Goal: Check status: Check status

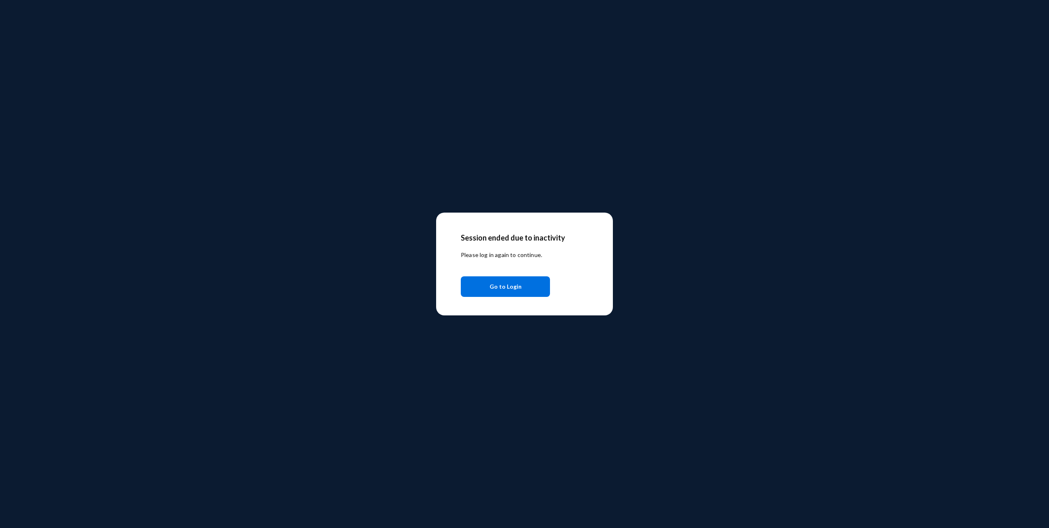
drag, startPoint x: 0, startPoint y: 0, endPoint x: 506, endPoint y: 287, distance: 581.2
click at [506, 285] on span "Go to Login" at bounding box center [506, 286] width 32 height 15
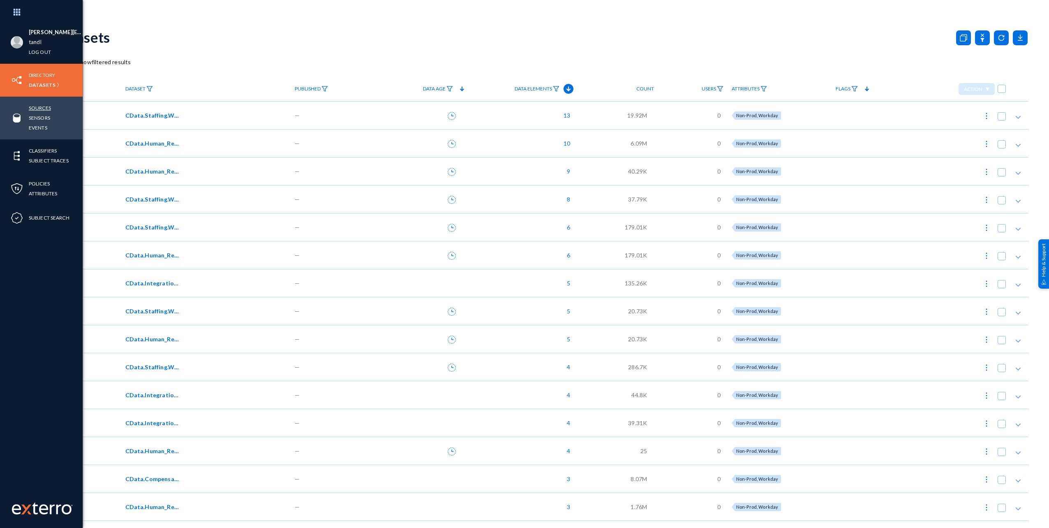
click at [46, 104] on link "Sources" at bounding box center [40, 107] width 22 height 9
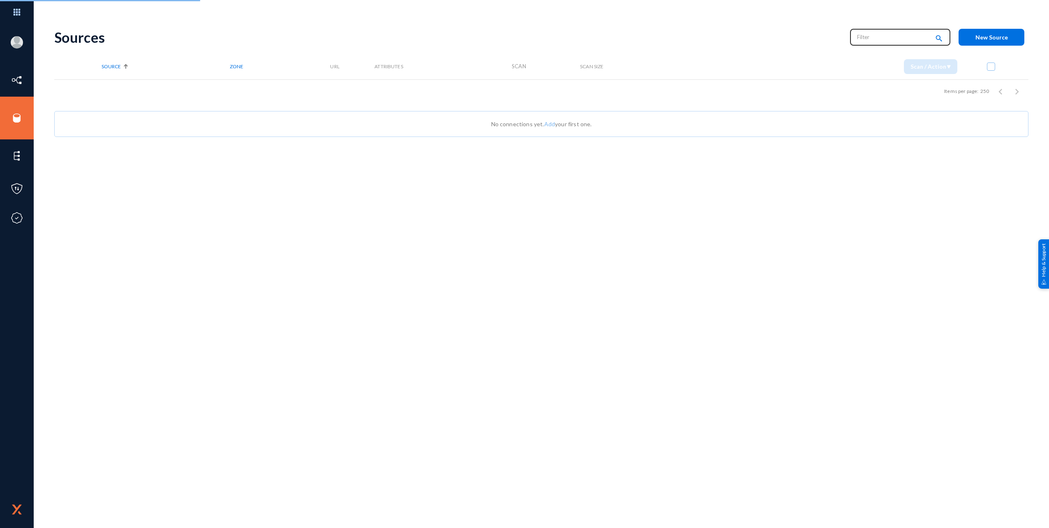
click at [874, 34] on input "text" at bounding box center [893, 37] width 72 height 12
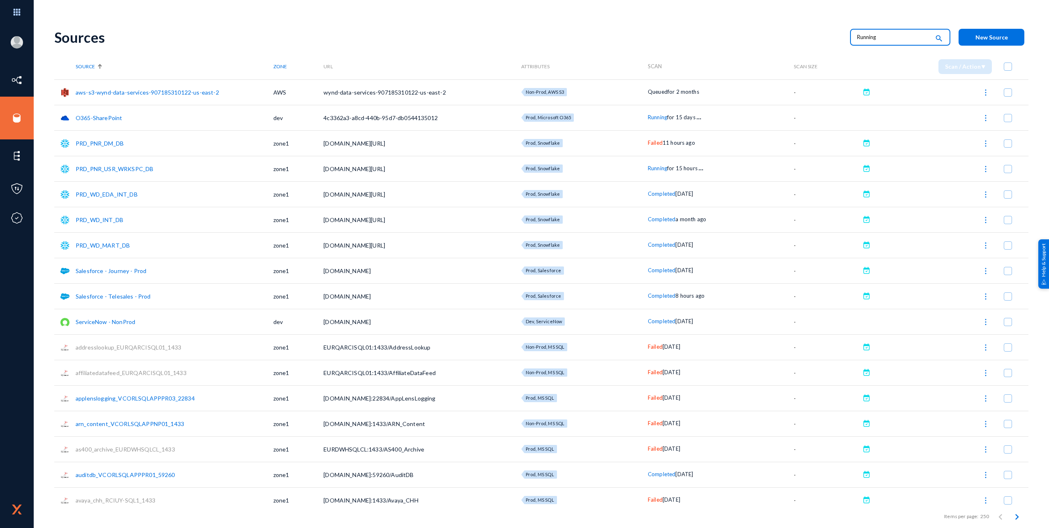
type input "Running"
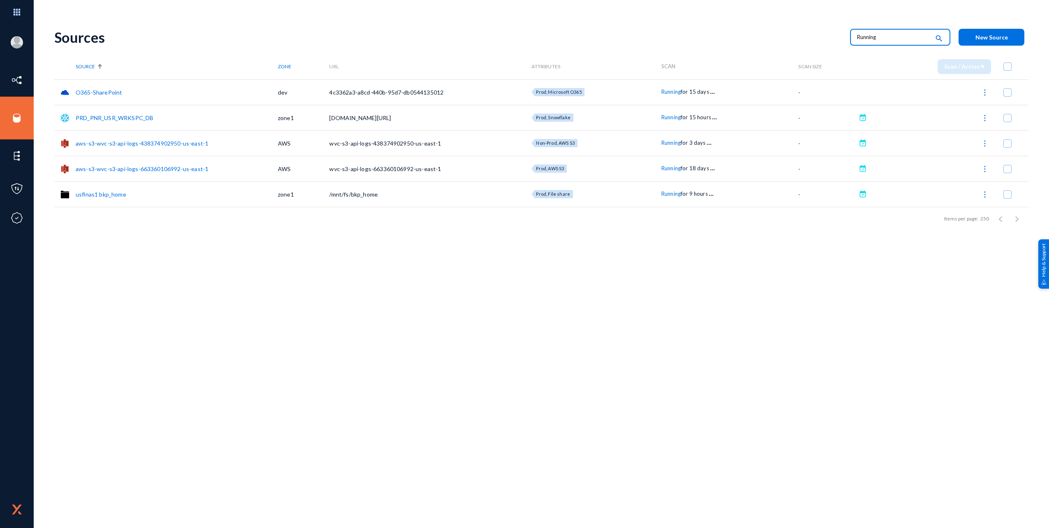
click at [584, 410] on div "Sources Running search New Source Source Zone URL Attributes Scan Scan Size Sca…" at bounding box center [541, 274] width 974 height 507
click at [662, 393] on div "Sources Running search New Source Source Zone URL Attributes Scan Scan Size Sca…" at bounding box center [541, 274] width 974 height 507
click at [753, 377] on div "Sources Running search New Source Source Zone URL Attributes Scan Scan Size Sca…" at bounding box center [541, 274] width 974 height 507
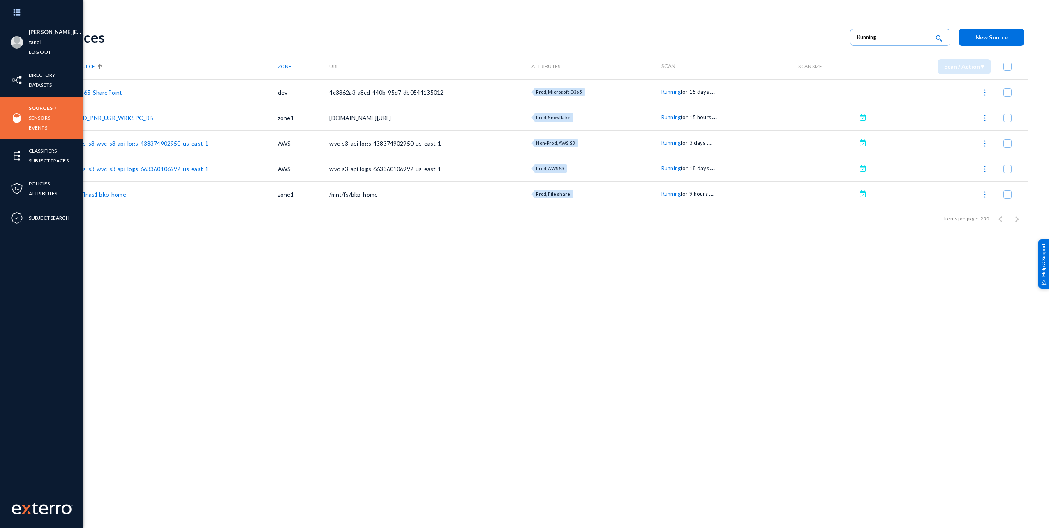
click at [35, 118] on link "Sensors" at bounding box center [39, 117] width 21 height 9
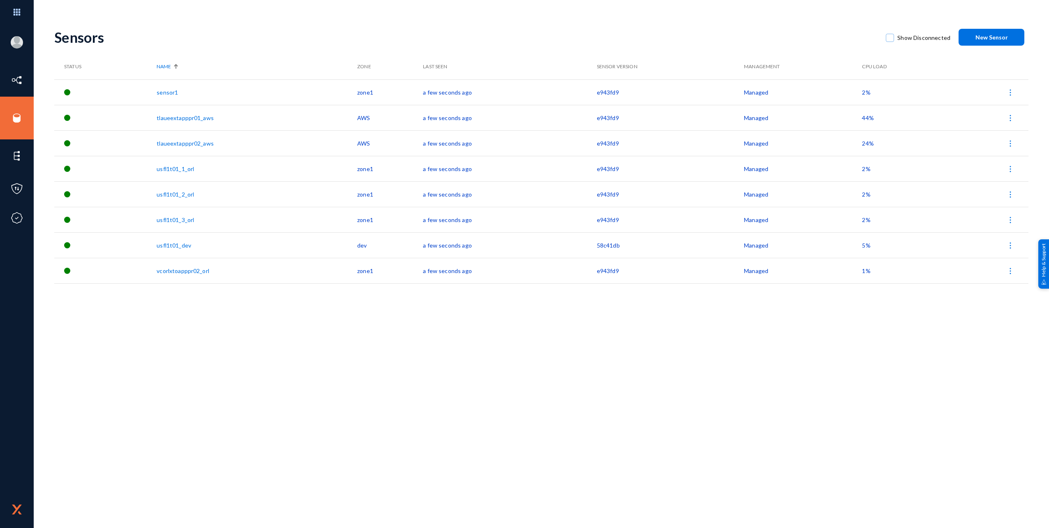
click at [483, 454] on div "Sensors Show Disconnected New Sensor Status Name Zone Last Seen Sensor Version …" at bounding box center [541, 274] width 974 height 507
click at [863, 245] on span "5%" at bounding box center [866, 245] width 8 height 7
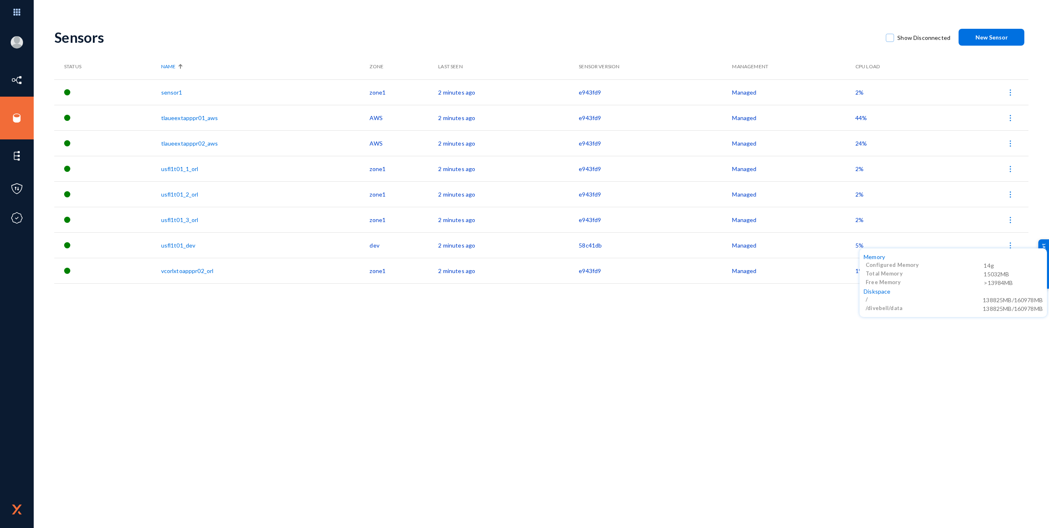
click at [640, 343] on div at bounding box center [524, 264] width 1049 height 528
click at [857, 195] on span "2%" at bounding box center [859, 194] width 8 height 7
click at [737, 361] on div at bounding box center [524, 264] width 1049 height 528
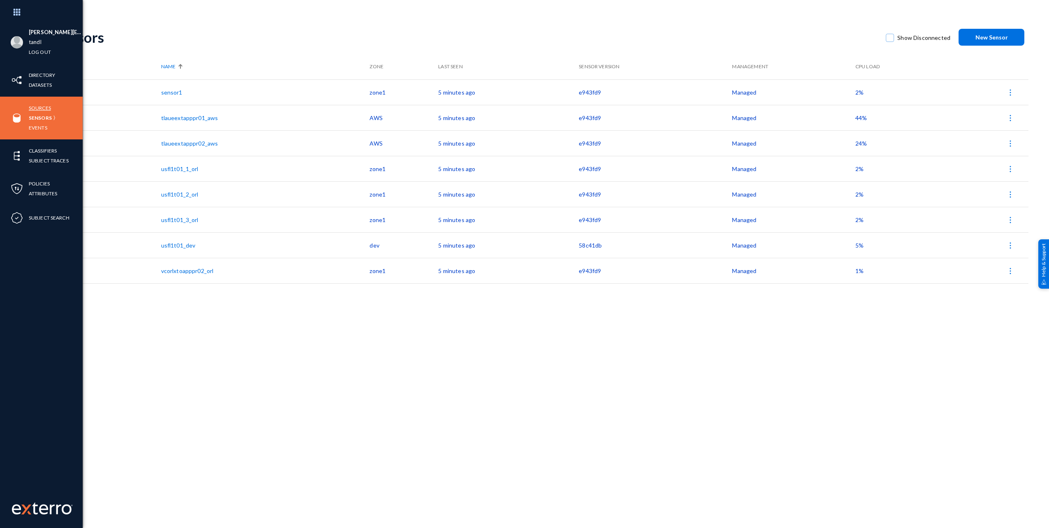
click at [43, 109] on link "Sources" at bounding box center [40, 107] width 22 height 9
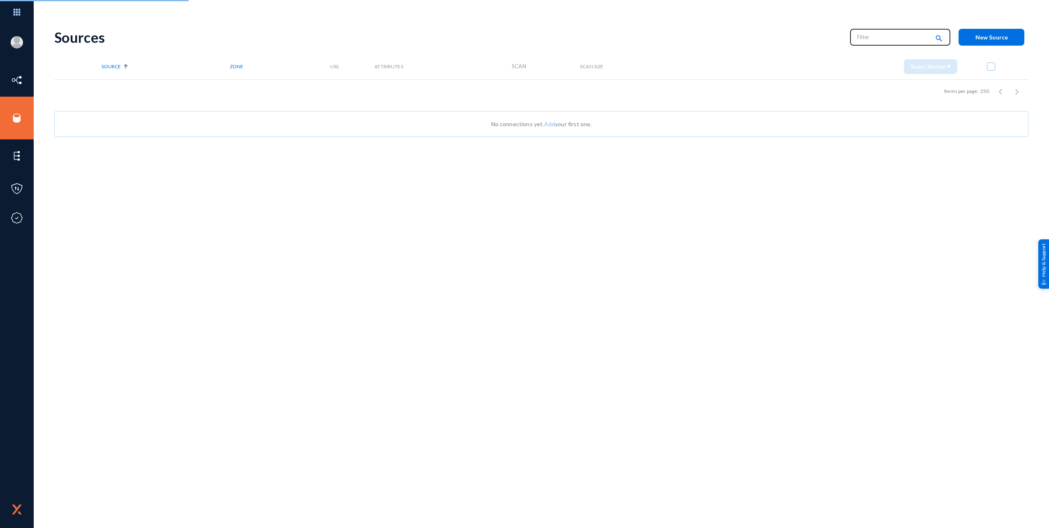
click at [888, 37] on input "text" at bounding box center [893, 37] width 72 height 12
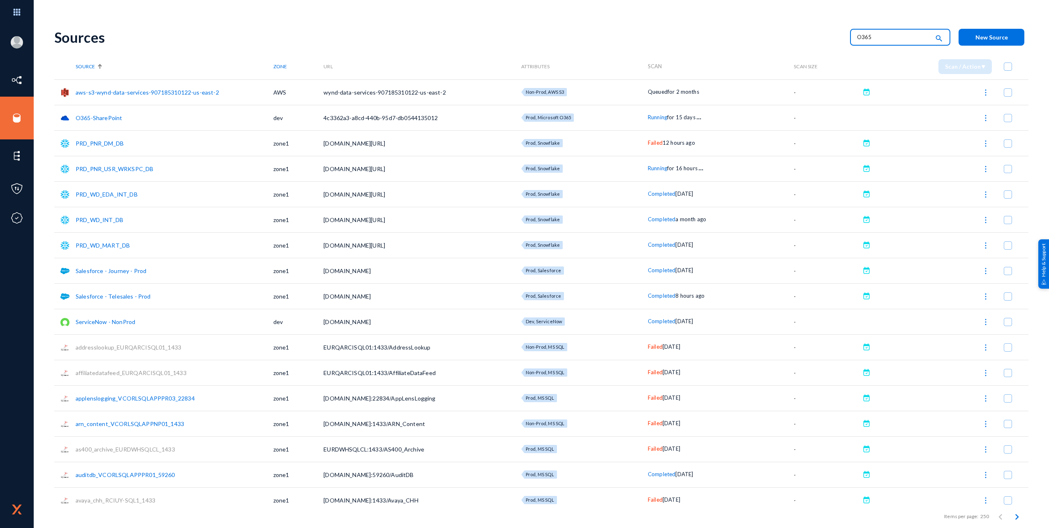
type input "O365"
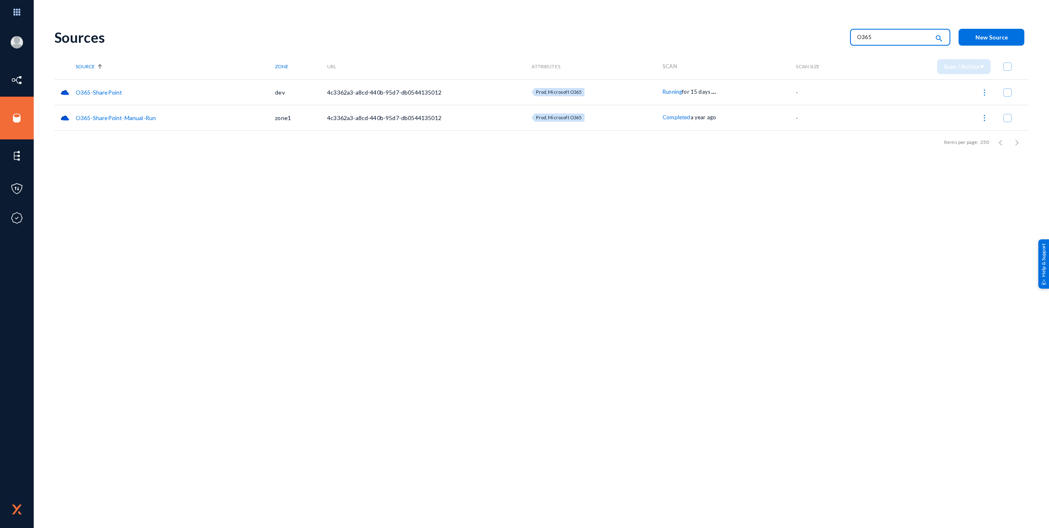
click at [986, 97] on button at bounding box center [984, 92] width 16 height 16
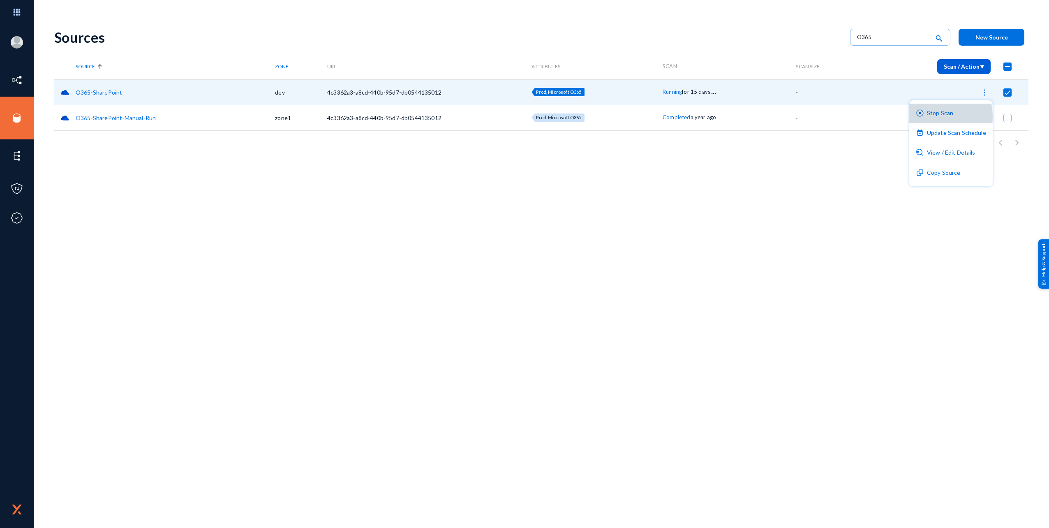
click at [935, 117] on button "Stop Scan" at bounding box center [950, 114] width 83 height 20
checkbox input "false"
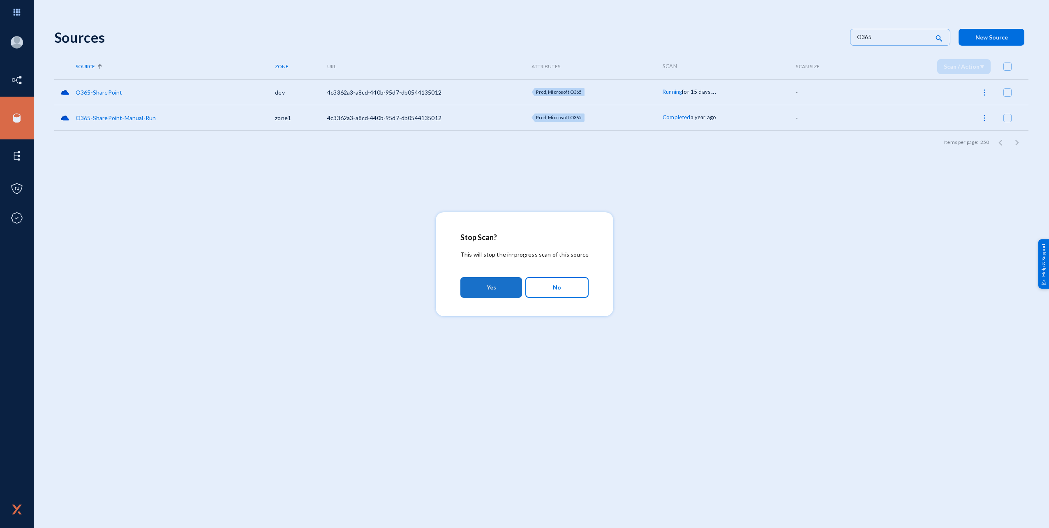
click at [500, 294] on button "Yes" at bounding box center [491, 287] width 62 height 21
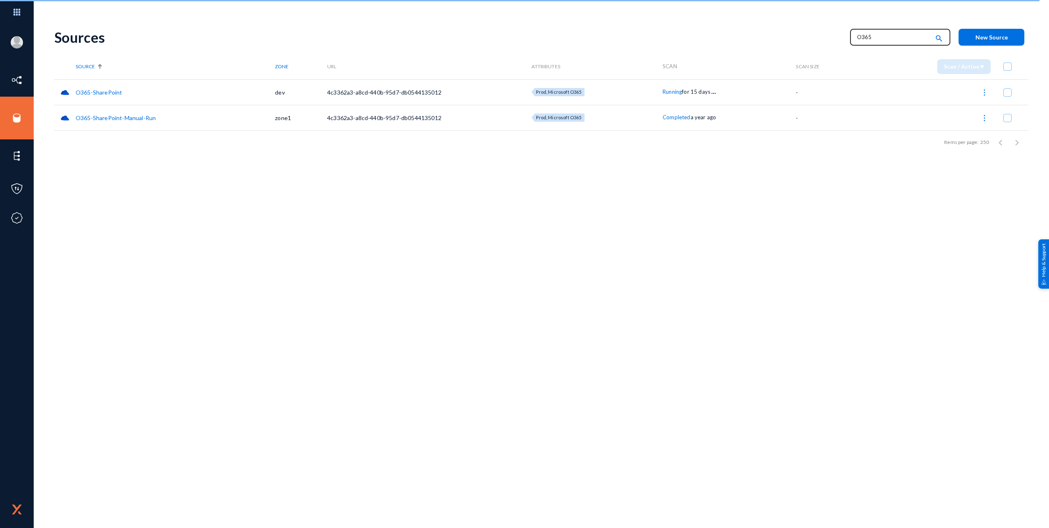
click at [881, 34] on input "O365" at bounding box center [893, 37] width 72 height 12
click at [937, 37] on mat-icon "search" at bounding box center [939, 38] width 10 height 11
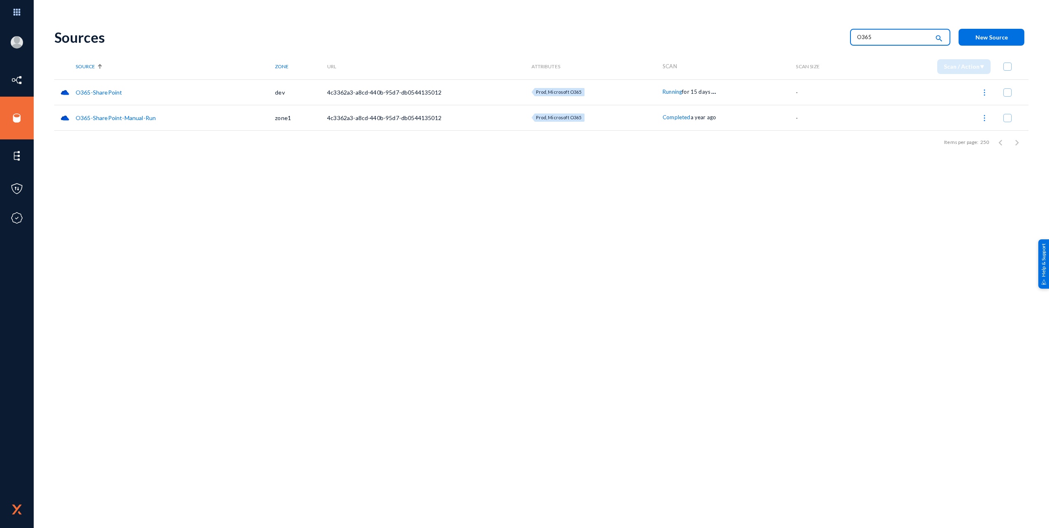
click at [937, 37] on mat-icon "search" at bounding box center [939, 38] width 10 height 11
click at [939, 36] on mat-icon "search" at bounding box center [939, 38] width 10 height 11
type input "O365r"
click at [502, 215] on div "Sources O365r search New Source Source Zone URL Attributes Scan Scan Size Scan …" at bounding box center [541, 144] width 974 height 247
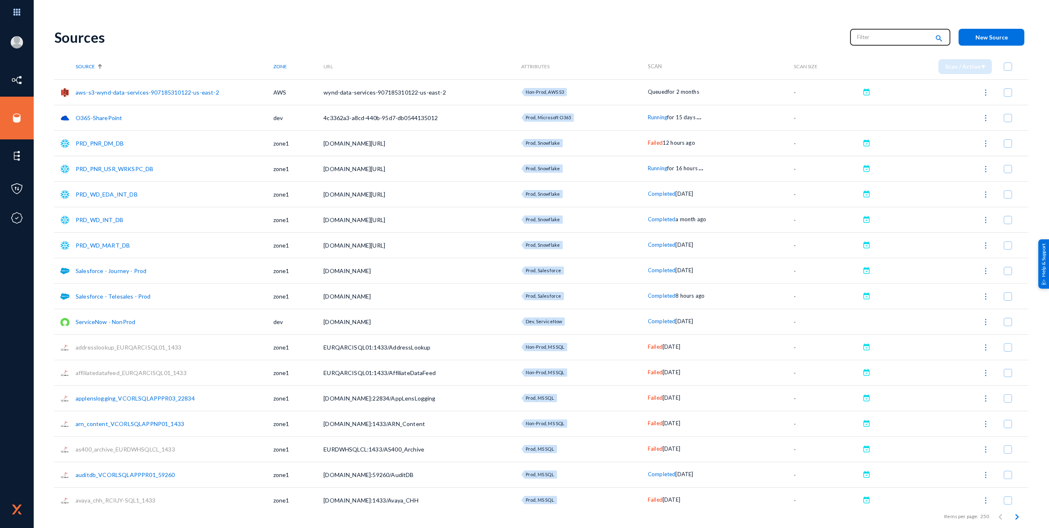
click at [863, 42] on input "text" at bounding box center [893, 37] width 72 height 12
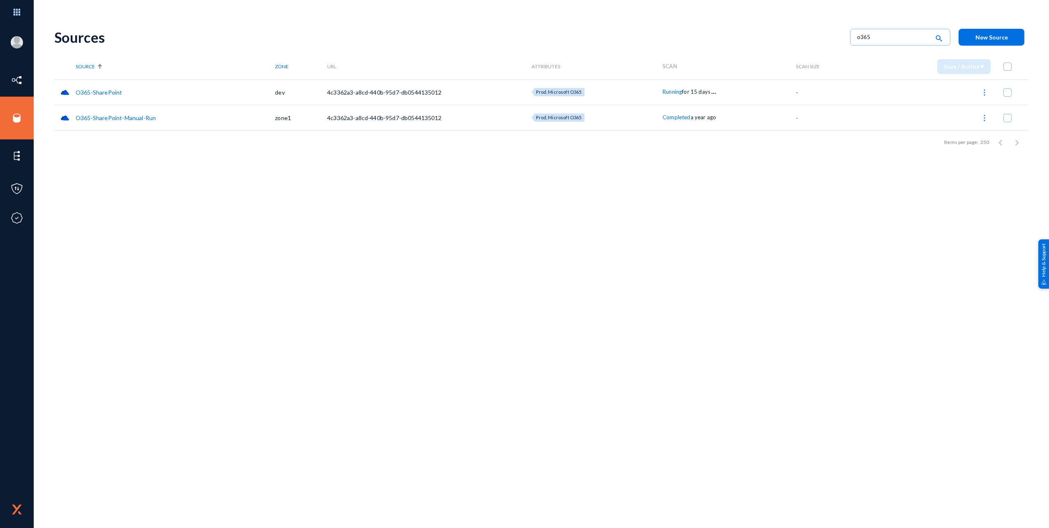
click at [753, 215] on div "Sources o365 search New Source Source Zone URL Attributes Scan Scan Size Scan /…" at bounding box center [541, 144] width 974 height 247
click at [892, 34] on input "o365" at bounding box center [893, 37] width 72 height 12
type input "service"
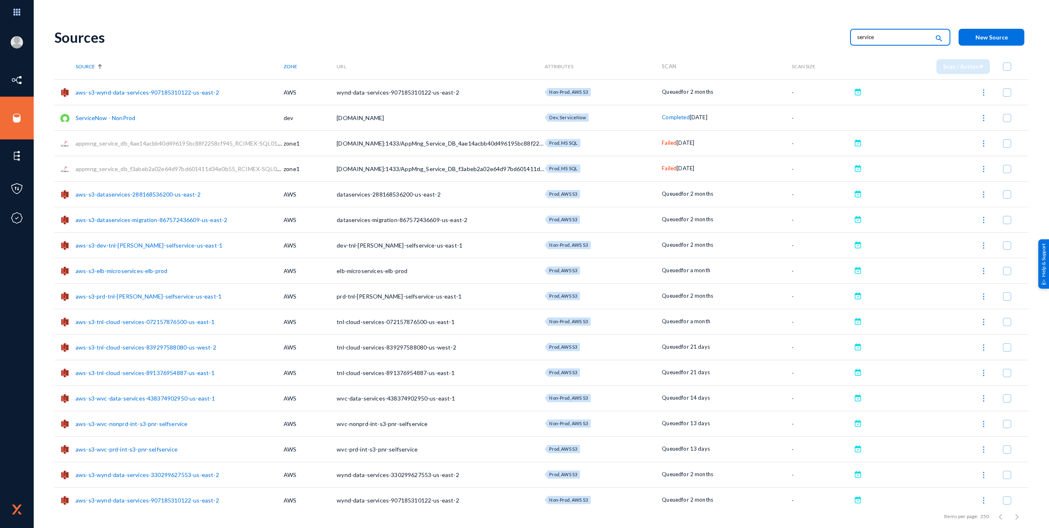
click at [980, 117] on img at bounding box center [984, 118] width 8 height 8
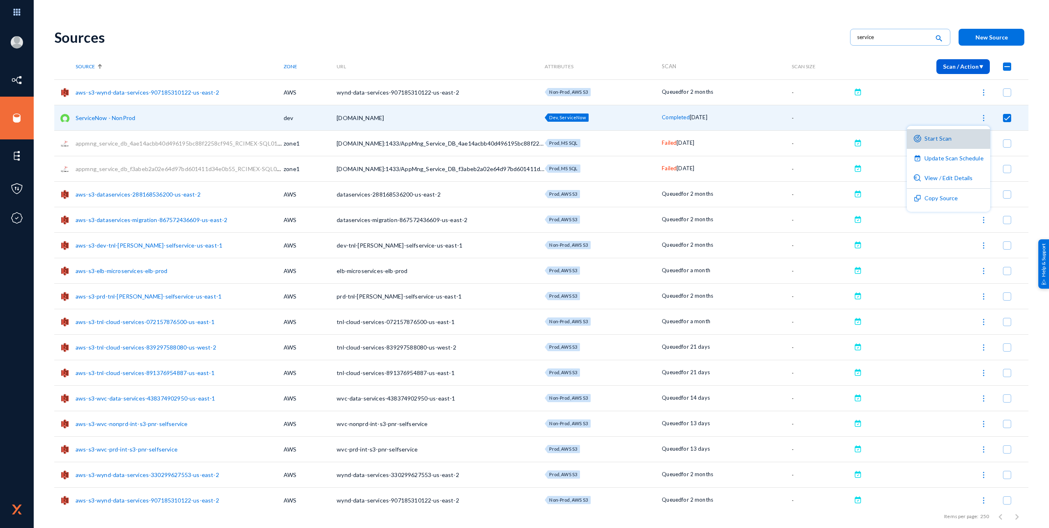
click at [960, 142] on button "Start Scan" at bounding box center [948, 139] width 83 height 20
checkbox input "false"
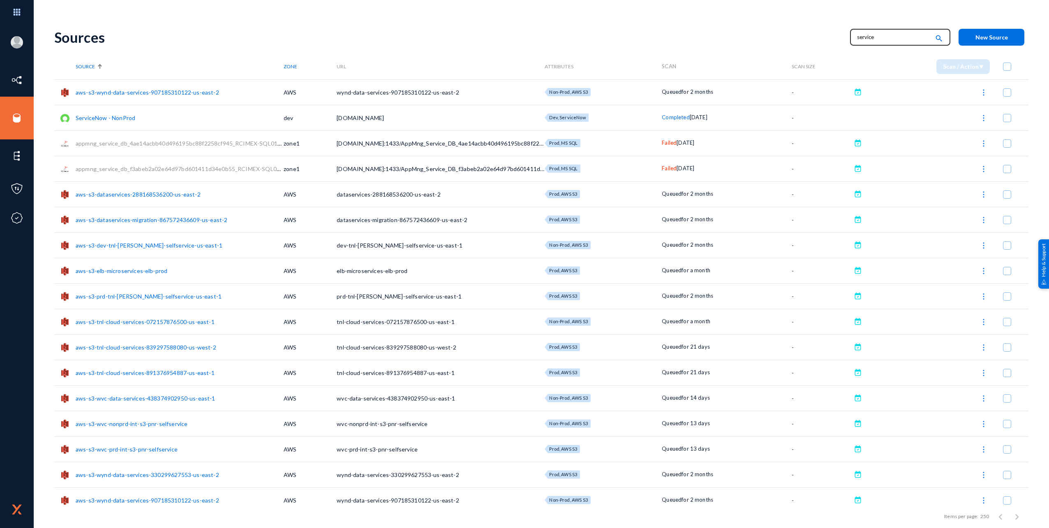
click at [865, 37] on input "service" at bounding box center [893, 37] width 72 height 12
type input "running"
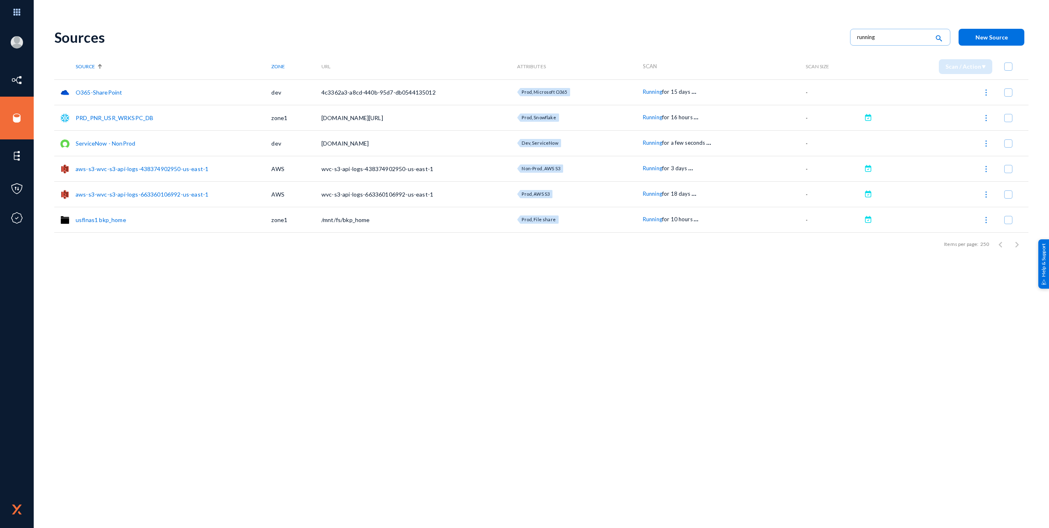
click at [618, 356] on div "Sources running search New Source Source Zone URL Attributes Scan Scan Size Sca…" at bounding box center [541, 274] width 974 height 507
click at [655, 142] on span "Running" at bounding box center [652, 142] width 19 height 7
click at [620, 377] on div at bounding box center [524, 264] width 1049 height 528
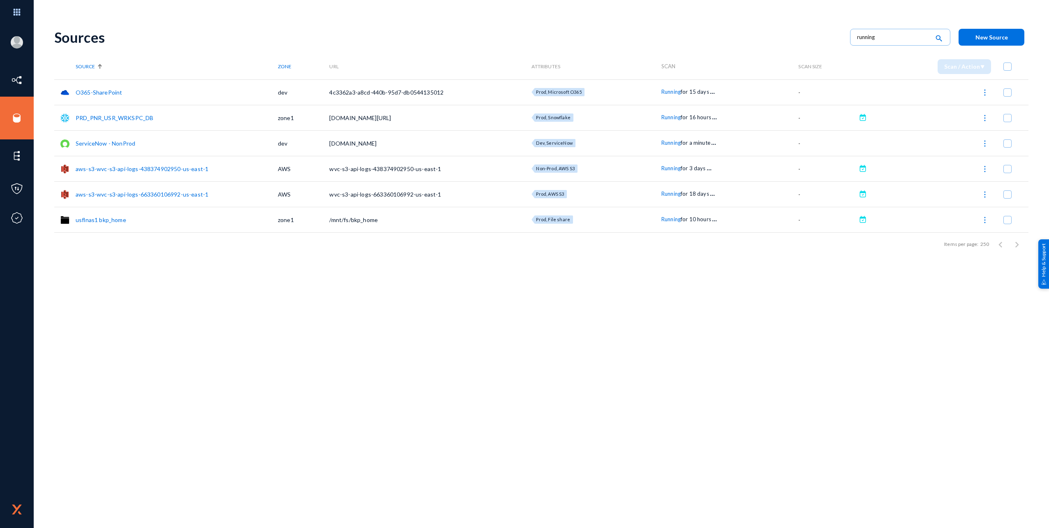
click at [356, 390] on div "Sources running search New Source Source Zone URL Attributes Scan Scan Size Sca…" at bounding box center [541, 274] width 974 height 507
click at [487, 314] on div "Sources running search New Source Source Zone URL Attributes Scan Scan Size Sca…" at bounding box center [541, 274] width 974 height 507
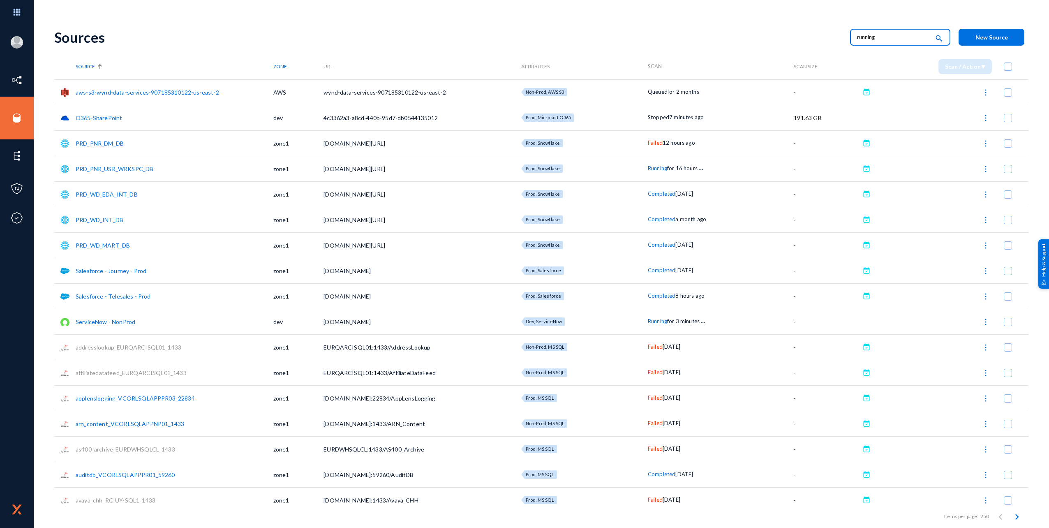
type input "running"
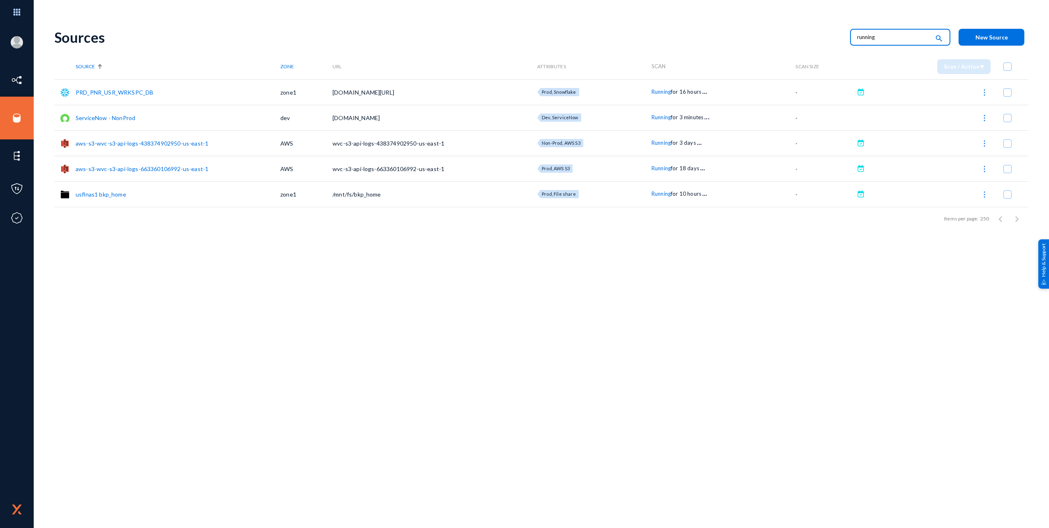
click at [551, 301] on div "Sources running search New Source Source Zone URL Attributes Scan Scan Size Sca…" at bounding box center [541, 274] width 974 height 507
click at [659, 116] on span "Running" at bounding box center [661, 117] width 19 height 7
click at [759, 314] on div at bounding box center [524, 264] width 1049 height 528
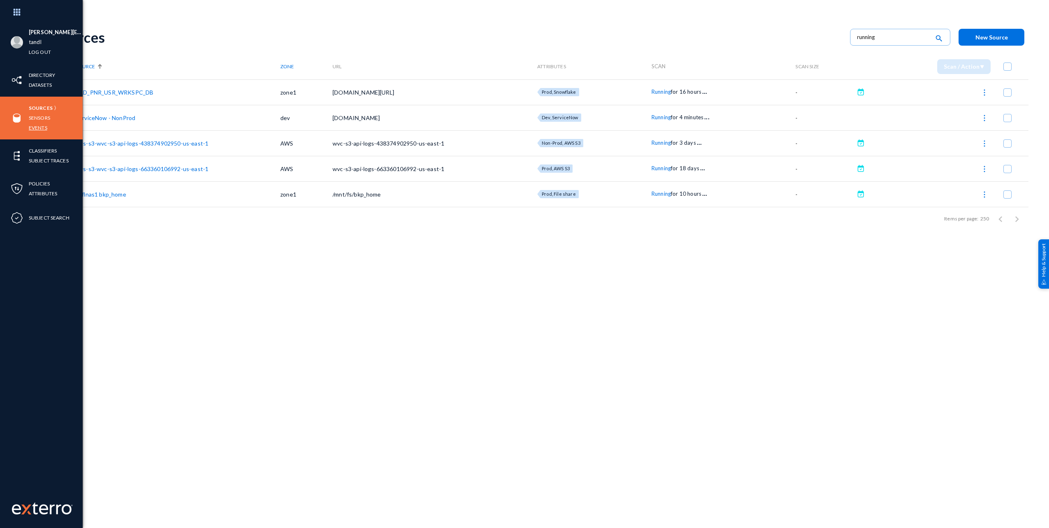
drag, startPoint x: 44, startPoint y: 118, endPoint x: 47, endPoint y: 125, distance: 7.4
click at [44, 118] on link "Sensors" at bounding box center [39, 117] width 21 height 9
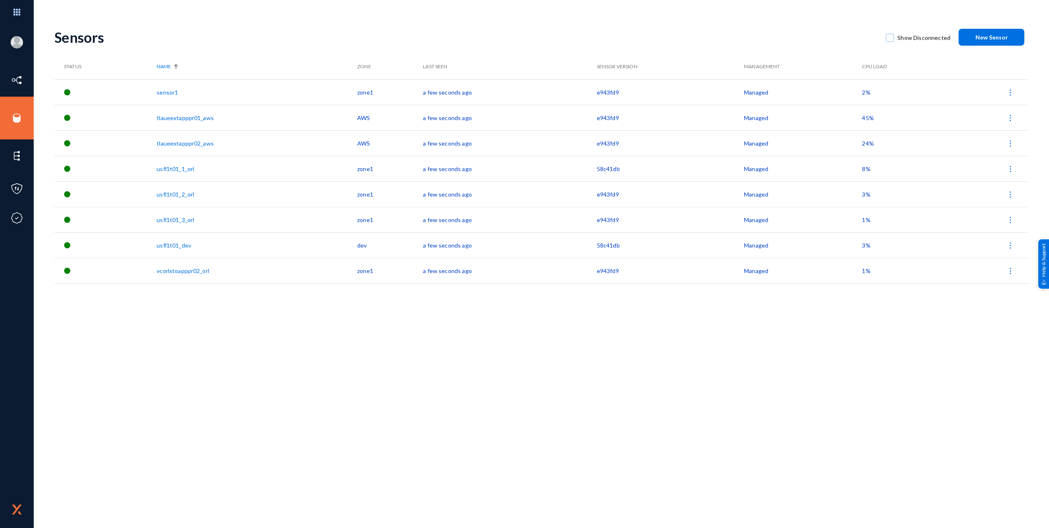
click at [862, 165] on span "8%" at bounding box center [866, 168] width 8 height 7
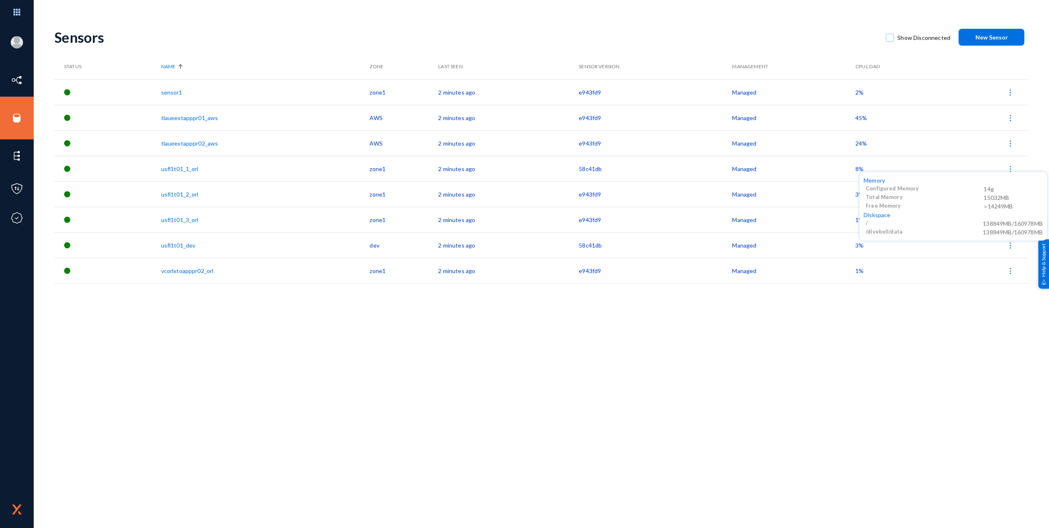
click at [830, 409] on div at bounding box center [524, 264] width 1049 height 528
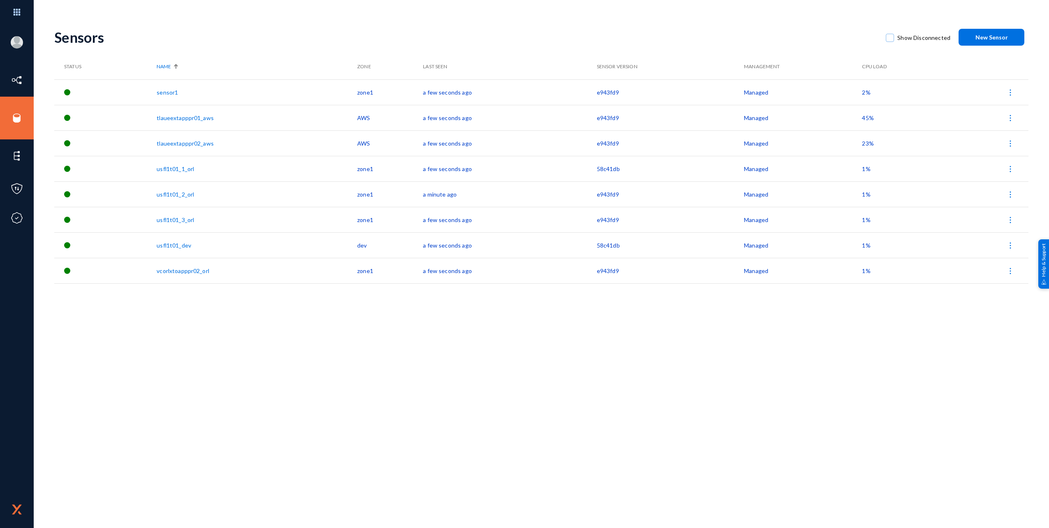
click at [582, 414] on div "Sensors Show Disconnected New Sensor Status Name Zone Last Seen Sensor Version …" at bounding box center [541, 274] width 974 height 507
click at [894, 38] on span at bounding box center [890, 38] width 8 height 8
click at [890, 42] on input "Show Disconnected" at bounding box center [890, 42] width 1 height 1
checkbox input "true"
click at [864, 194] on span "6%" at bounding box center [866, 194] width 8 height 7
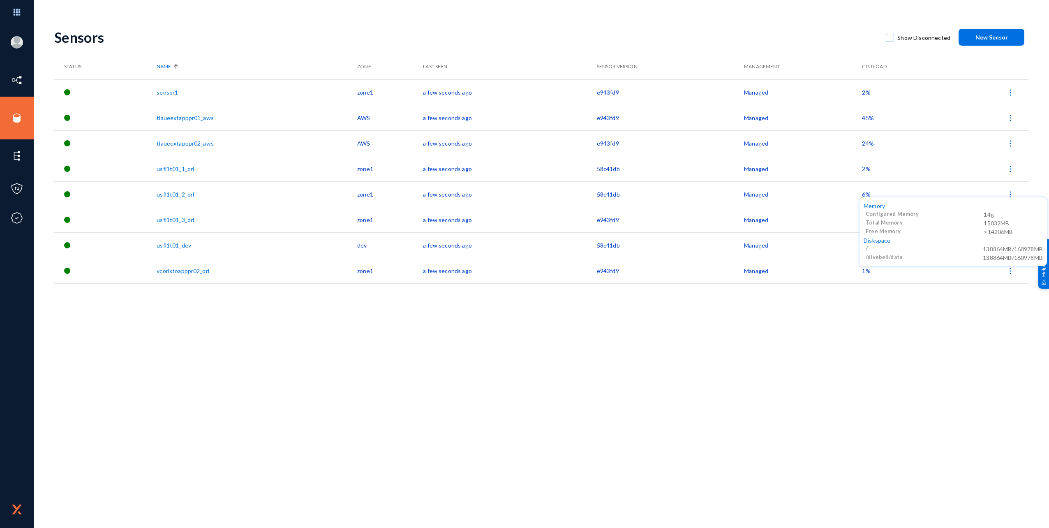
click at [768, 391] on div at bounding box center [524, 264] width 1049 height 528
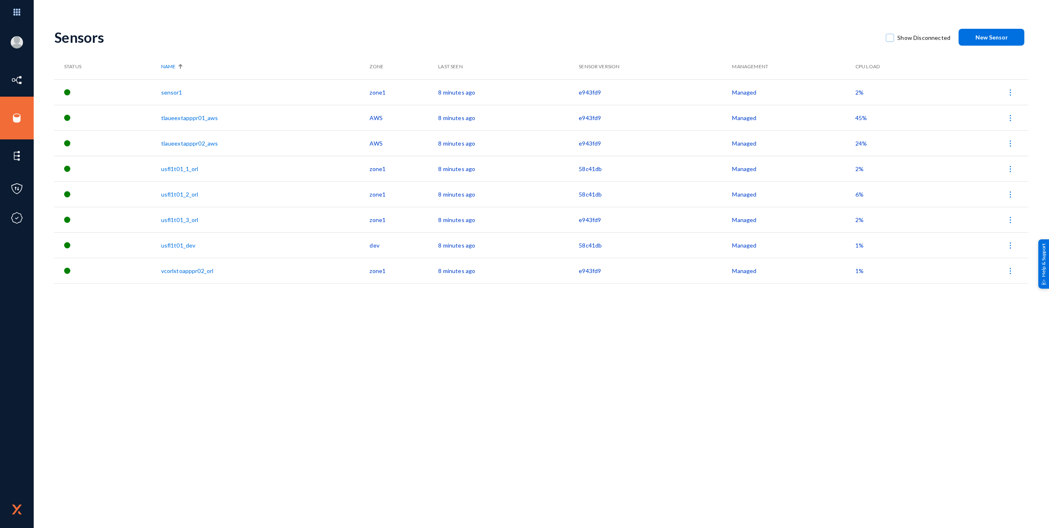
click at [514, 401] on div "Sensors Show Disconnected New Sensor Status Name Zone Last Seen Sensor Version …" at bounding box center [541, 274] width 974 height 507
click at [334, 406] on div "Sensors Show Disconnected New Sensor Status Name Zone Last Seen Sensor Version …" at bounding box center [541, 274] width 974 height 507
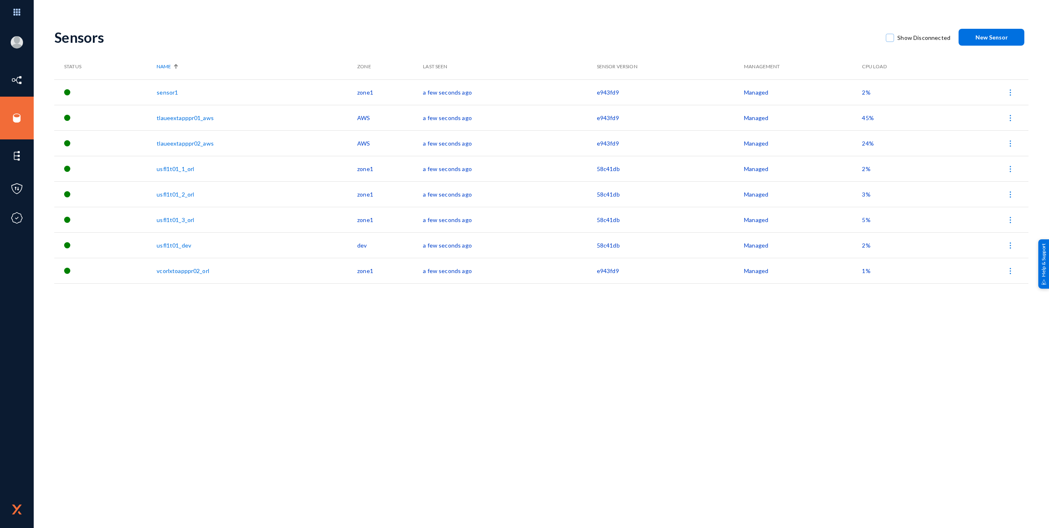
click at [865, 220] on span "5%" at bounding box center [866, 219] width 8 height 7
click at [906, 395] on div at bounding box center [524, 264] width 1049 height 528
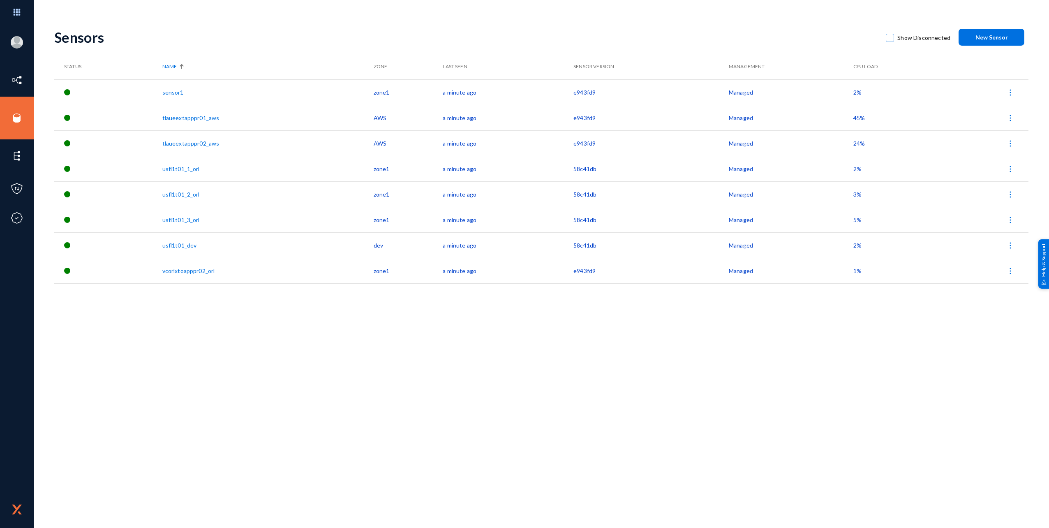
drag, startPoint x: 364, startPoint y: 380, endPoint x: 355, endPoint y: 391, distance: 14.3
click at [361, 386] on div "Sensors Show Disconnected New Sensor Status Name Zone Last Seen Sensor Version …" at bounding box center [541, 274] width 974 height 507
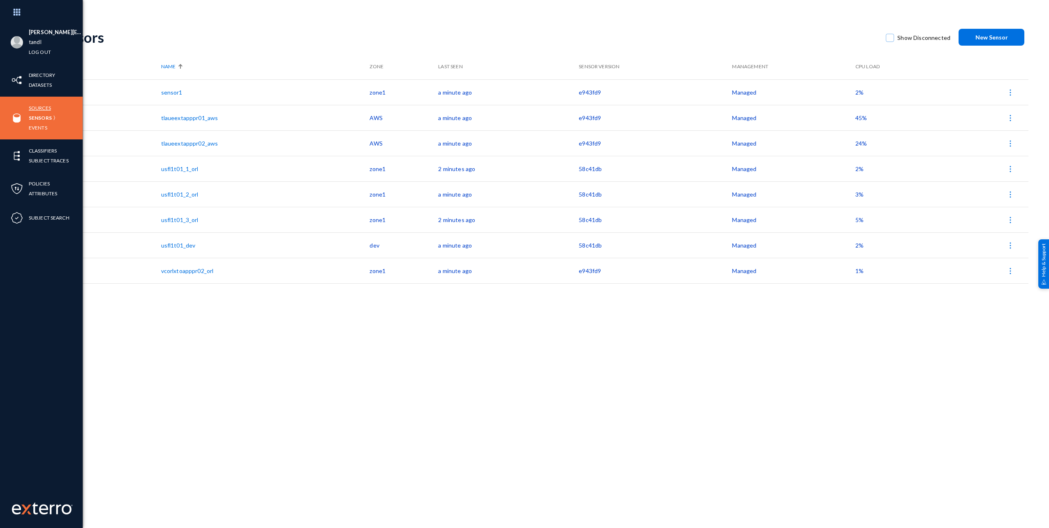
click at [34, 109] on link "Sources" at bounding box center [40, 107] width 22 height 9
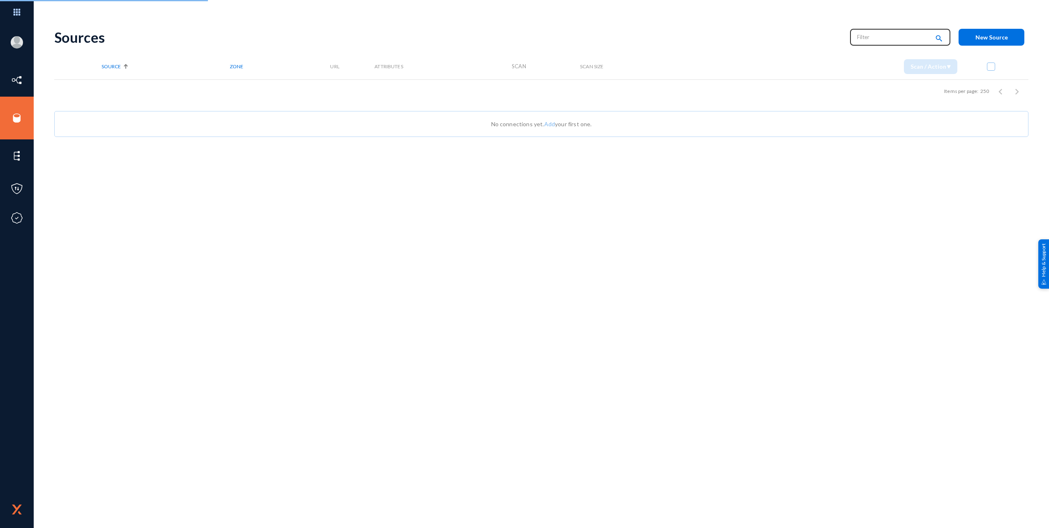
click at [877, 35] on input "text" at bounding box center [893, 37] width 72 height 12
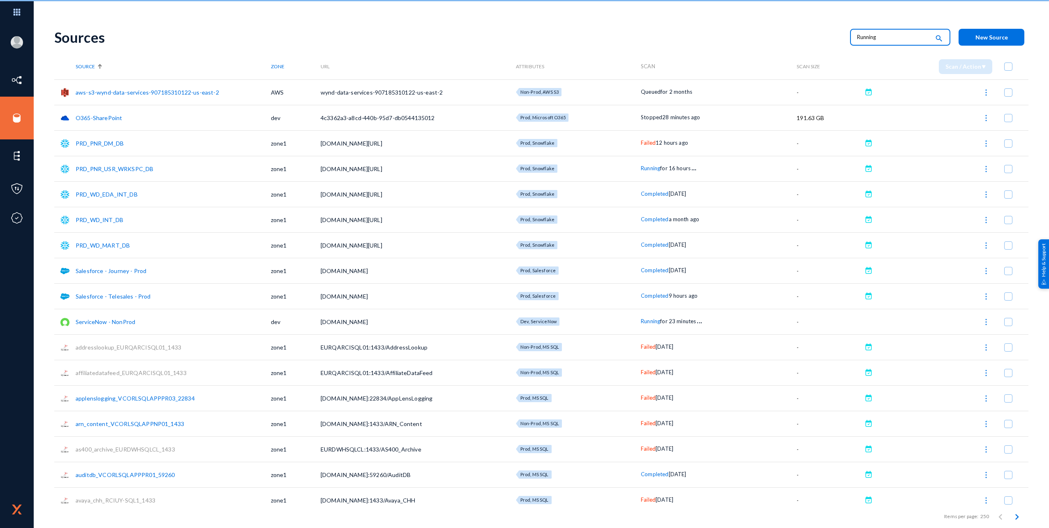
type input "Running"
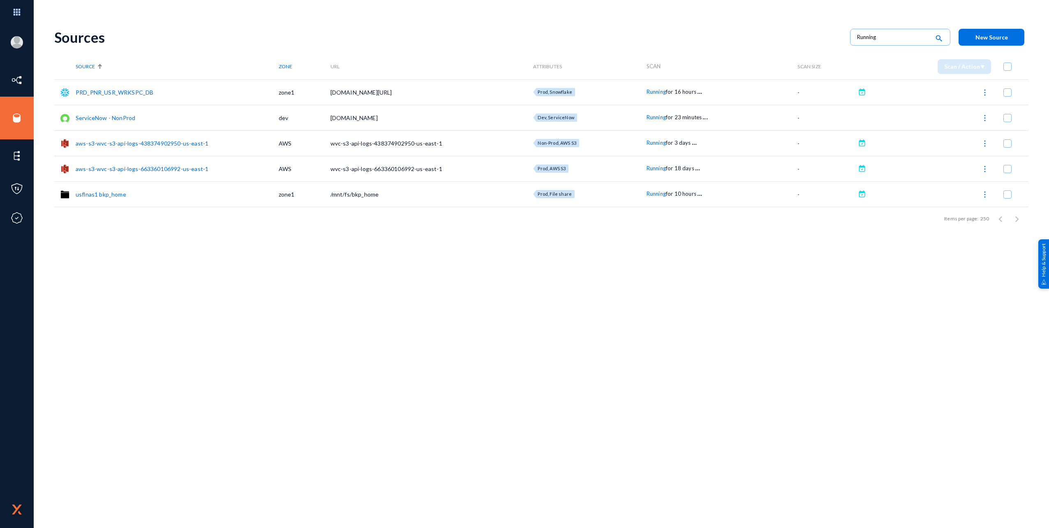
click at [618, 285] on div "Sources Running search New Source Source Zone URL Attributes Scan Scan Size Sca…" at bounding box center [541, 274] width 974 height 507
click at [647, 118] on span "Running" at bounding box center [656, 117] width 19 height 7
click at [649, 325] on div at bounding box center [524, 264] width 1049 height 528
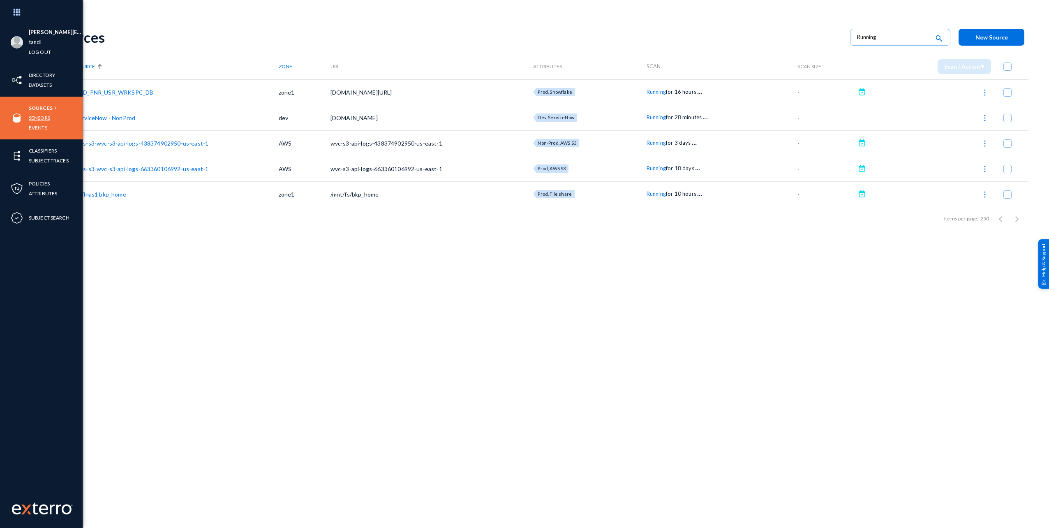
click at [46, 118] on link "Sensors" at bounding box center [39, 117] width 21 height 9
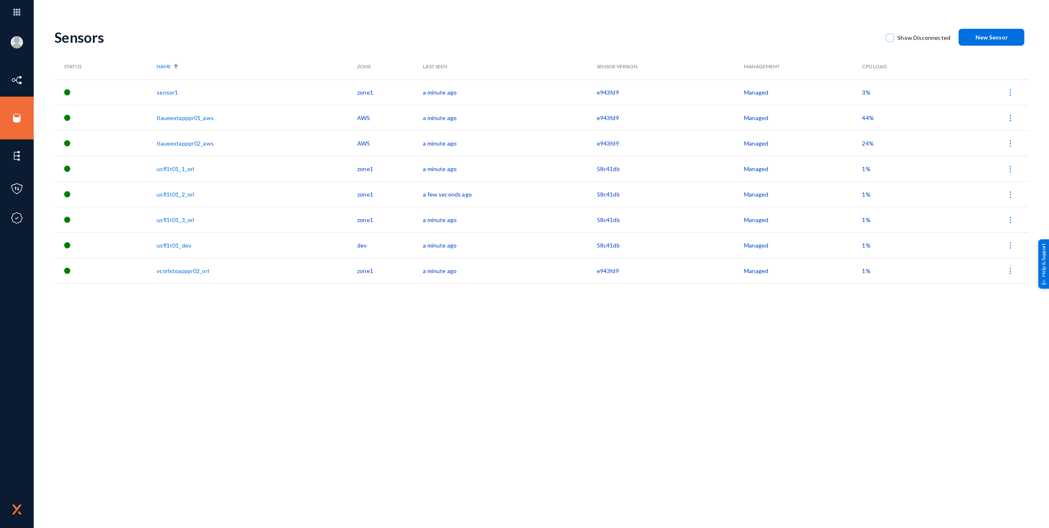
drag, startPoint x: 726, startPoint y: 401, endPoint x: 681, endPoint y: 381, distance: 49.2
click at [726, 401] on div "Sensors Show Disconnected New Sensor Status Name Zone Last Seen Sensor Version …" at bounding box center [541, 274] width 974 height 507
click at [507, 428] on div "Sensors Show Disconnected New Sensor Status Name Zone Last Seen Sensor Version …" at bounding box center [541, 274] width 974 height 507
click at [862, 92] on span "4%" at bounding box center [866, 92] width 8 height 7
click at [763, 412] on div at bounding box center [524, 264] width 1049 height 528
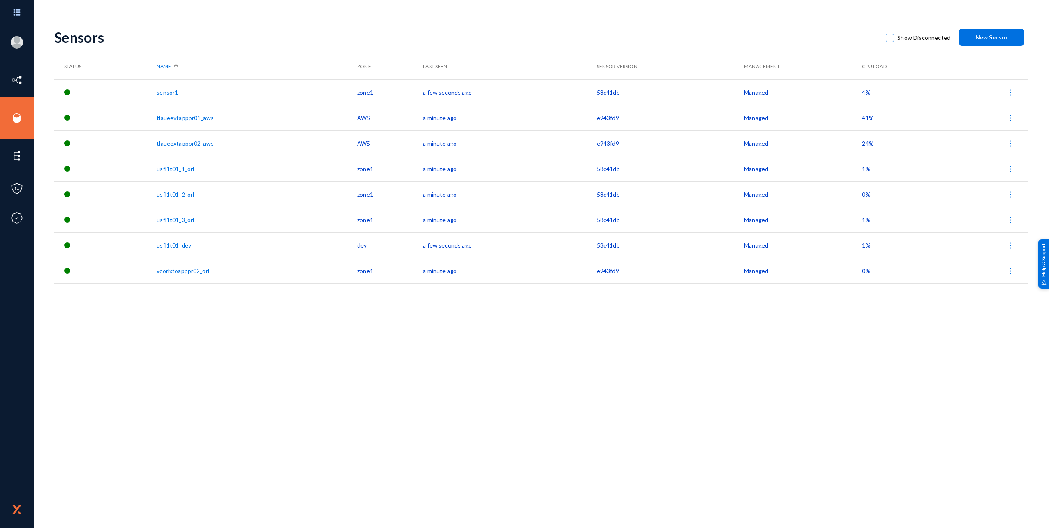
click at [347, 412] on div "Sensors Show Disconnected New Sensor Status Name Zone Last Seen Sensor Version …" at bounding box center [541, 274] width 974 height 507
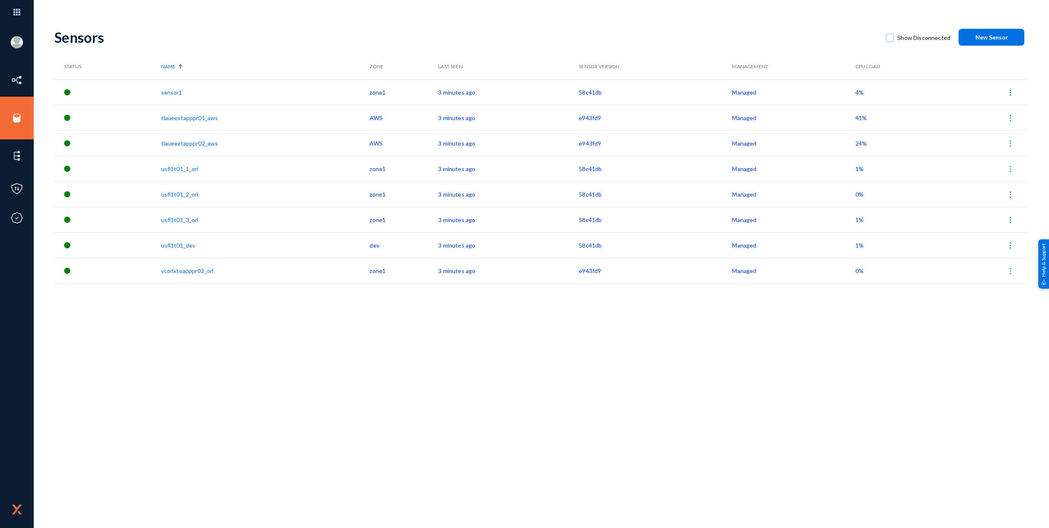
click at [462, 395] on div "Sensors Show Disconnected New Sensor Status Name Zone Last Seen Sensor Version …" at bounding box center [541, 274] width 974 height 507
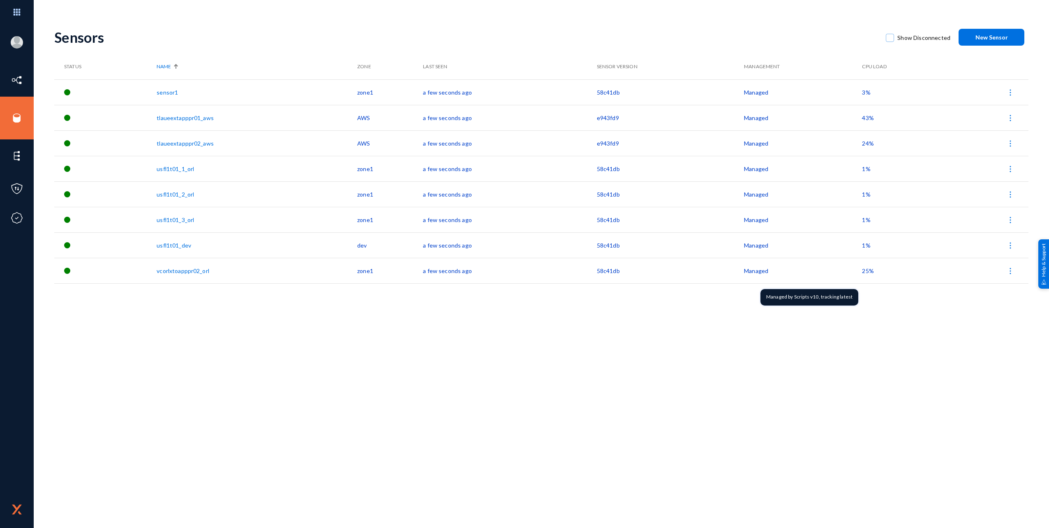
click at [760, 270] on td "Managed" at bounding box center [803, 270] width 118 height 25
click at [760, 271] on td "Managed" at bounding box center [803, 270] width 118 height 25
click at [868, 269] on span "25%" at bounding box center [868, 270] width 12 height 7
click at [744, 379] on div at bounding box center [524, 264] width 1049 height 528
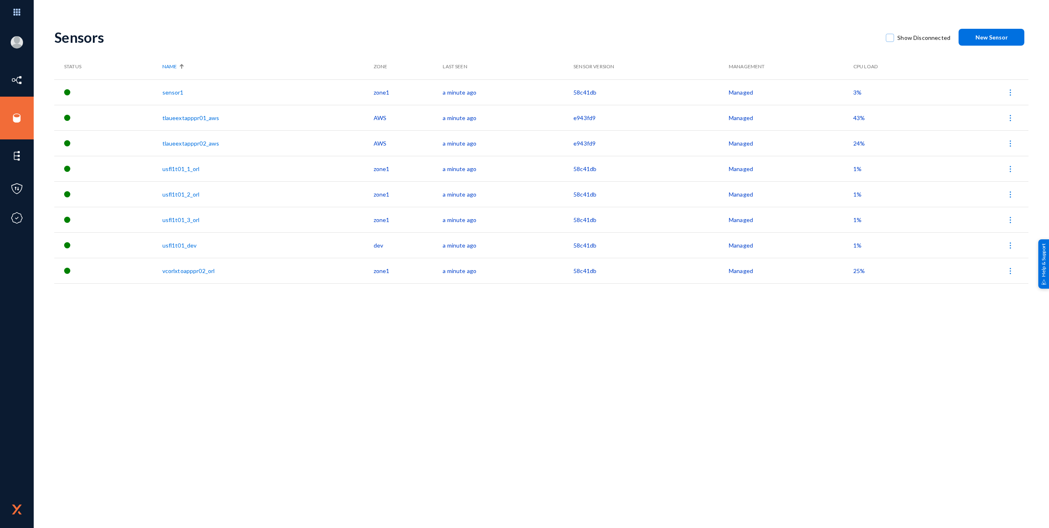
click at [323, 452] on div "Sensors Show Disconnected New Sensor Status Name Zone Last Seen Sensor Version …" at bounding box center [541, 274] width 974 height 507
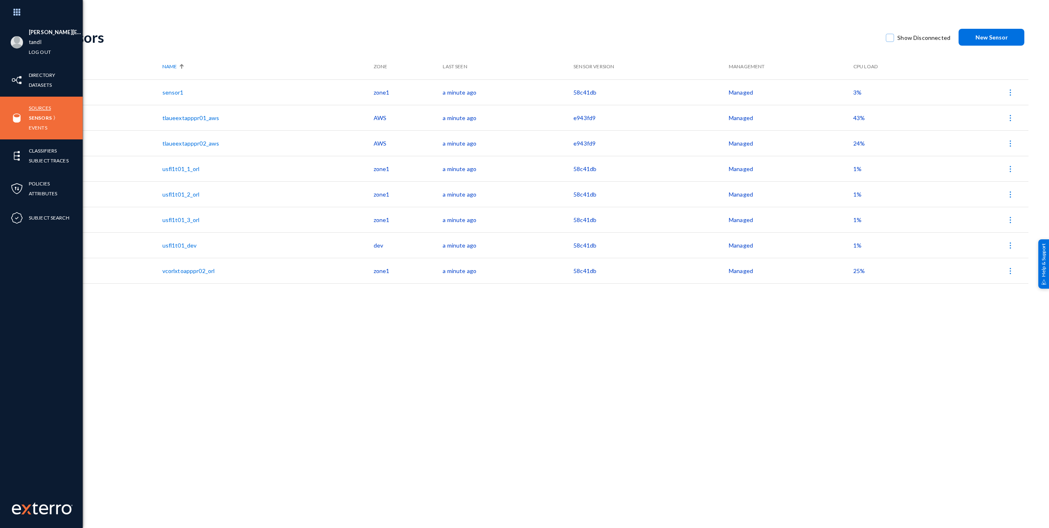
click at [42, 106] on link "Sources" at bounding box center [40, 107] width 22 height 9
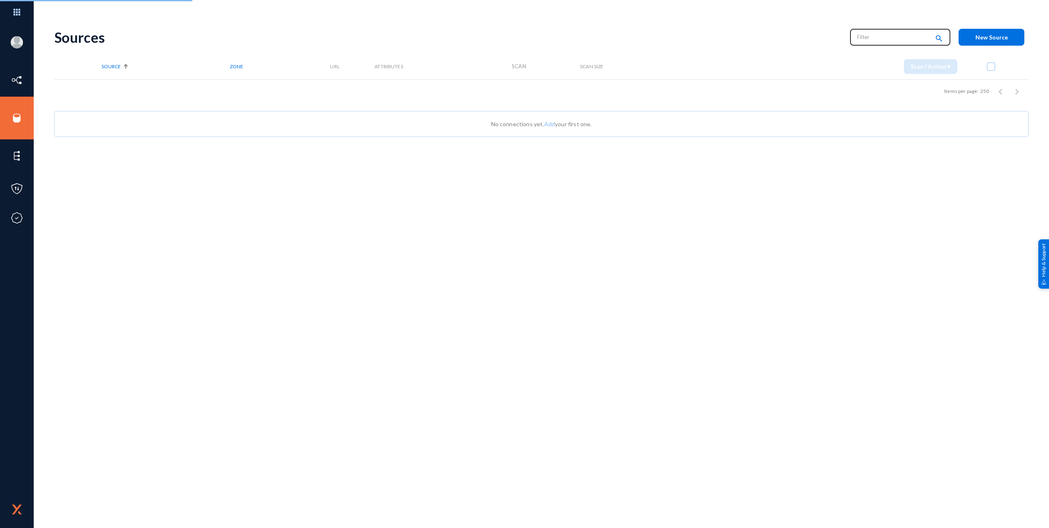
click at [883, 37] on input "text" at bounding box center [893, 37] width 72 height 12
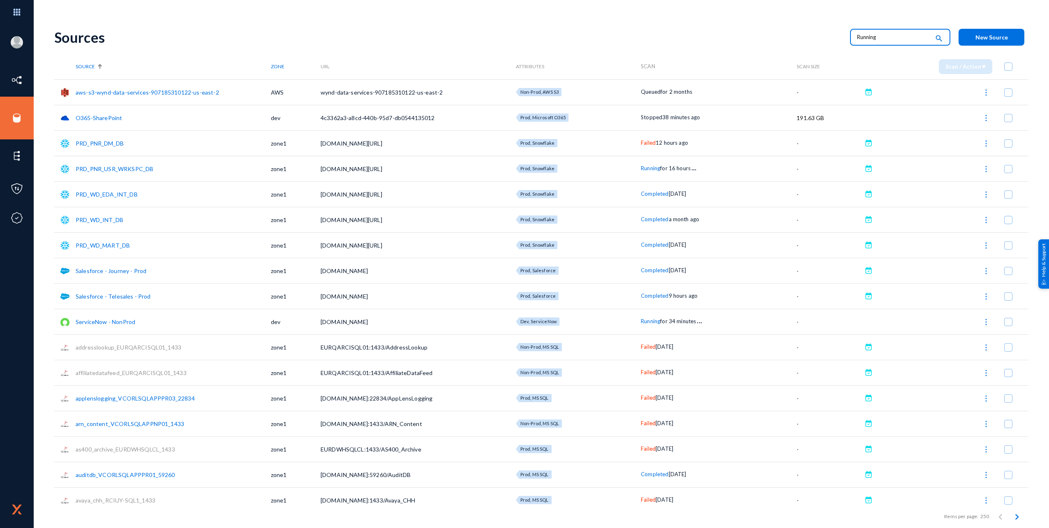
type input "Running"
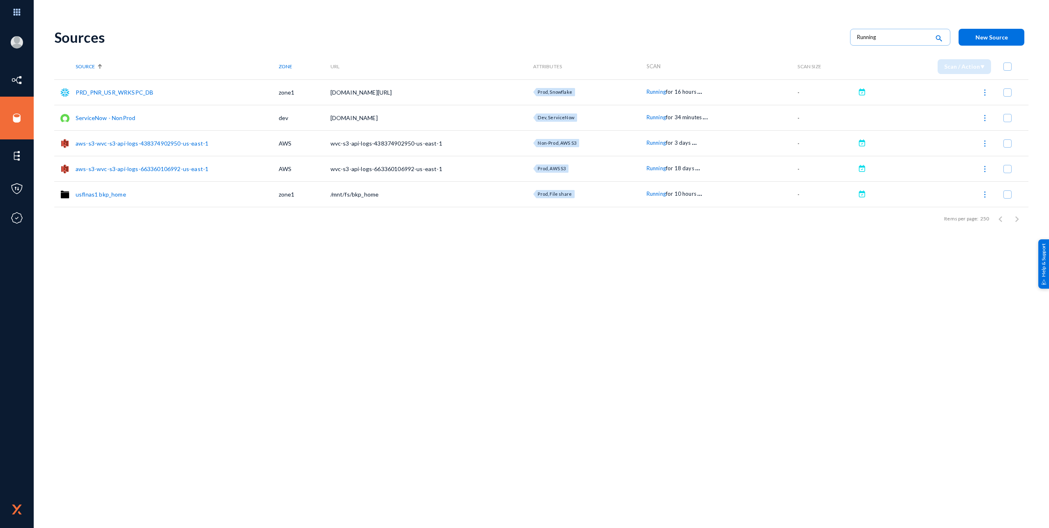
click at [467, 297] on div "Sources Running search New Source Source Zone URL Attributes Scan Scan Size Sca…" at bounding box center [541, 274] width 974 height 507
click at [657, 93] on span "Running" at bounding box center [656, 91] width 19 height 7
click at [652, 309] on div at bounding box center [524, 264] width 1049 height 528
click at [657, 195] on span "Running" at bounding box center [656, 193] width 19 height 7
click at [641, 286] on div at bounding box center [524, 264] width 1049 height 528
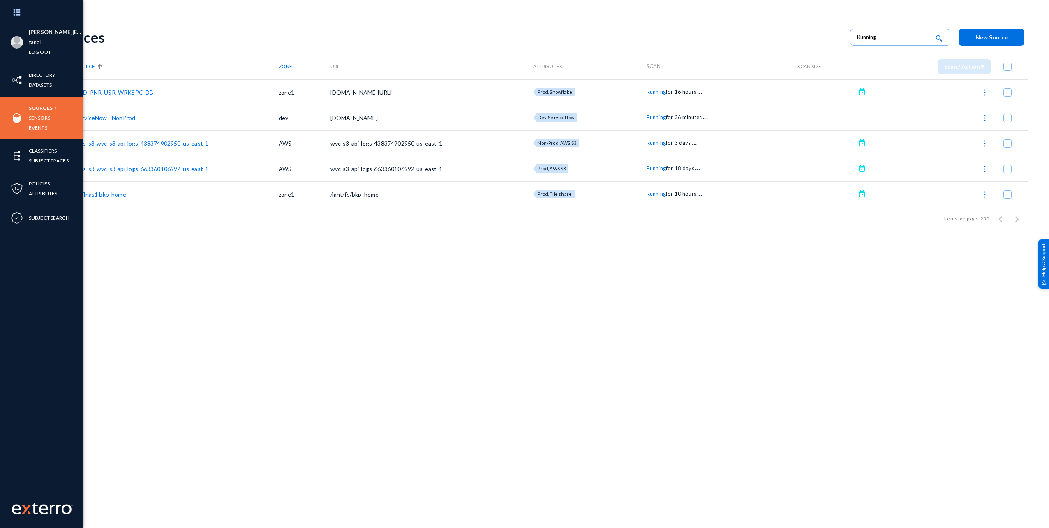
click at [37, 117] on link "Sensors" at bounding box center [39, 117] width 21 height 9
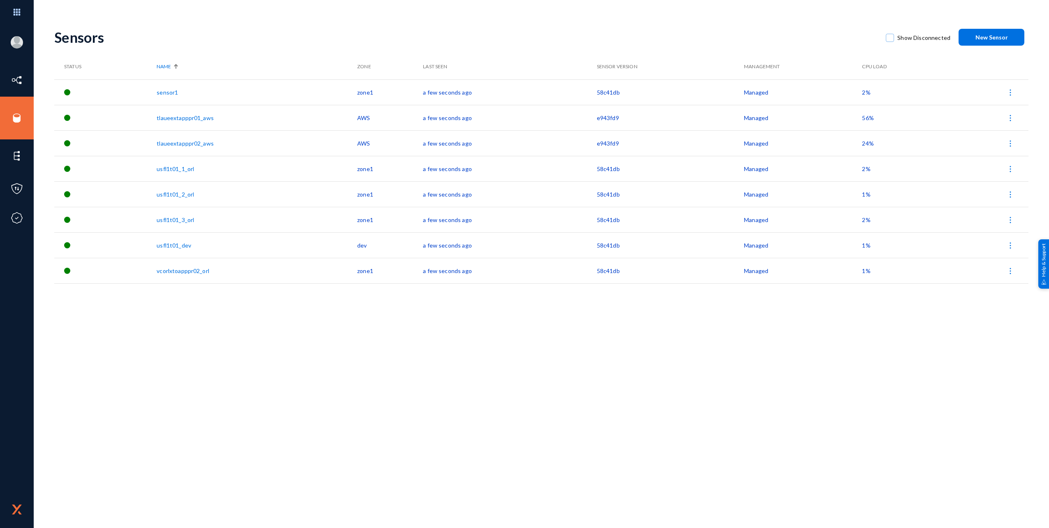
click at [372, 369] on div "Sensors Show Disconnected New Sensor Status Name Zone Last Seen Sensor Version …" at bounding box center [541, 274] width 974 height 507
click at [596, 407] on div "Sensors Show Disconnected New Sensor Status Name Zone Last Seen Sensor Version …" at bounding box center [541, 274] width 974 height 507
click at [866, 116] on span "100%" at bounding box center [869, 117] width 15 height 7
click at [902, 392] on div at bounding box center [524, 264] width 1049 height 528
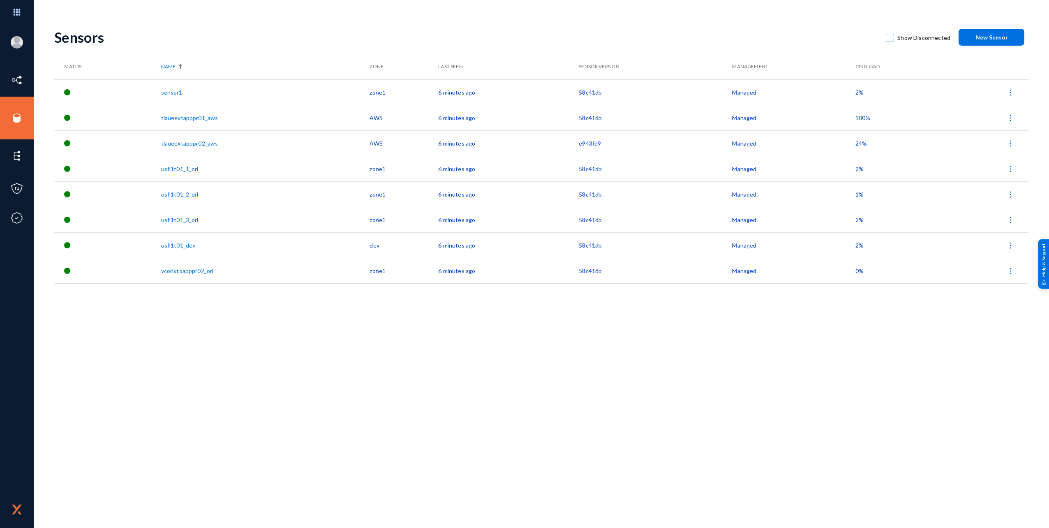
click at [712, 338] on div "Sensors Show Disconnected New Sensor Status Name Zone Last Seen Sensor Version …" at bounding box center [541, 274] width 974 height 507
click at [859, 115] on span "100%" at bounding box center [862, 117] width 15 height 7
click at [688, 374] on div at bounding box center [524, 264] width 1049 height 528
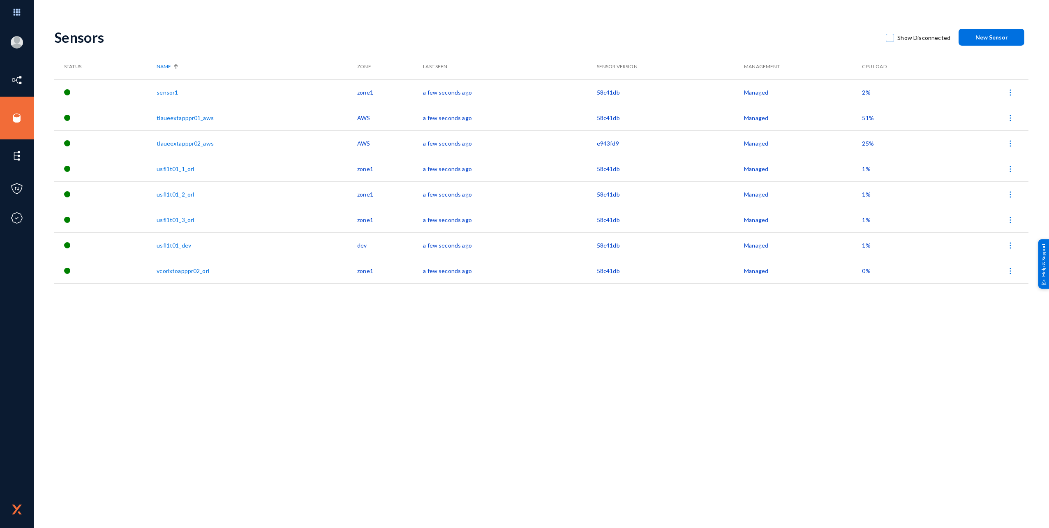
click at [396, 334] on div "Sensors Show Disconnected New Sensor Status Name Zone Last Seen Sensor Version …" at bounding box center [541, 274] width 974 height 507
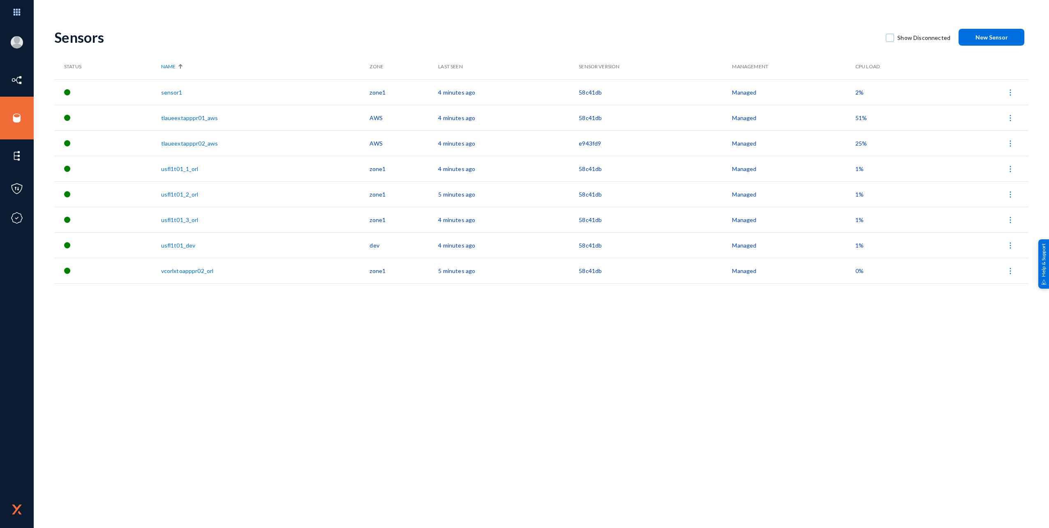
click at [430, 387] on div "Sensors Show Disconnected New Sensor Status Name Zone Last Seen Sensor Version …" at bounding box center [541, 274] width 974 height 507
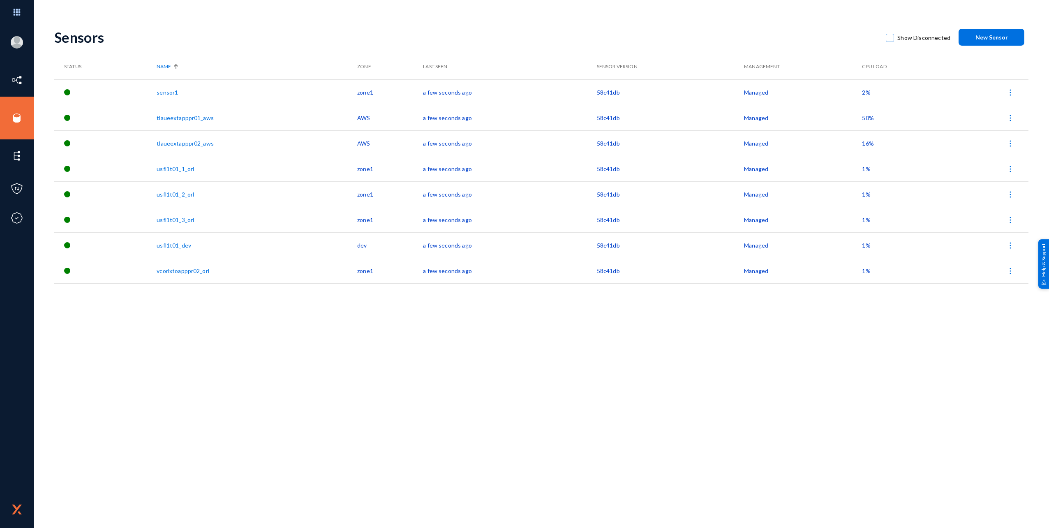
click at [866, 141] on span "16%" at bounding box center [868, 143] width 12 height 7
click at [744, 405] on div at bounding box center [524, 264] width 1049 height 528
click at [396, 340] on div "Sensors Show Disconnected New Sensor Status Name Zone Last Seen Sensor Version …" at bounding box center [541, 274] width 974 height 507
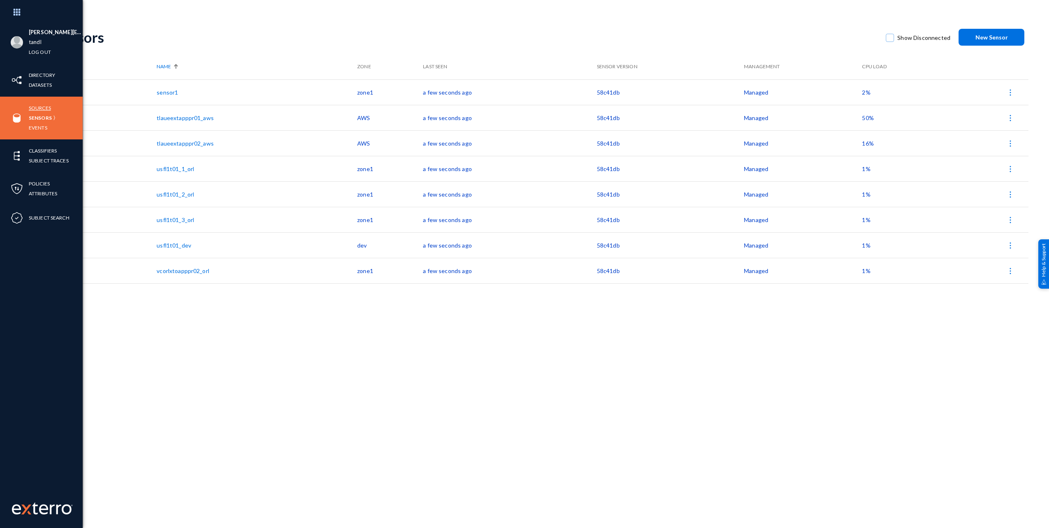
click at [42, 106] on link "Sources" at bounding box center [40, 107] width 22 height 9
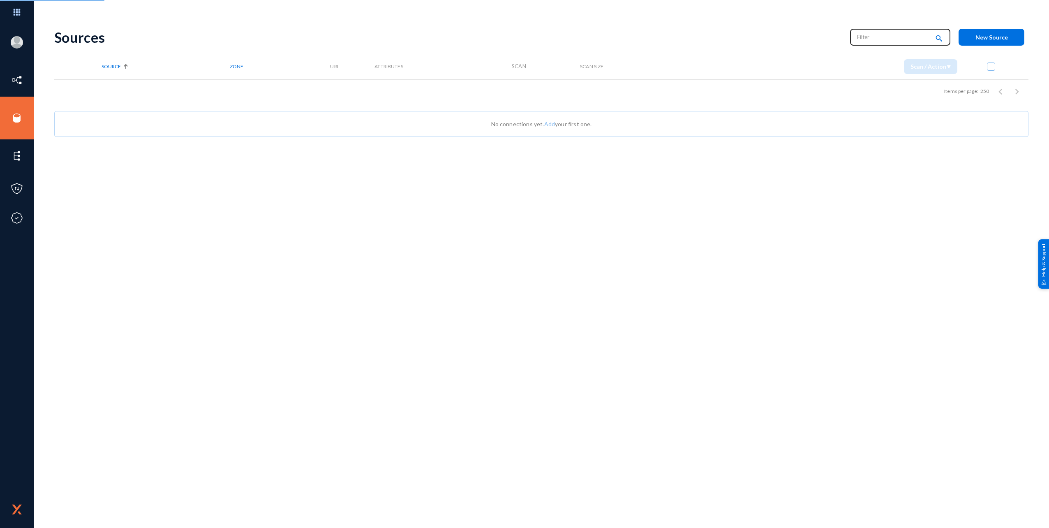
click at [877, 41] on input "text" at bounding box center [893, 37] width 72 height 12
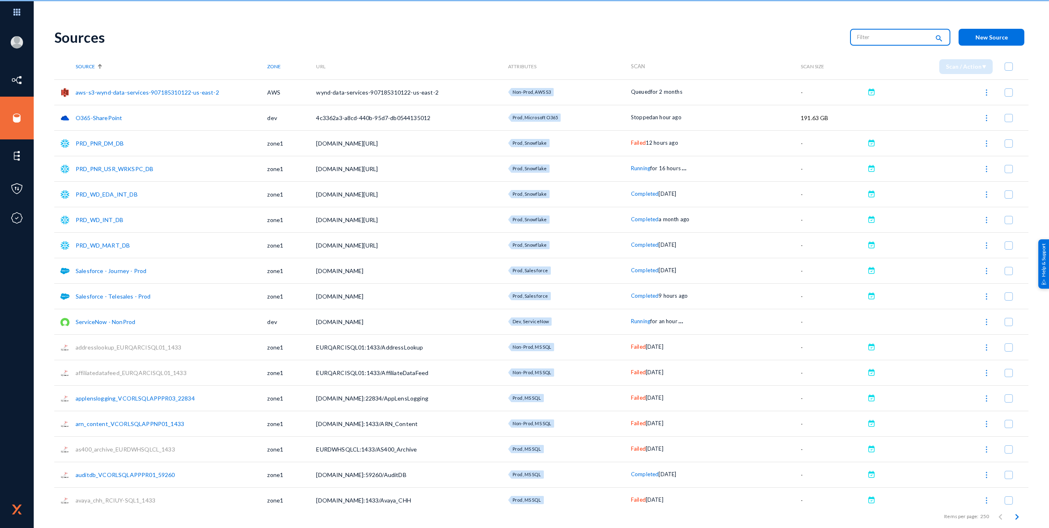
click at [873, 37] on input "text" at bounding box center [893, 37] width 72 height 12
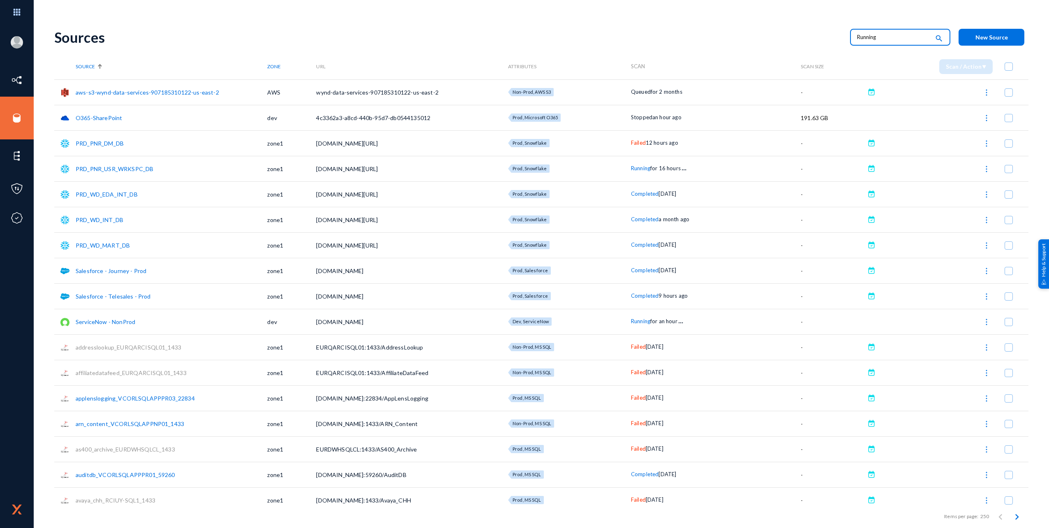
type input "Running"
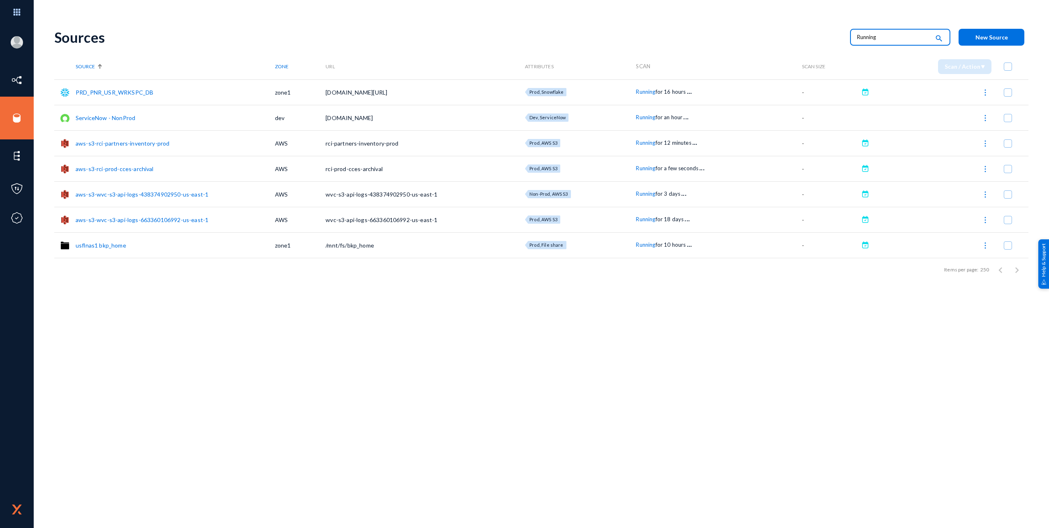
click at [650, 90] on span "Running" at bounding box center [645, 91] width 19 height 7
click at [673, 373] on div at bounding box center [524, 264] width 1049 height 528
click at [646, 243] on span "Running" at bounding box center [645, 244] width 19 height 7
click at [665, 358] on div at bounding box center [524, 264] width 1049 height 528
click at [225, 306] on div "Sources Running search New Source Source Zone URL Attributes Scan Scan Size Sca…" at bounding box center [541, 274] width 974 height 507
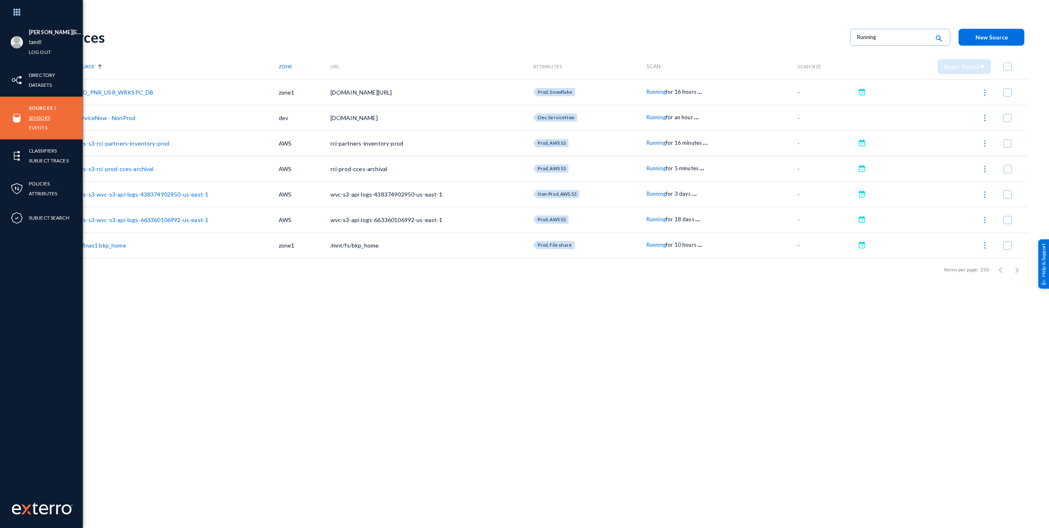
click at [46, 118] on link "Sensors" at bounding box center [39, 117] width 21 height 9
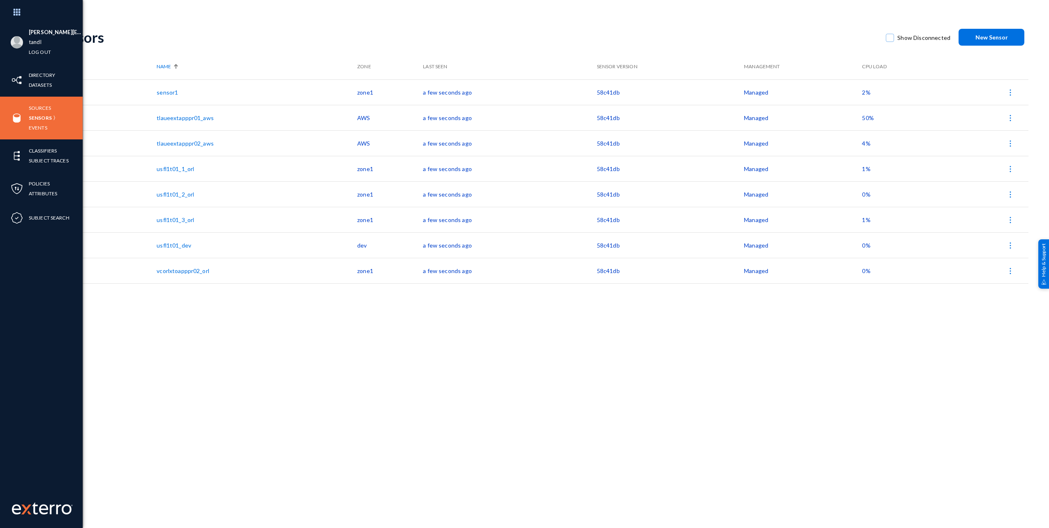
click at [392, 355] on div "Sensors Show Disconnected New Sensor Status Name Zone Last Seen Sensor Version …" at bounding box center [541, 274] width 974 height 507
click at [862, 244] on span "0%" at bounding box center [866, 245] width 8 height 7
click at [835, 366] on div at bounding box center [524, 264] width 1049 height 528
click at [40, 108] on link "Sources" at bounding box center [40, 107] width 22 height 9
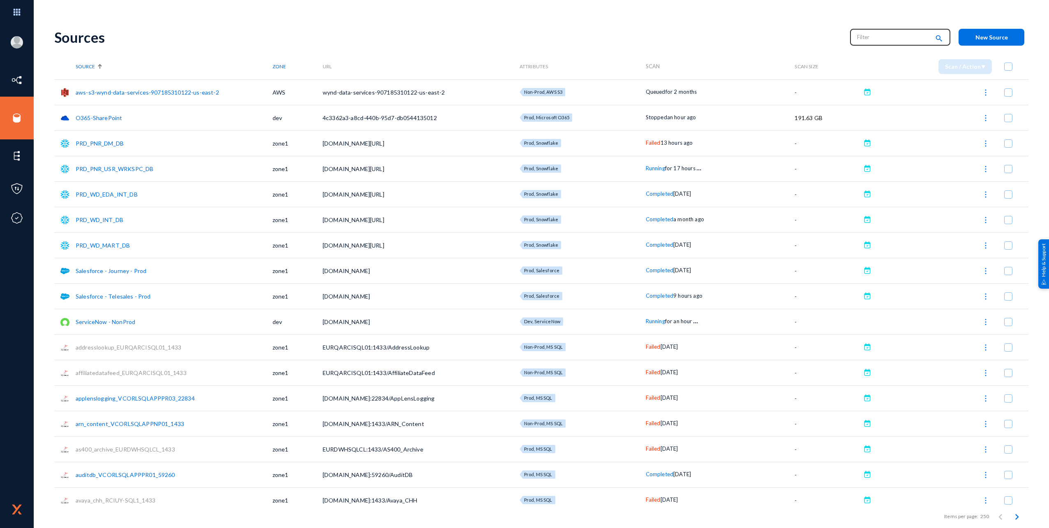
click at [874, 39] on input "text" at bounding box center [893, 37] width 72 height 12
type input "Running"
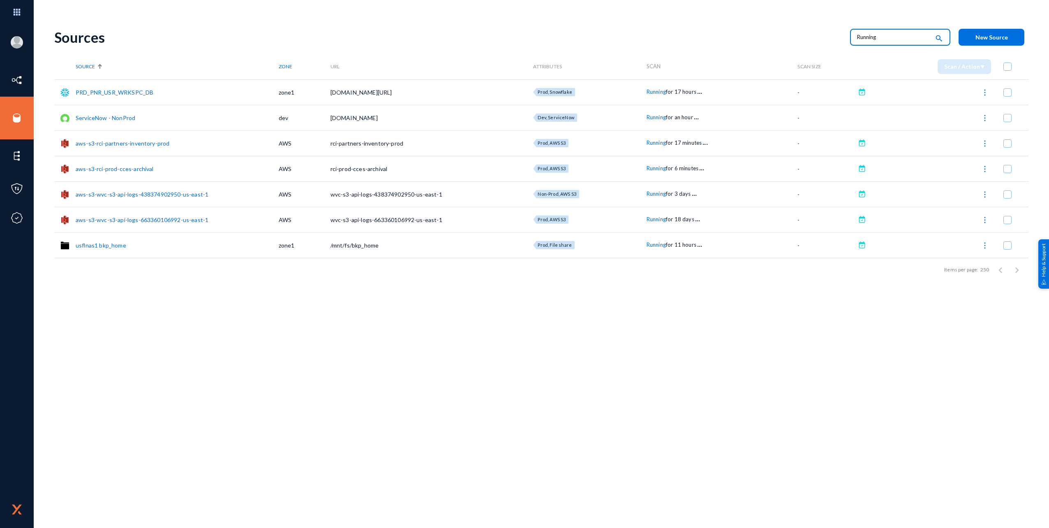
click at [605, 377] on div "Sources Running search New Source Source Zone URL Attributes Scan Scan Size Sca…" at bounding box center [541, 274] width 974 height 507
click at [984, 93] on img at bounding box center [985, 92] width 8 height 8
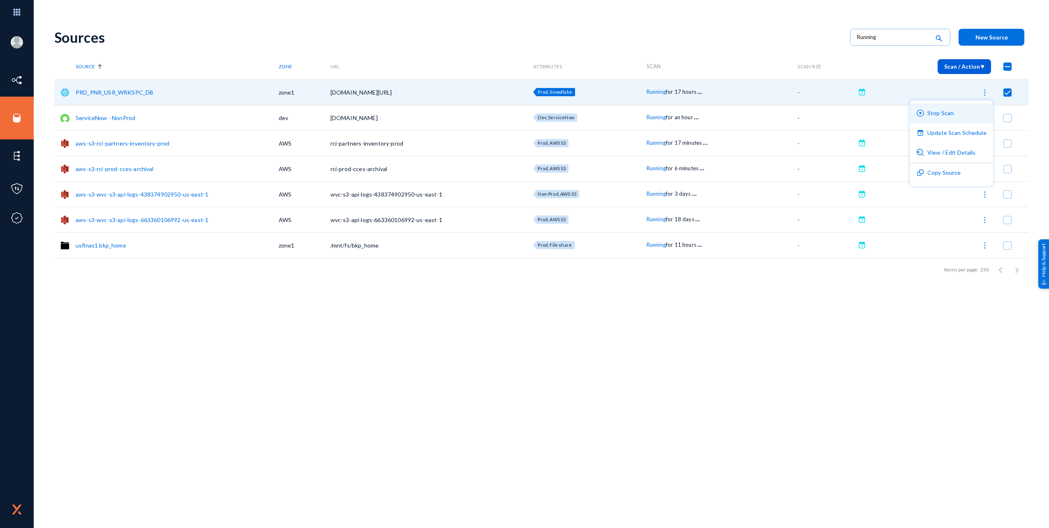
click at [963, 110] on button "Stop Scan" at bounding box center [951, 114] width 83 height 20
checkbox input "false"
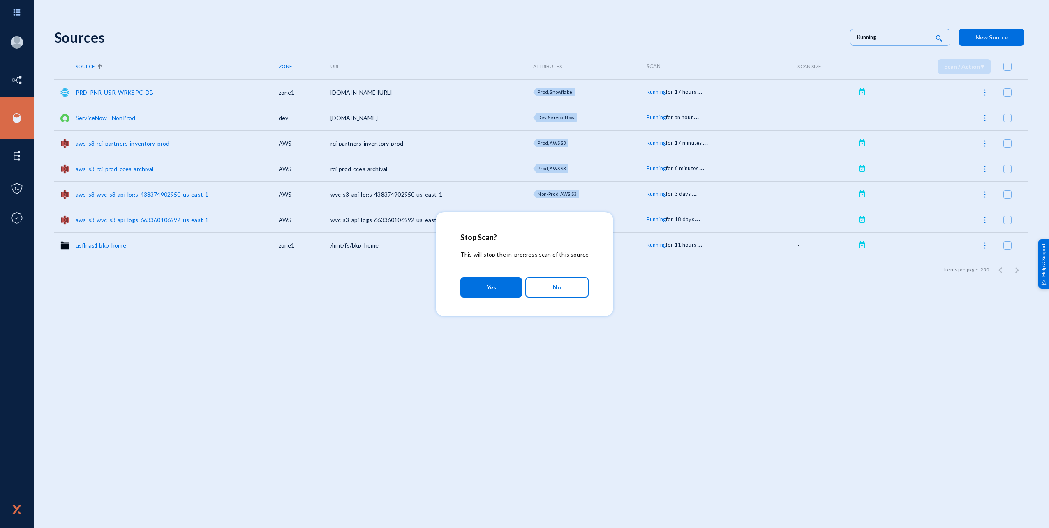
click at [469, 298] on mat-dialog-actions "Yes No" at bounding box center [524, 287] width 128 height 28
click at [475, 286] on button "Yes" at bounding box center [491, 287] width 62 height 21
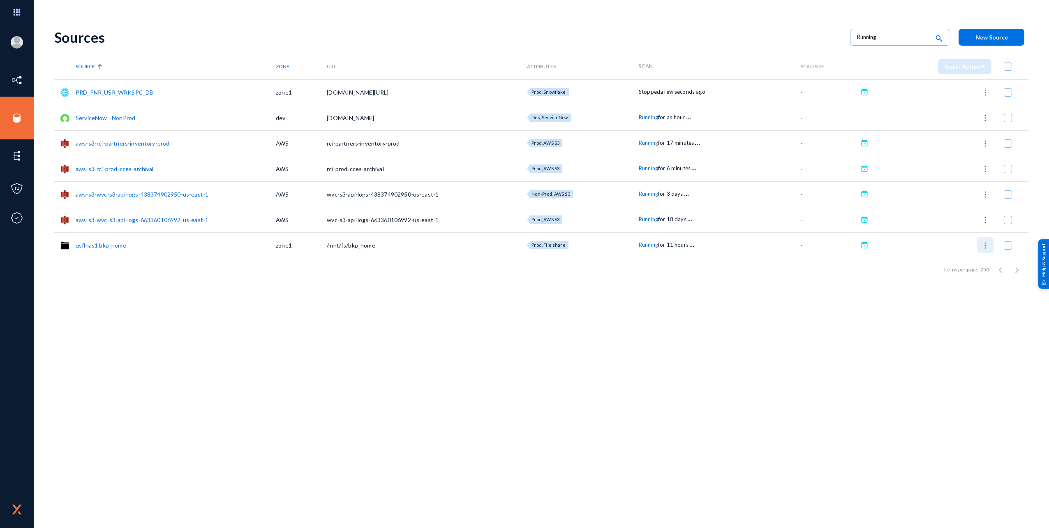
click at [987, 245] on img at bounding box center [985, 245] width 8 height 8
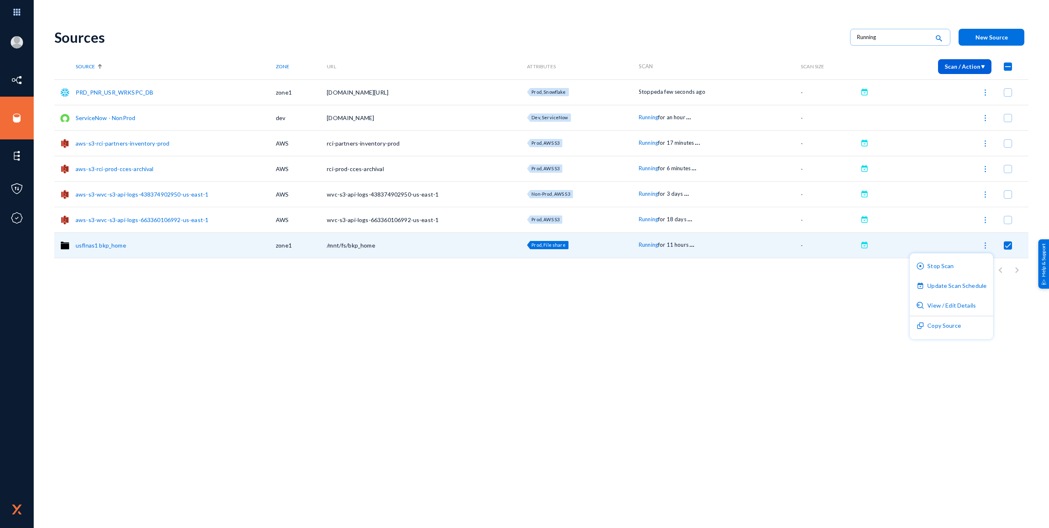
click at [746, 364] on div at bounding box center [524, 264] width 1049 height 528
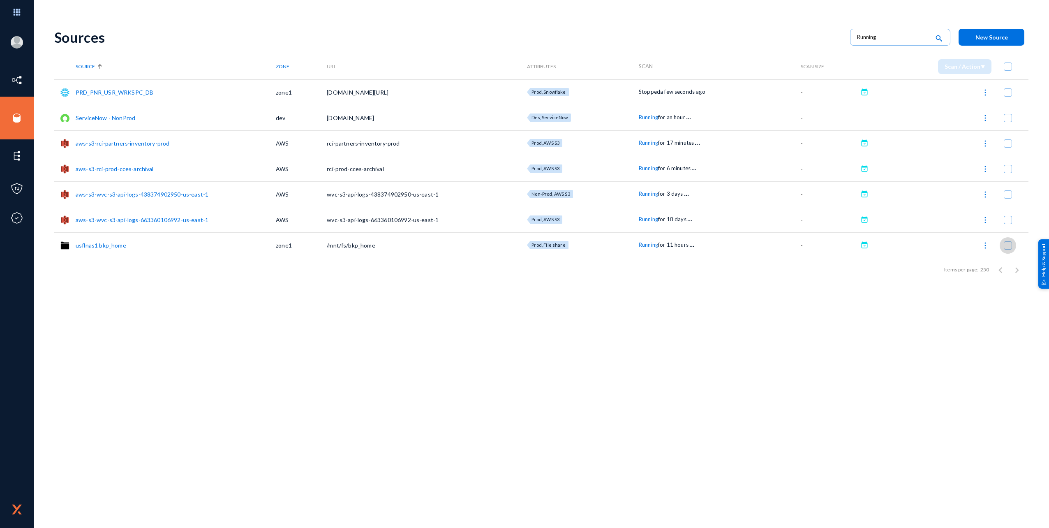
click at [1004, 245] on span at bounding box center [1008, 245] width 8 height 8
click at [1008, 249] on input "checkbox" at bounding box center [1008, 249] width 1 height 1
checkbox input "true"
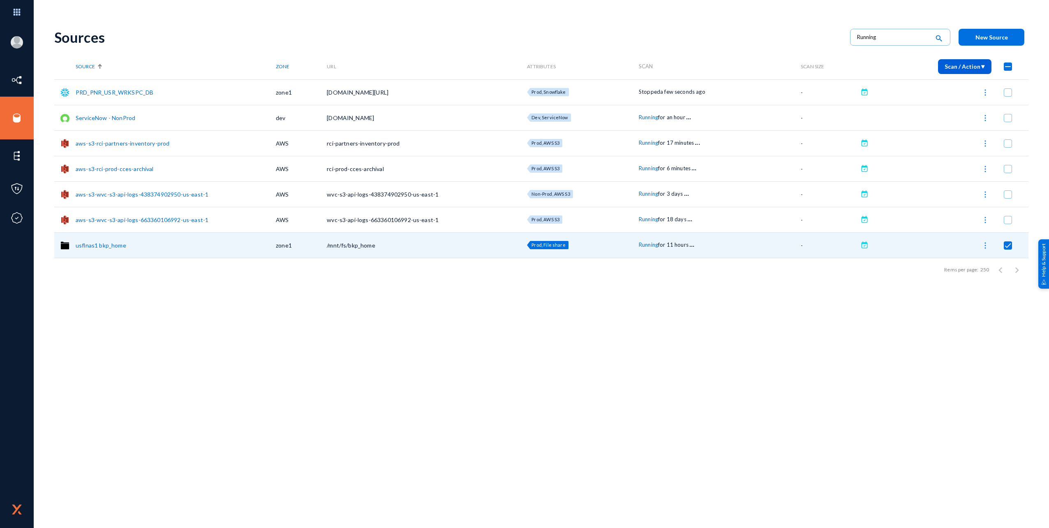
click at [1006, 195] on span at bounding box center [1008, 194] width 8 height 8
click at [1008, 198] on input "checkbox" at bounding box center [1008, 198] width 1 height 1
checkbox input "true"
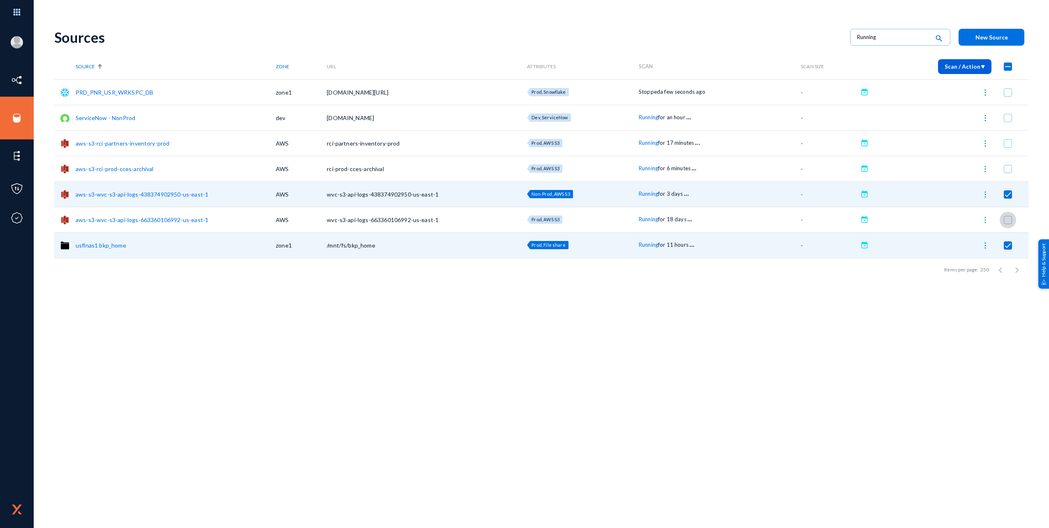
drag, startPoint x: 1004, startPoint y: 218, endPoint x: 1006, endPoint y: 198, distance: 19.9
click at [1005, 218] on span at bounding box center [1008, 220] width 8 height 8
click at [1008, 224] on input "checkbox" at bounding box center [1008, 224] width 1 height 1
checkbox input "true"
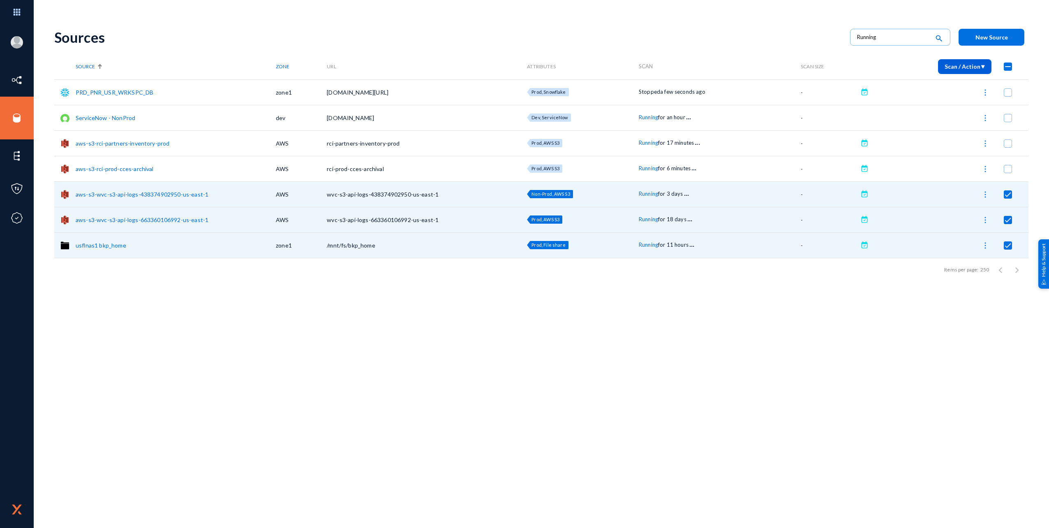
click at [964, 67] on span "Scan / Action" at bounding box center [965, 66] width 40 height 7
click at [941, 87] on button "Stop Scans 3" at bounding box center [942, 89] width 97 height 20
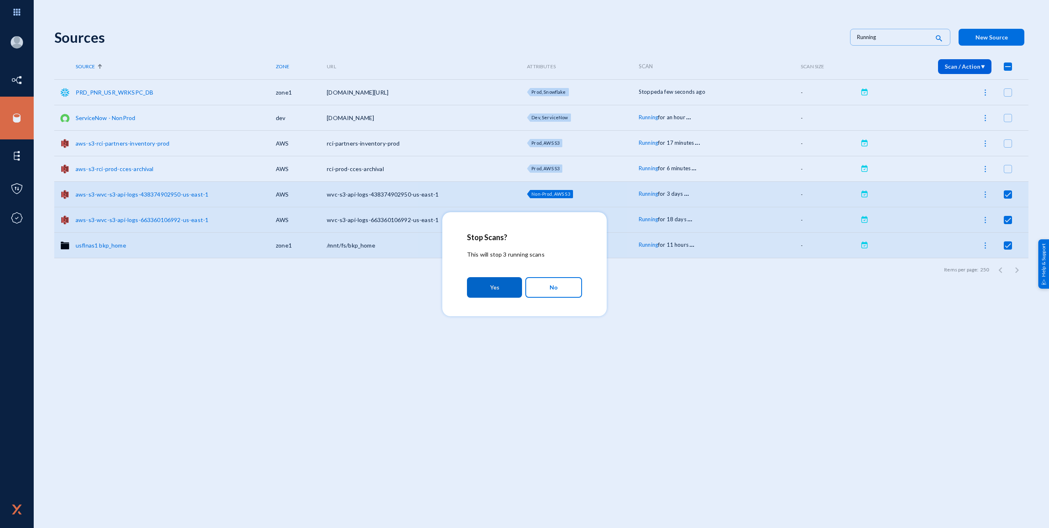
click at [501, 282] on button "Yes" at bounding box center [494, 287] width 55 height 21
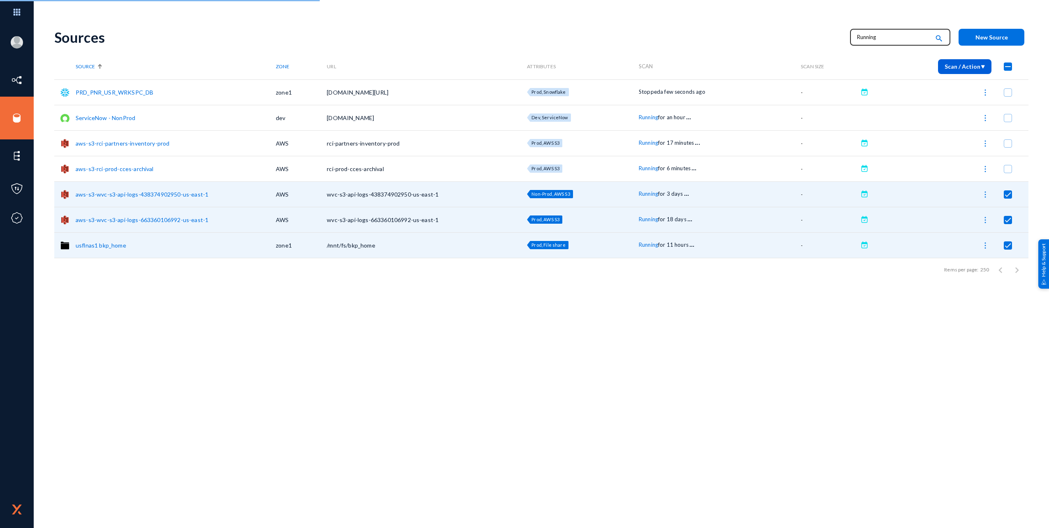
click at [874, 40] on input "Running" at bounding box center [893, 37] width 72 height 12
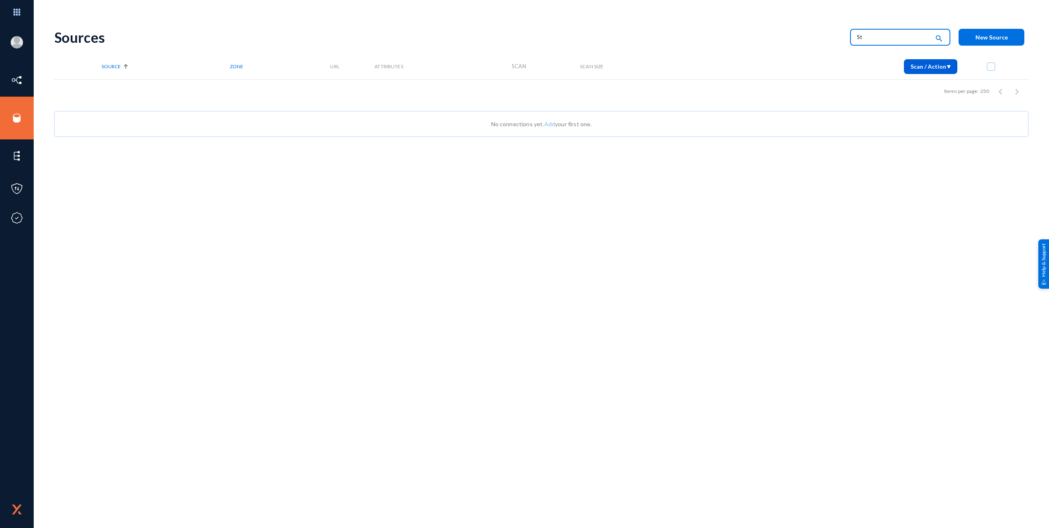
type input "S"
type input "O365"
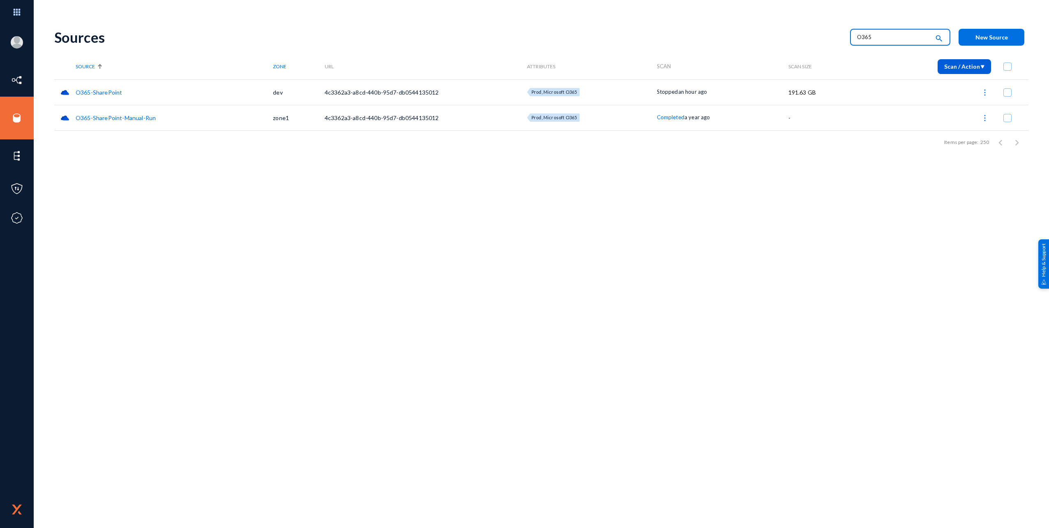
click at [985, 97] on button at bounding box center [985, 92] width 16 height 16
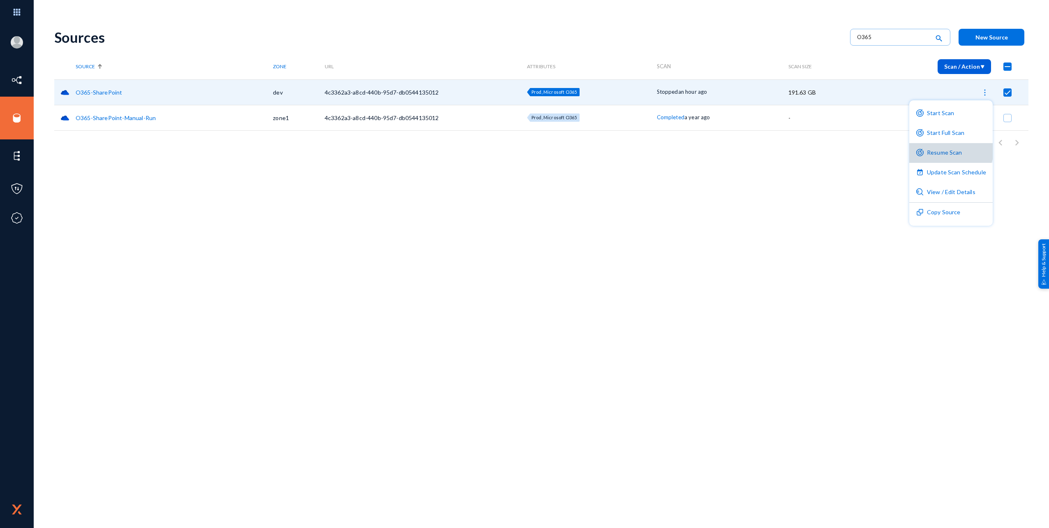
click at [952, 149] on button "Resume Scan" at bounding box center [950, 153] width 83 height 20
checkbox input "false"
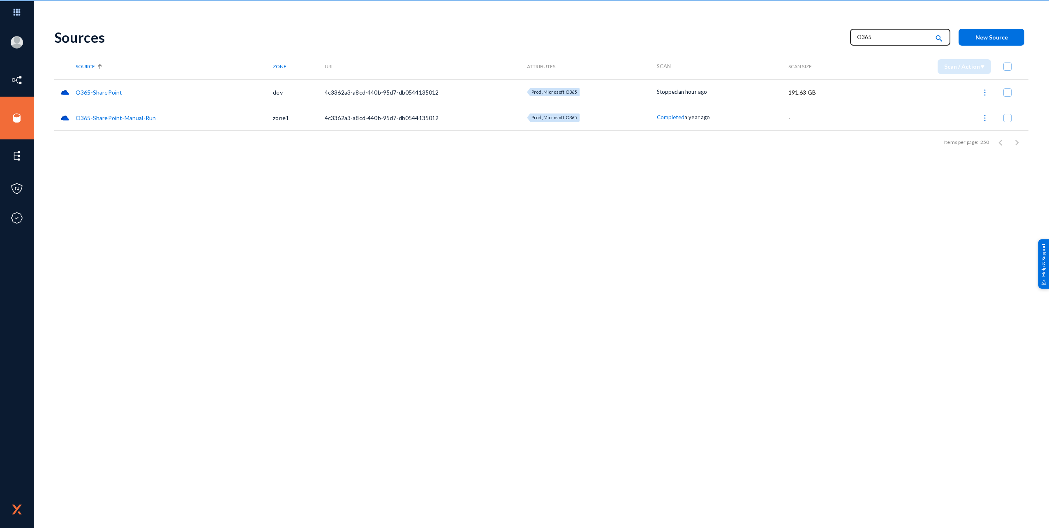
click at [876, 36] on input "O365" at bounding box center [893, 37] width 72 height 12
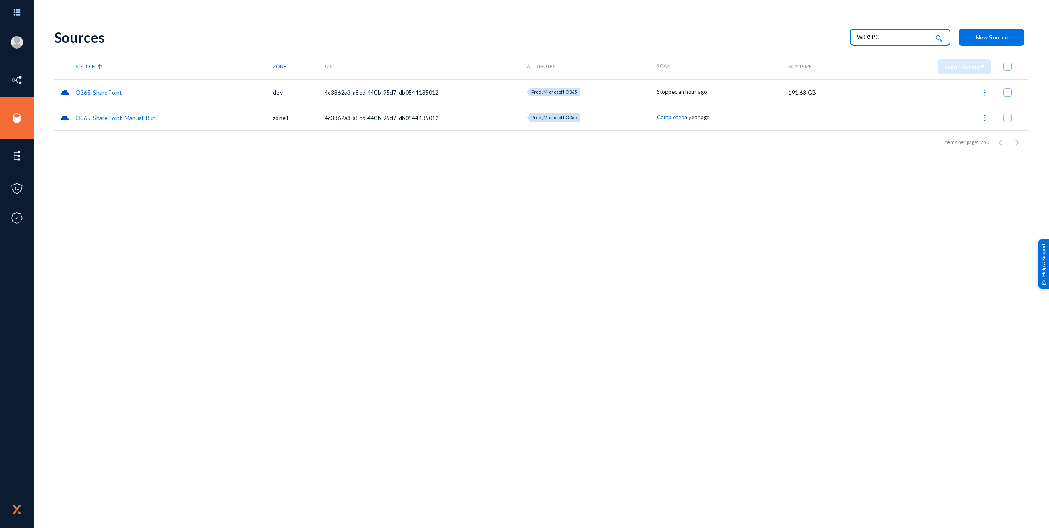
type input "WRKSPC"
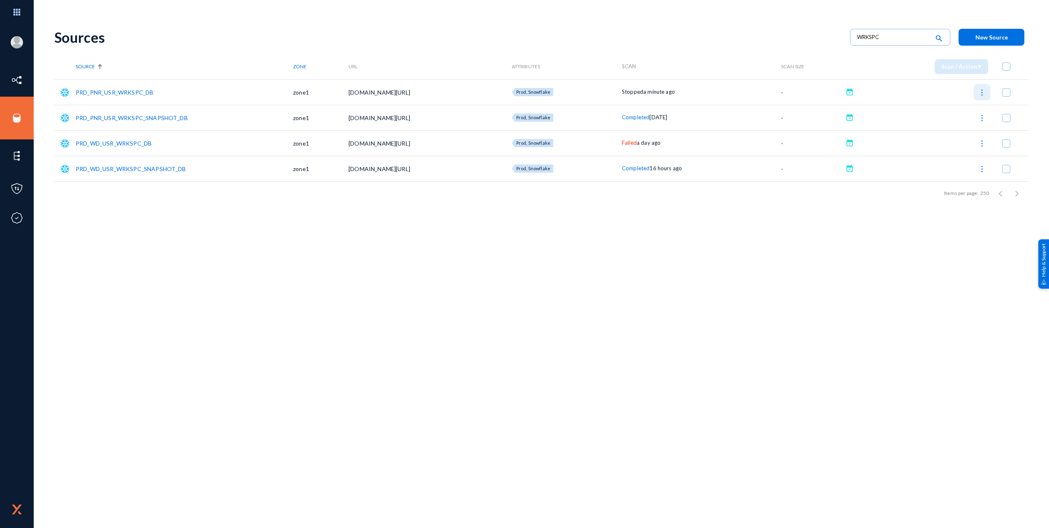
click at [984, 93] on img at bounding box center [982, 92] width 8 height 8
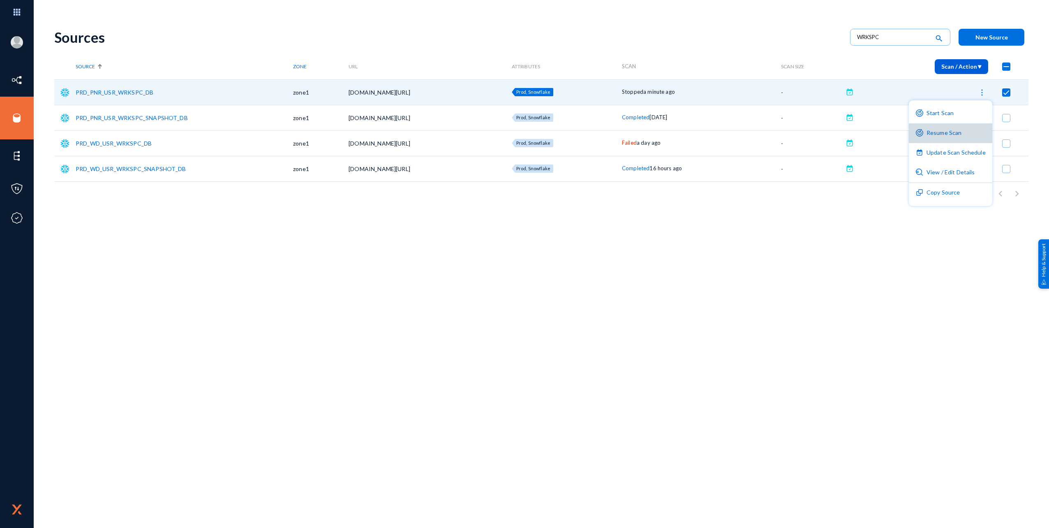
click at [952, 130] on button "Resume Scan" at bounding box center [950, 133] width 83 height 20
checkbox input "false"
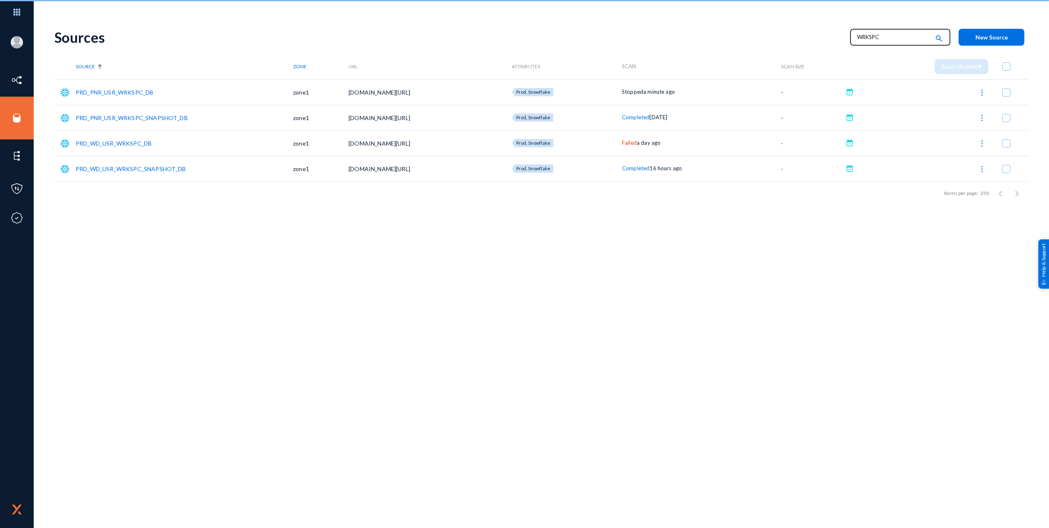
click at [888, 38] on input "WRKSPC" at bounding box center [893, 37] width 72 height 12
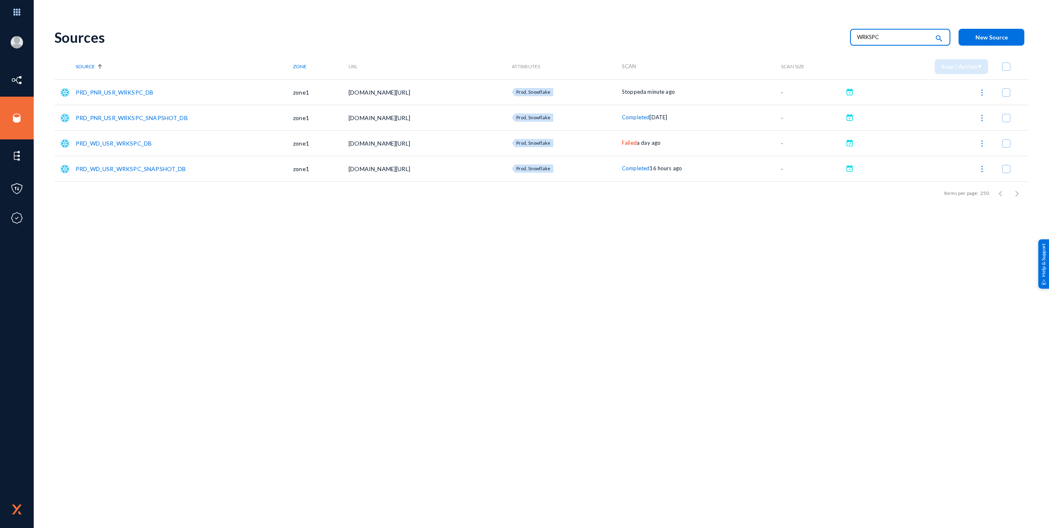
click at [888, 38] on input "WRKSPC" at bounding box center [893, 37] width 72 height 12
type input "bkp"
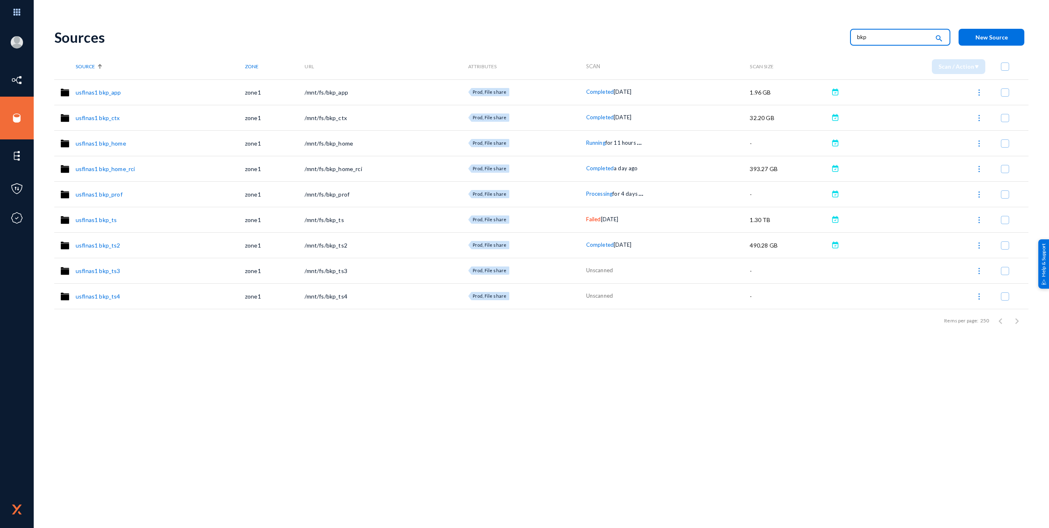
click at [980, 144] on img at bounding box center [979, 143] width 8 height 8
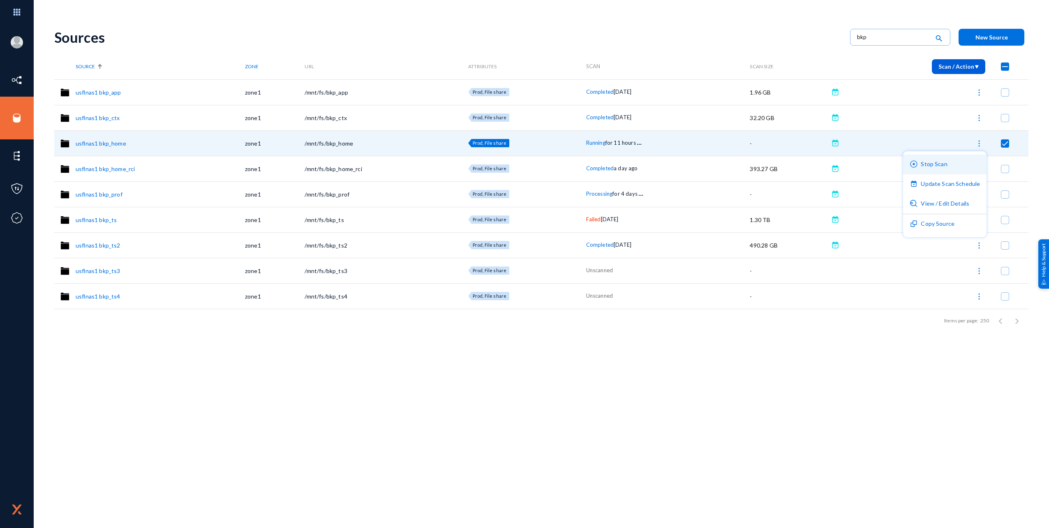
click at [936, 166] on button "Stop Scan" at bounding box center [944, 165] width 83 height 20
checkbox input "false"
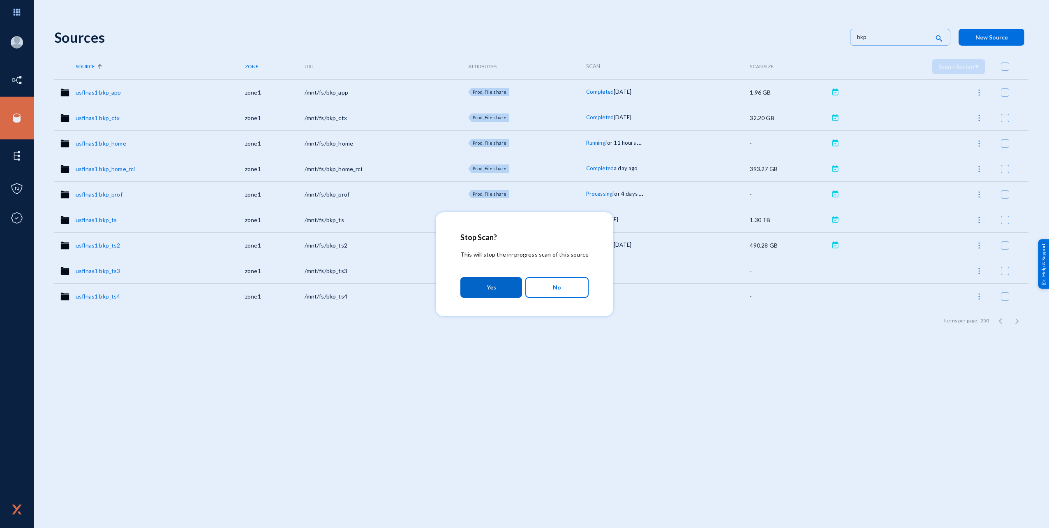
click at [502, 288] on button "Yes" at bounding box center [491, 287] width 62 height 21
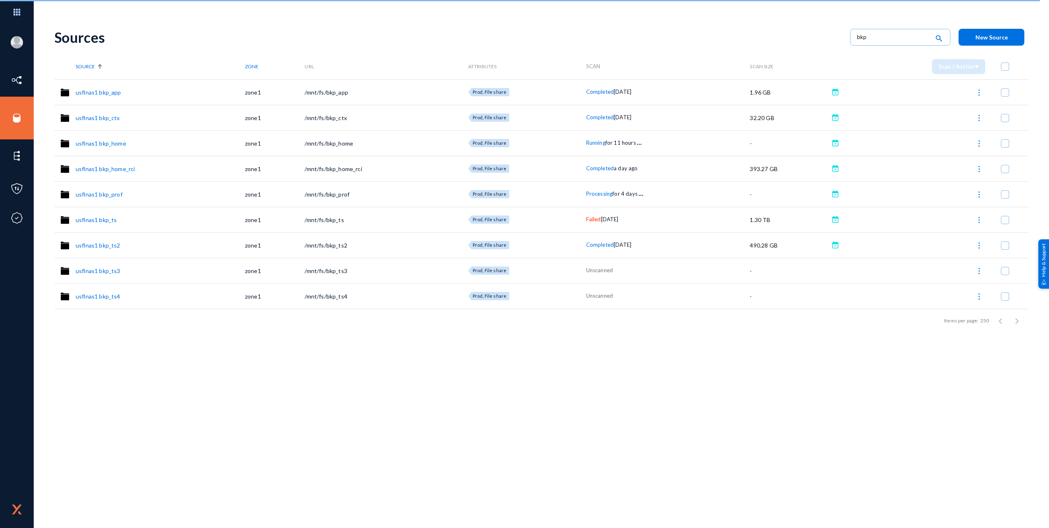
click at [584, 354] on div "Sources bkp search New Source Source Zone URL Attributes Scan Scan Size Scan / …" at bounding box center [541, 274] width 974 height 507
click at [942, 38] on mat-icon "search" at bounding box center [939, 38] width 10 height 11
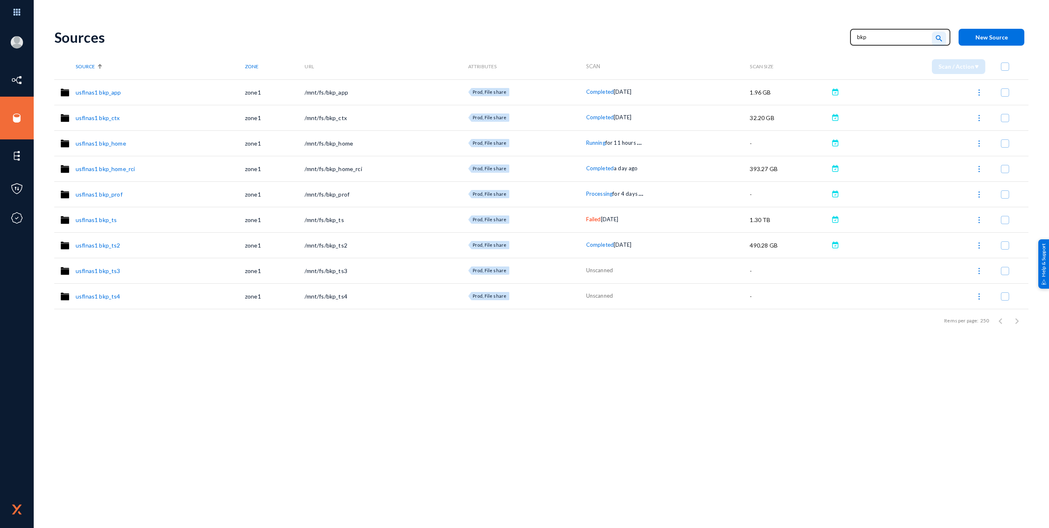
click at [937, 39] on mat-icon "search" at bounding box center [939, 38] width 10 height 11
click at [978, 140] on img at bounding box center [979, 143] width 8 height 8
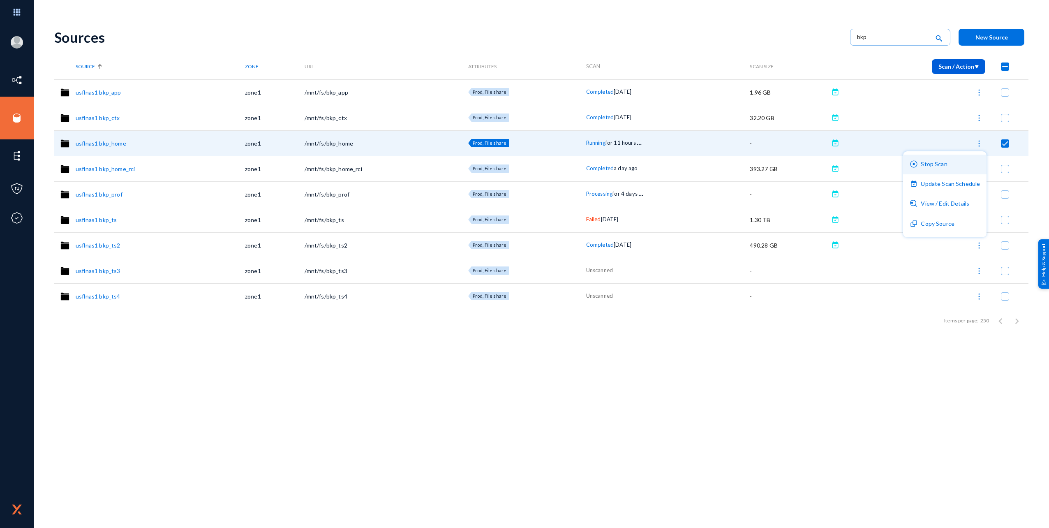
click at [957, 163] on button "Stop Scan" at bounding box center [944, 165] width 83 height 20
checkbox input "false"
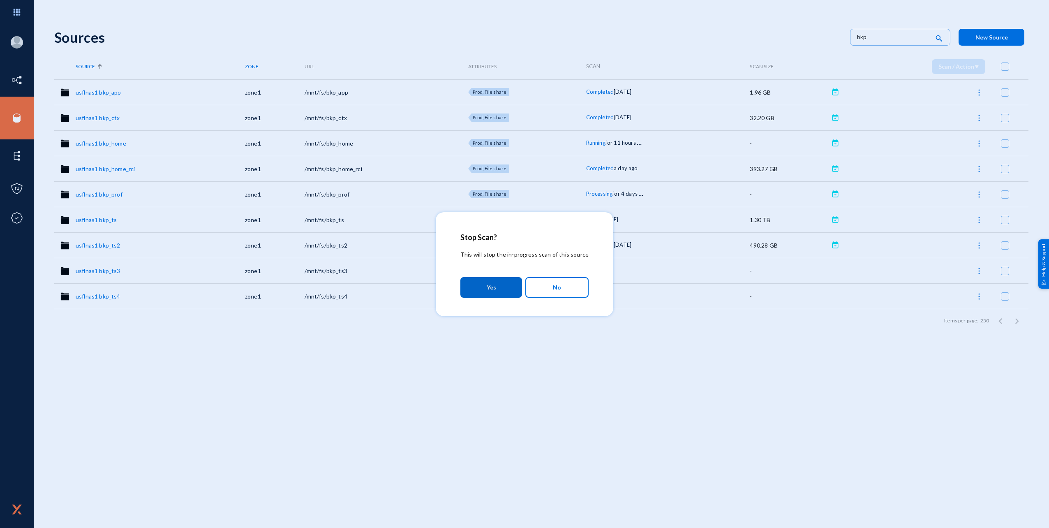
click at [493, 291] on span "Yes" at bounding box center [491, 287] width 9 height 15
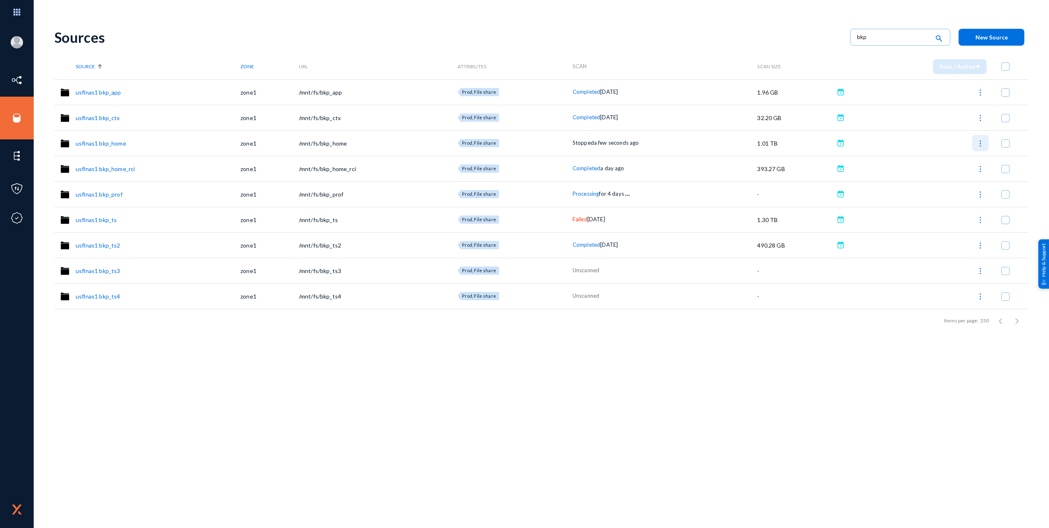
click at [980, 144] on img at bounding box center [980, 143] width 8 height 8
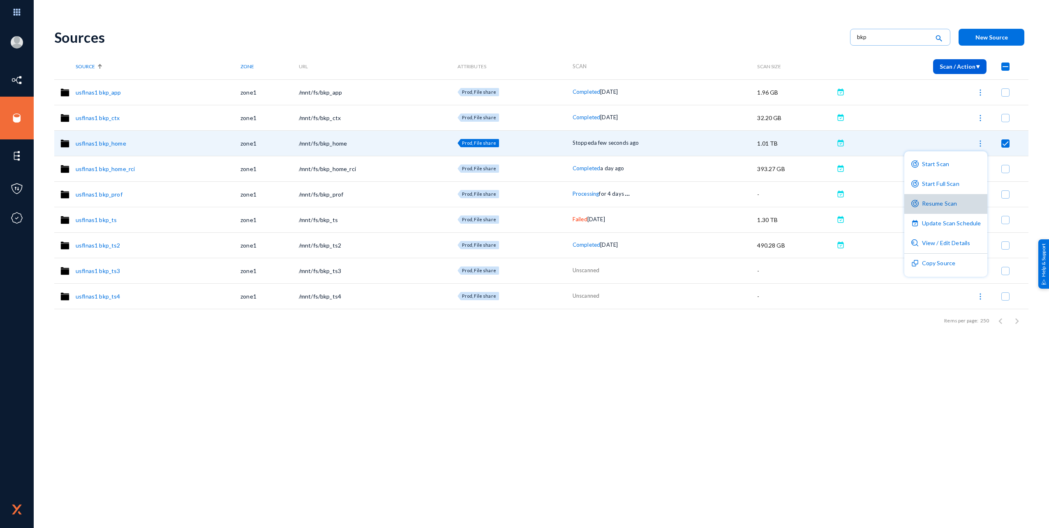
click at [949, 202] on button "Resume Scan" at bounding box center [945, 204] width 83 height 20
checkbox input "false"
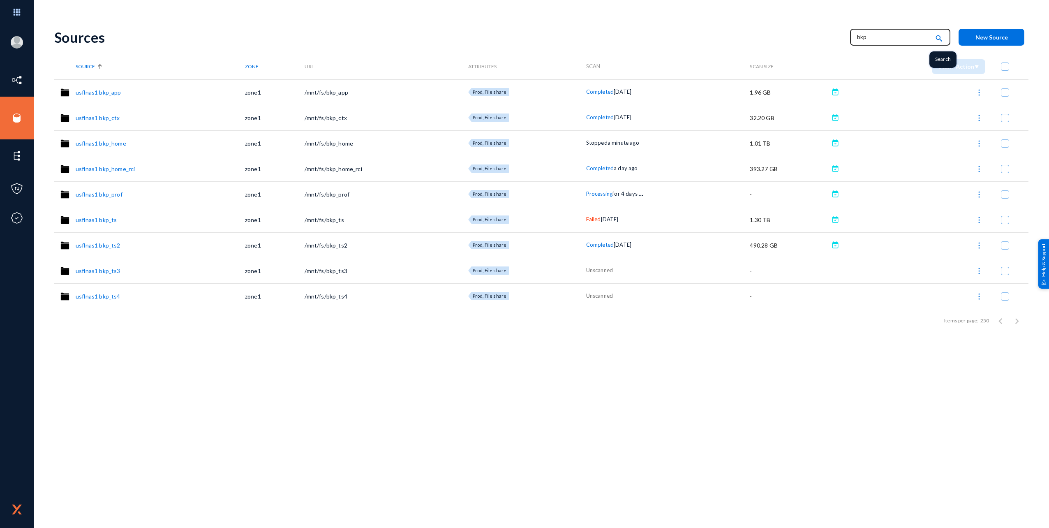
click at [940, 35] on mat-icon "search" at bounding box center [939, 38] width 10 height 11
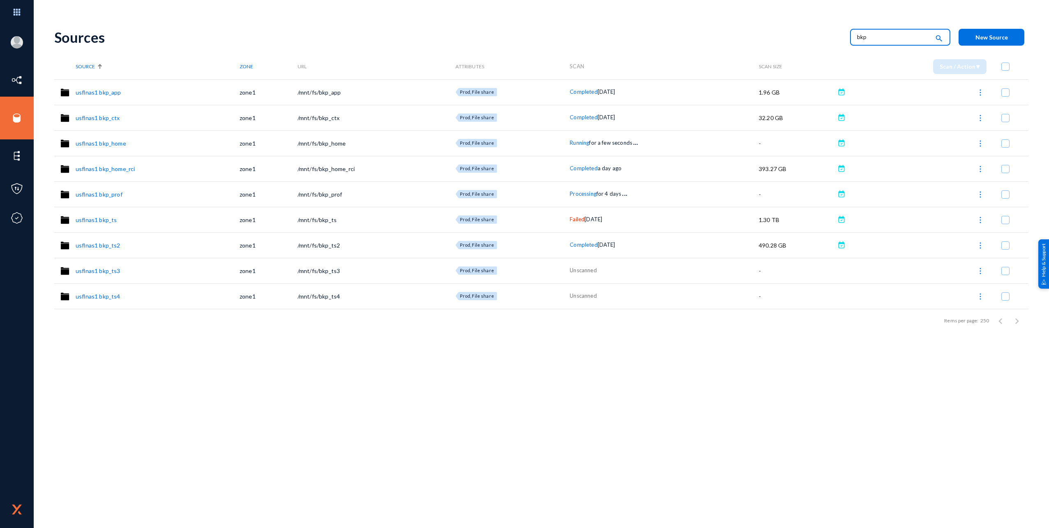
click at [577, 143] on span "Running" at bounding box center [579, 142] width 19 height 7
click at [875, 36] on div at bounding box center [524, 264] width 1049 height 528
click at [875, 36] on input "bkp" at bounding box center [893, 37] width 72 height 12
type input "running"
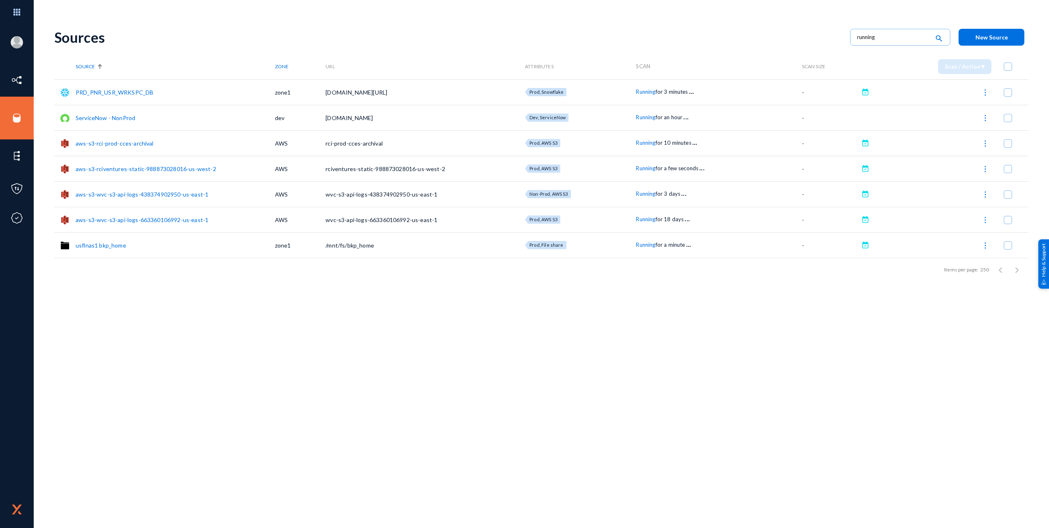
click at [826, 322] on div "Sources running search New Source Source Zone URL Attributes Scan Scan Size Sca…" at bounding box center [541, 274] width 974 height 507
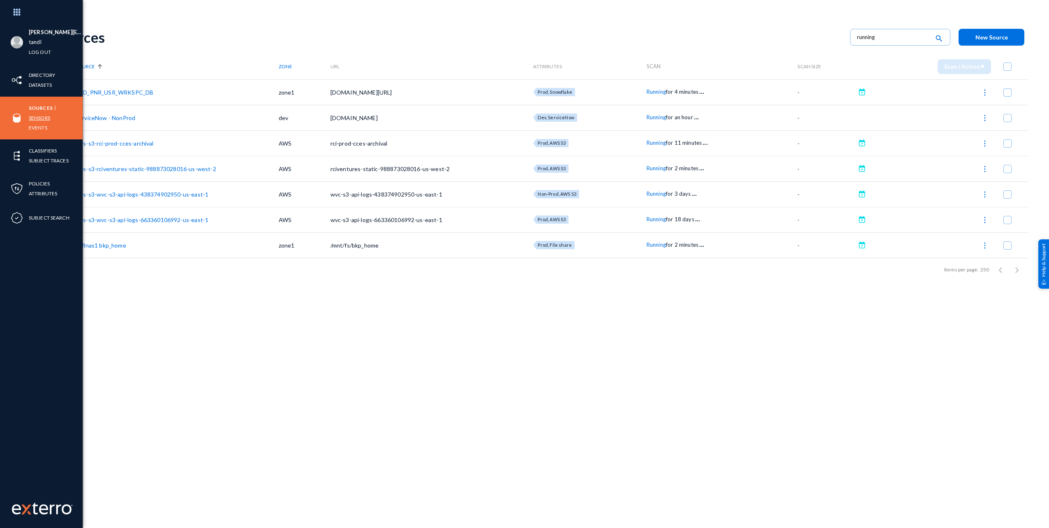
click at [42, 119] on link "Sensors" at bounding box center [39, 117] width 21 height 9
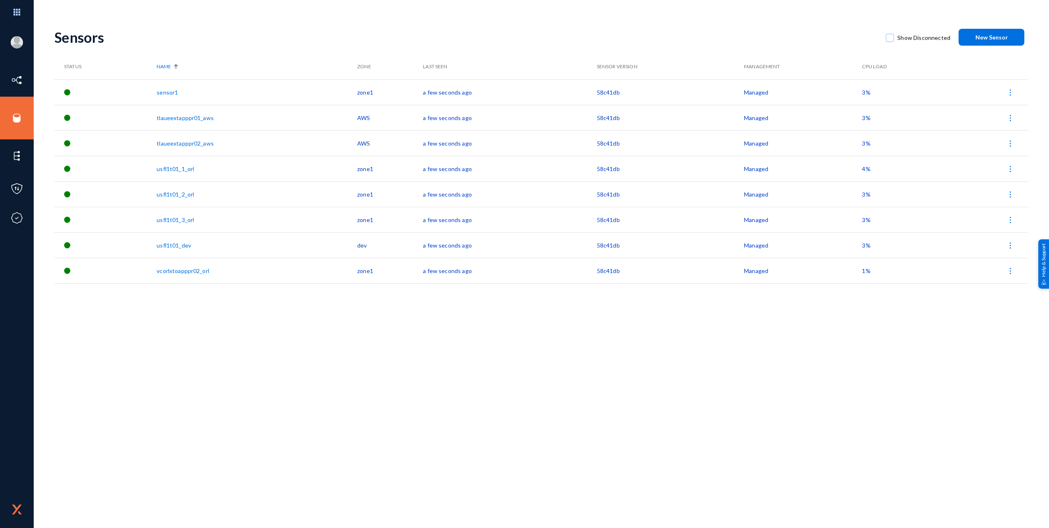
click at [174, 194] on link "usfl1t01_2_orl" at bounding box center [175, 194] width 37 height 7
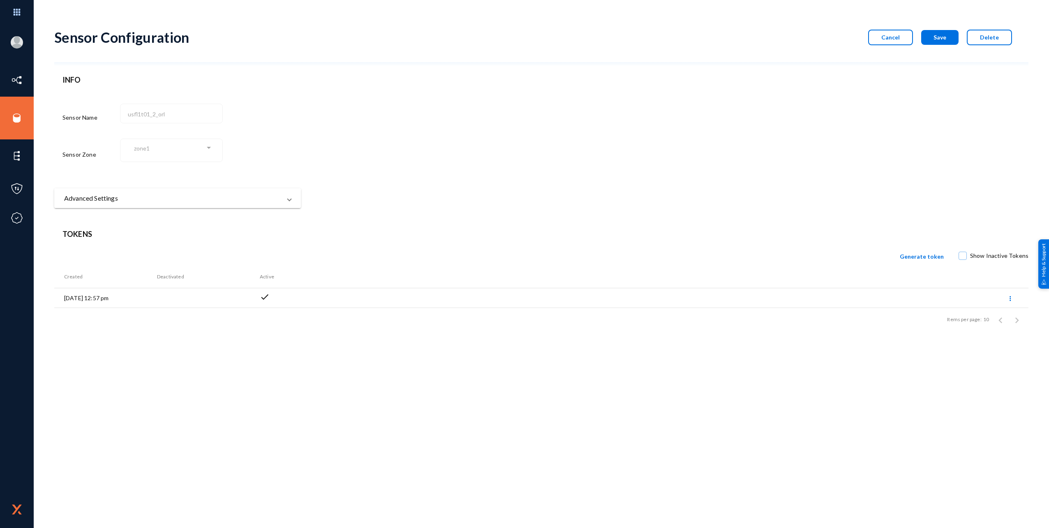
click at [260, 205] on mat-expansion-panel-header "Advanced Settings" at bounding box center [177, 198] width 247 height 20
click at [259, 205] on mat-panel-title "Advanced Settings" at bounding box center [172, 202] width 217 height 10
click at [185, 404] on div "Sensor Configuration Cancel Save Delete INFO Sensor Name usfl1t01_2_orl Sensor …" at bounding box center [541, 274] width 974 height 507
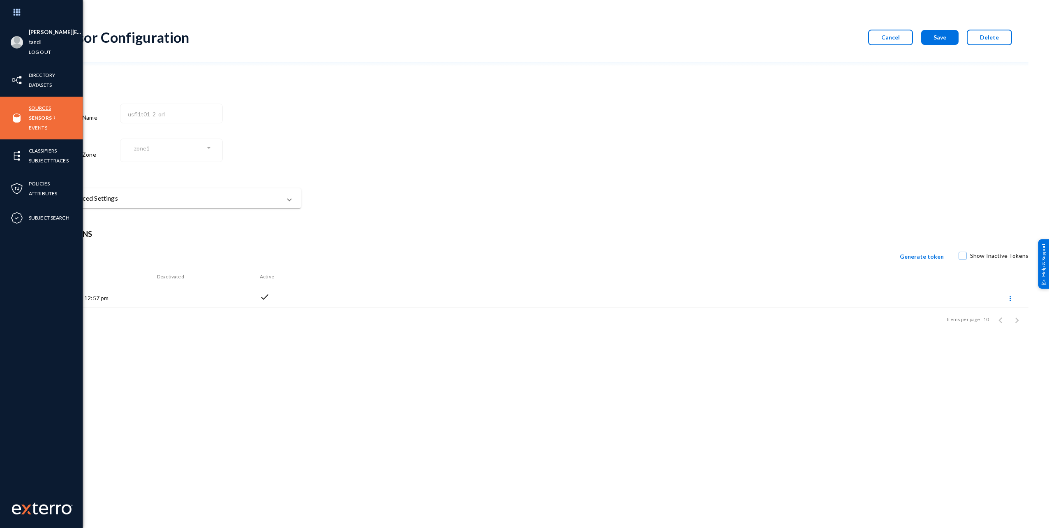
click at [35, 107] on link "Sources" at bounding box center [40, 107] width 22 height 9
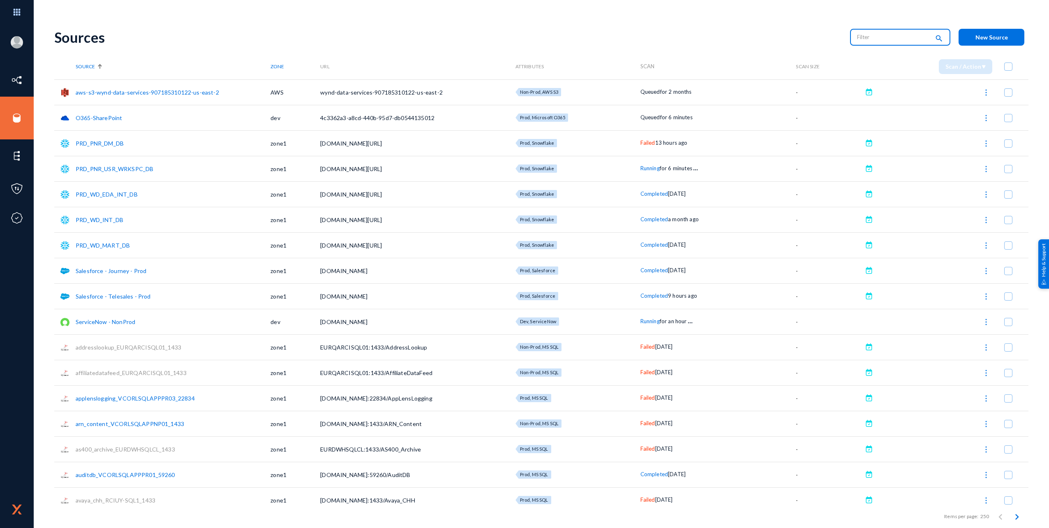
click at [870, 35] on input "text" at bounding box center [893, 37] width 72 height 12
click at [649, 144] on span "Failed" at bounding box center [647, 142] width 15 height 7
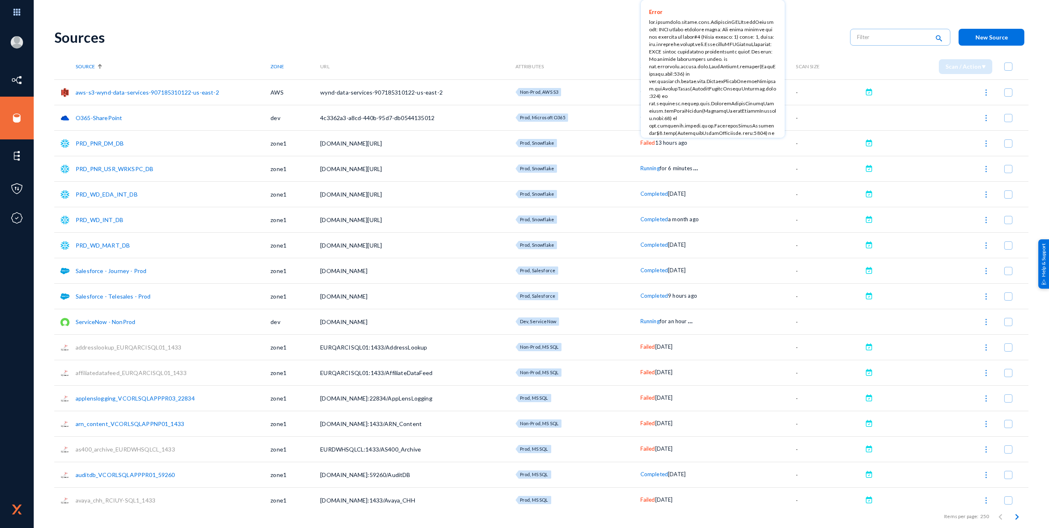
click at [579, 12] on div at bounding box center [524, 264] width 1049 height 528
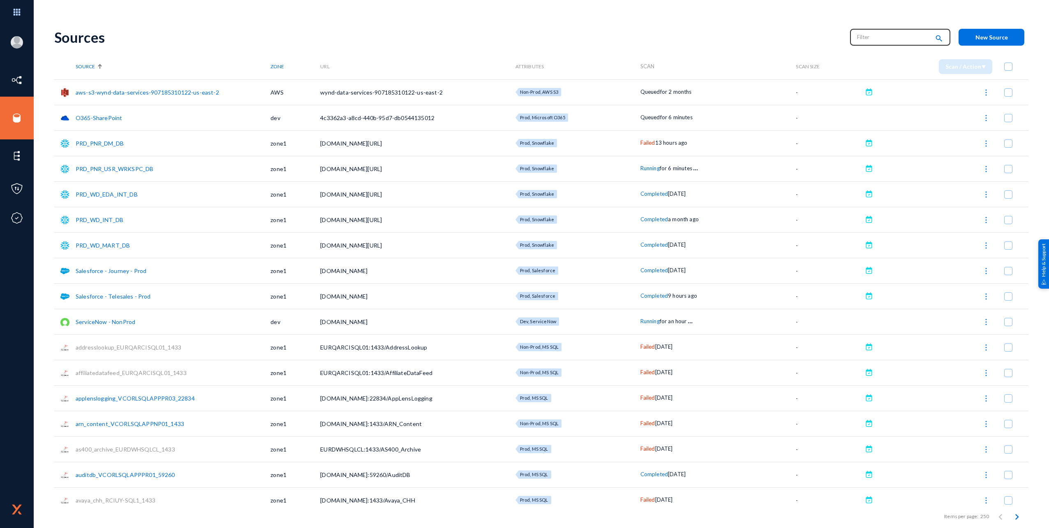
click at [877, 42] on input "text" at bounding box center [893, 37] width 72 height 12
click at [273, 40] on div "Sources" at bounding box center [448, 37] width 788 height 17
click at [454, 37] on div "Sources" at bounding box center [448, 37] width 788 height 17
click at [763, 55] on th "Scan" at bounding box center [718, 66] width 156 height 25
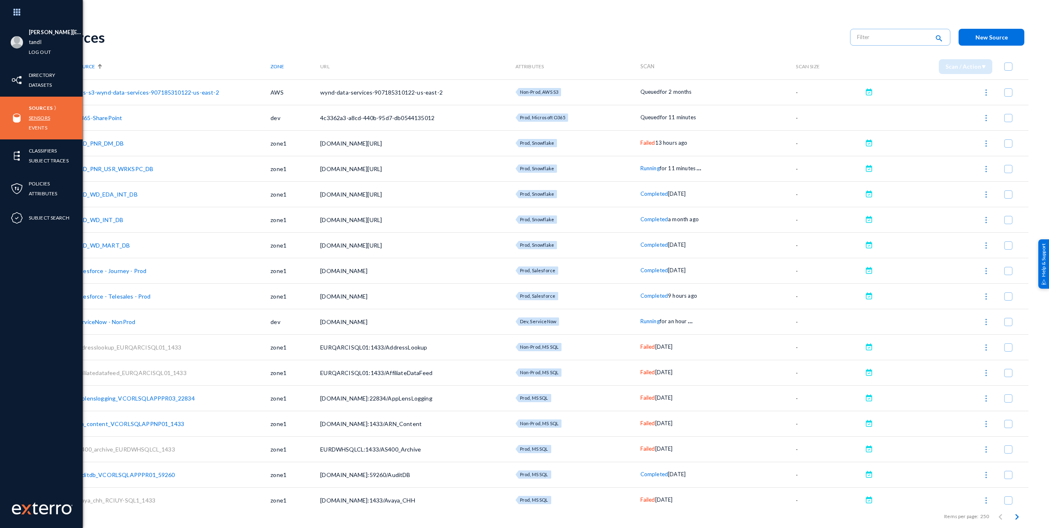
click at [39, 119] on link "Sensors" at bounding box center [39, 117] width 21 height 9
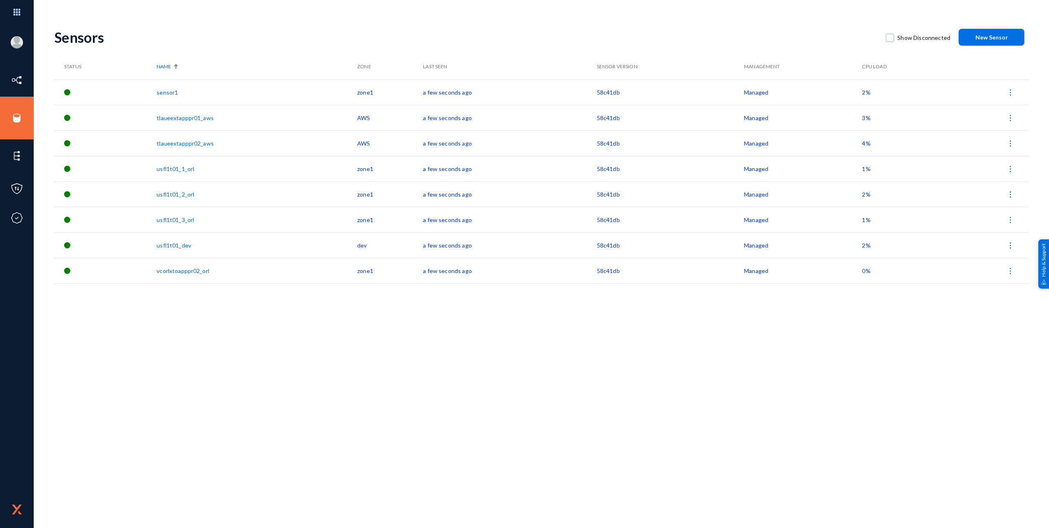
click at [573, 369] on div "Sensors Show Disconnected New Sensor Status Name Zone Last Seen Sensor Version …" at bounding box center [541, 274] width 974 height 507
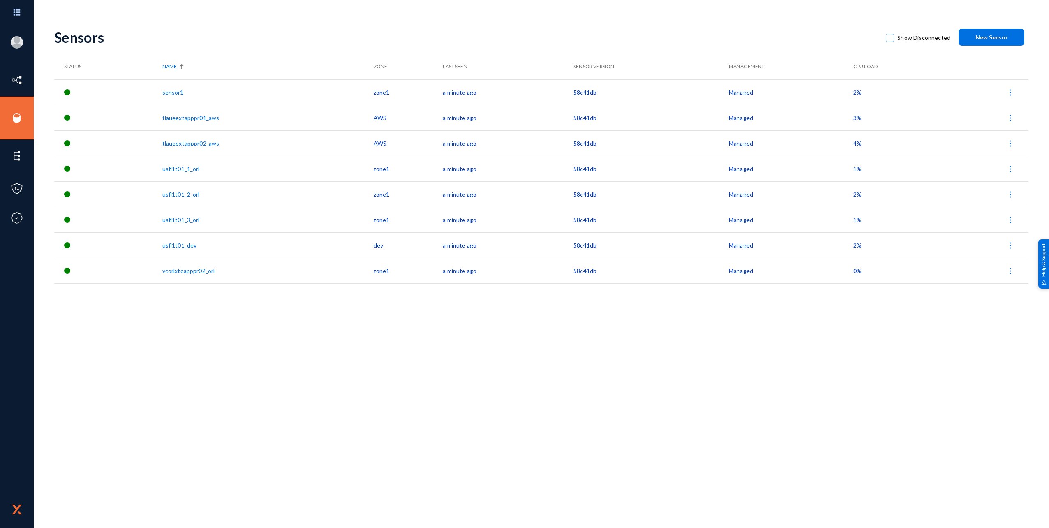
click at [573, 369] on div "Sensors Show Disconnected New Sensor Status Name Zone Last Seen Sensor Version …" at bounding box center [541, 274] width 974 height 507
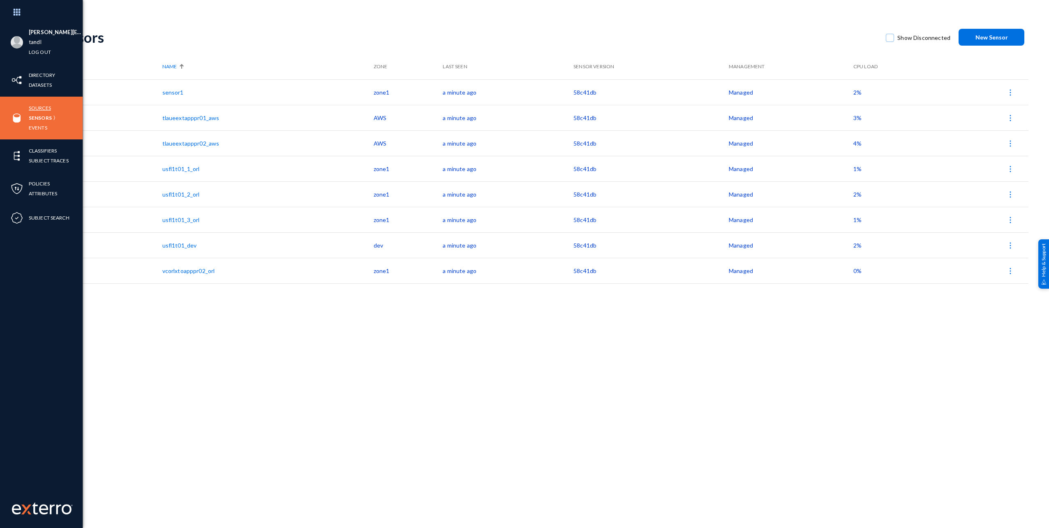
click at [37, 106] on link "Sources" at bounding box center [40, 107] width 22 height 9
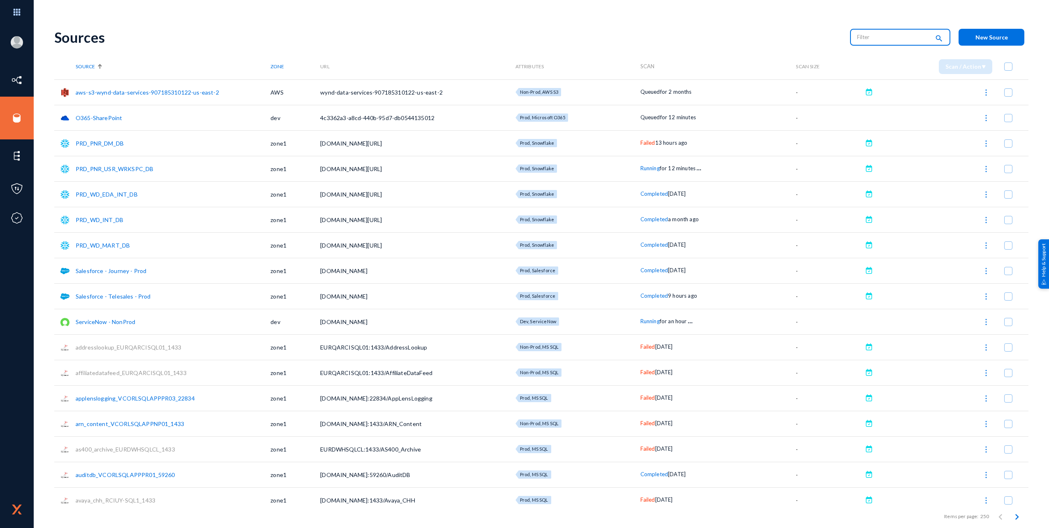
click at [867, 41] on input "text" at bounding box center [893, 37] width 72 height 12
type input "Running"
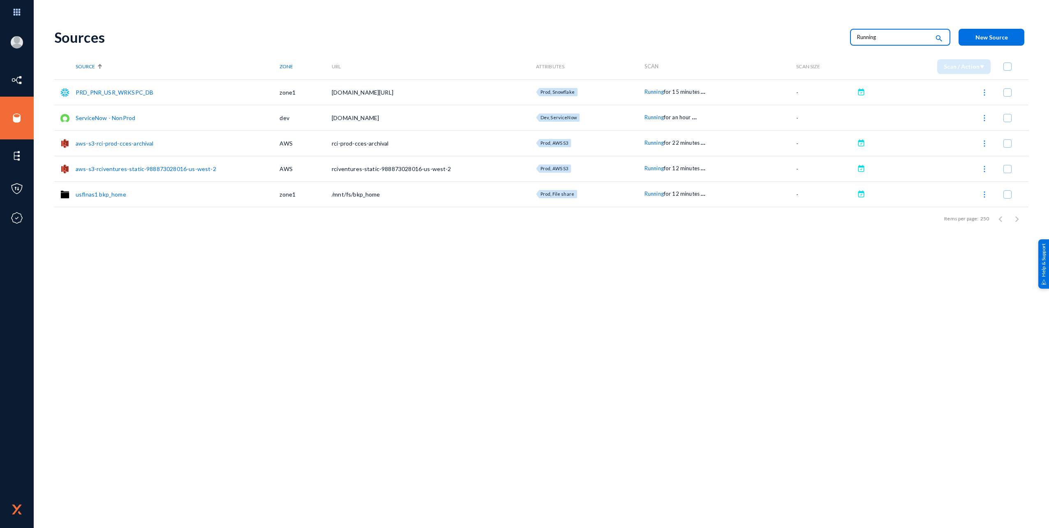
click at [358, 317] on div "Sources Running search New Source Source Zone URL Attributes Scan Scan Size Sca…" at bounding box center [541, 274] width 974 height 507
click at [357, 317] on div "Sources Running search New Source Source Zone URL Attributes Scan Scan Size Sca…" at bounding box center [541, 274] width 974 height 507
click at [645, 116] on span "Running" at bounding box center [654, 117] width 19 height 7
click at [584, 360] on div at bounding box center [524, 264] width 1049 height 528
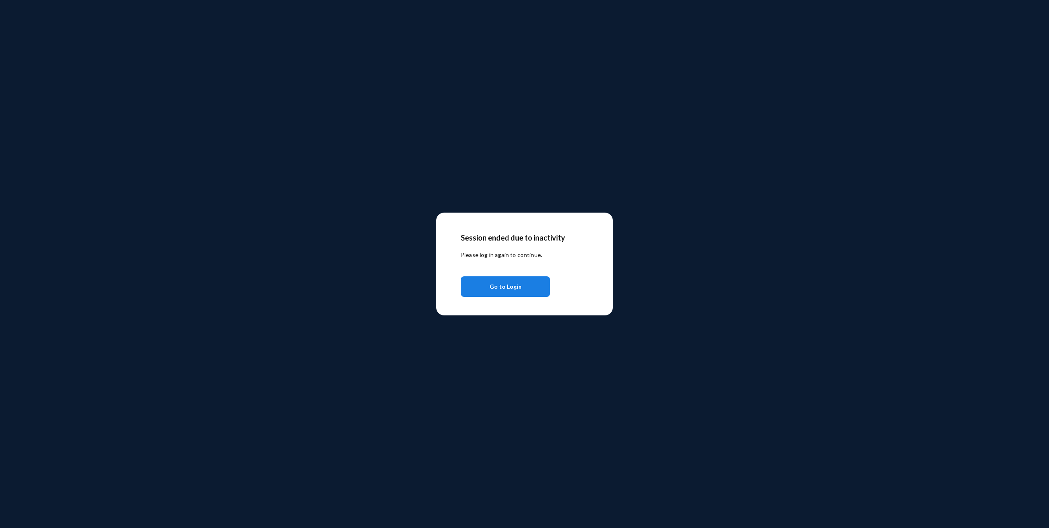
click at [494, 292] on span "Go to Login" at bounding box center [506, 286] width 32 height 15
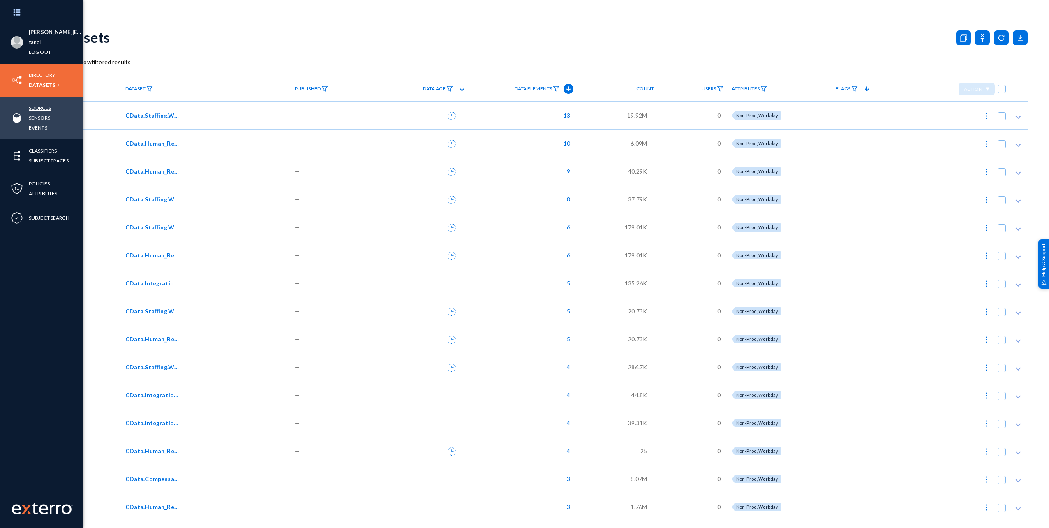
click at [48, 106] on link "Sources" at bounding box center [40, 107] width 22 height 9
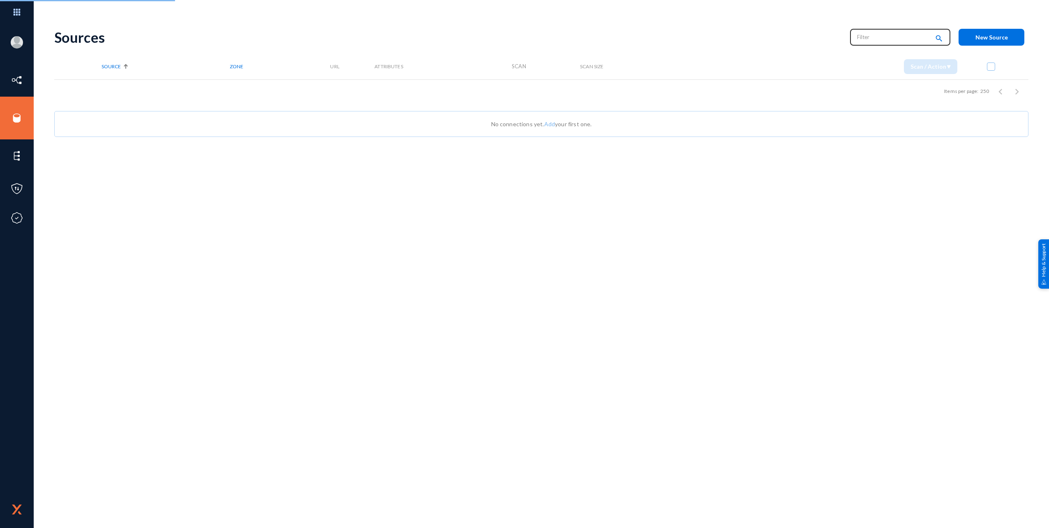
click at [872, 37] on input "text" at bounding box center [893, 37] width 72 height 12
type input "Running"
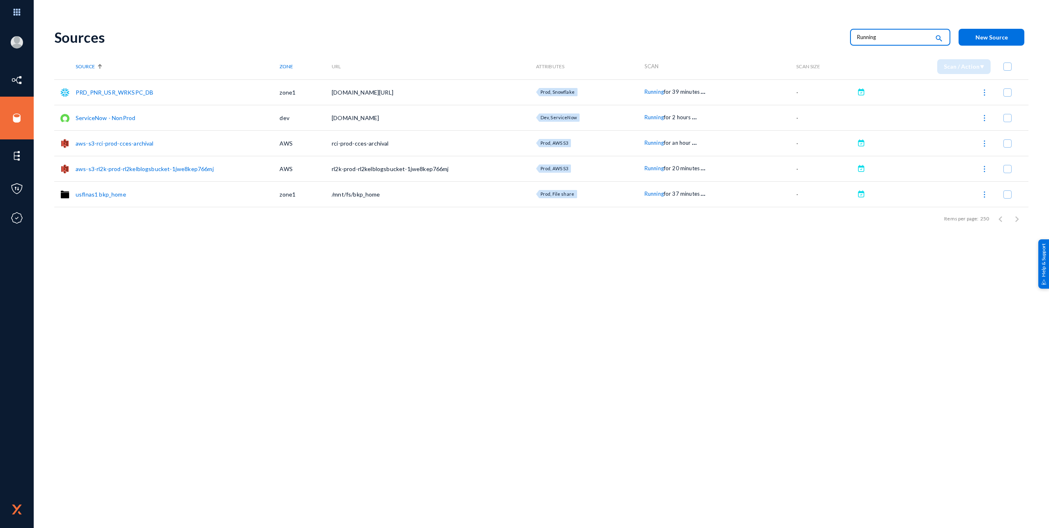
click at [532, 420] on div "Sources Running search New Source Source Zone URL Attributes Scan Scan Size Sca…" at bounding box center [541, 274] width 974 height 507
click at [646, 118] on span "Running" at bounding box center [654, 117] width 19 height 7
click at [673, 252] on div at bounding box center [524, 264] width 1049 height 528
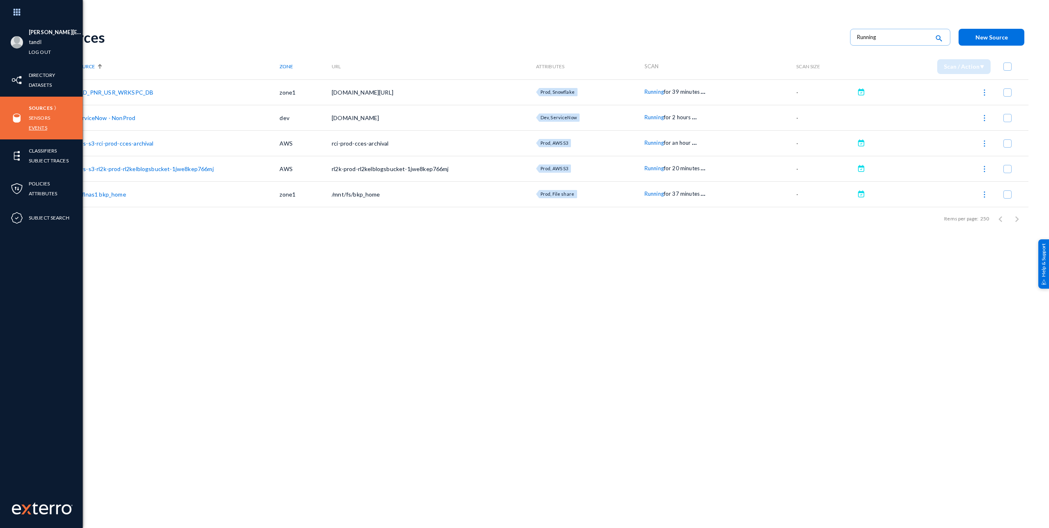
click at [36, 129] on link "Events" at bounding box center [38, 127] width 18 height 9
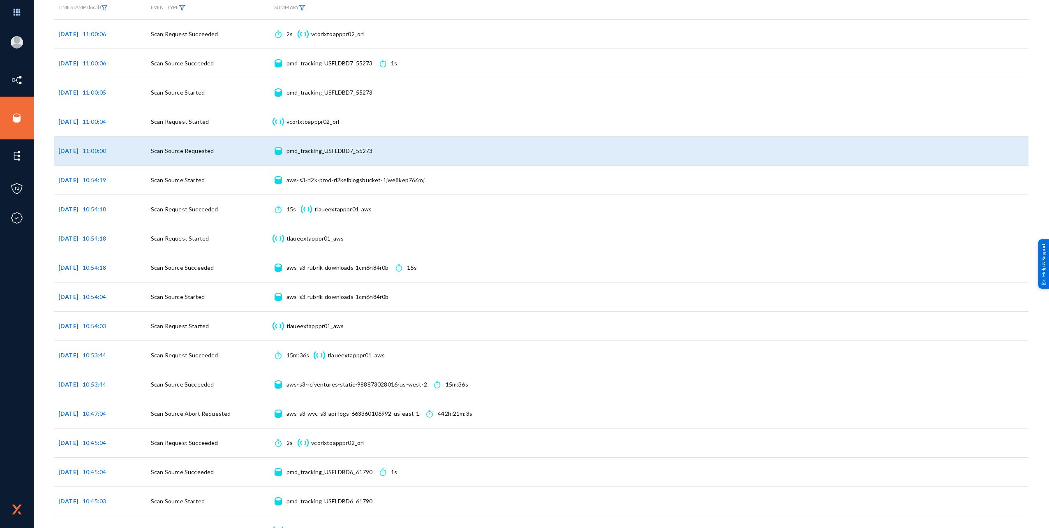
scroll to position [41, 0]
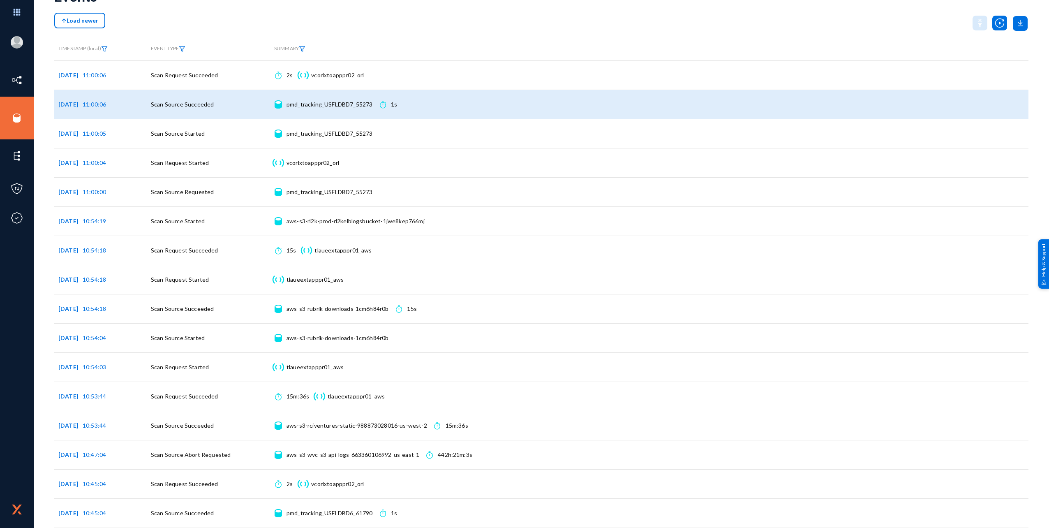
click at [226, 110] on td "Scan Source Succeeded" at bounding box center [208, 104] width 123 height 29
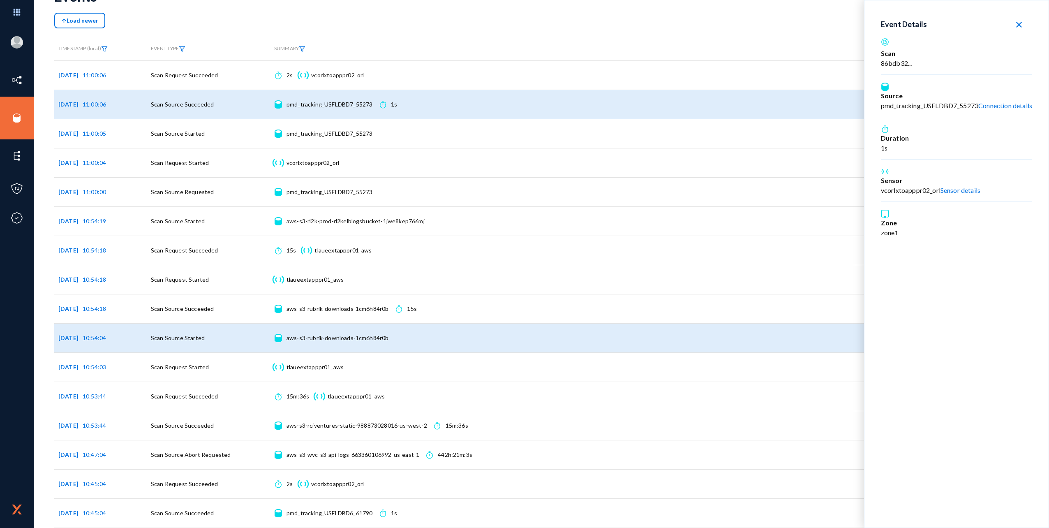
click at [444, 332] on div "Source aws-s3-rubrik-downloads-1cm6h84r0b Connection details" at bounding box center [649, 338] width 750 height 21
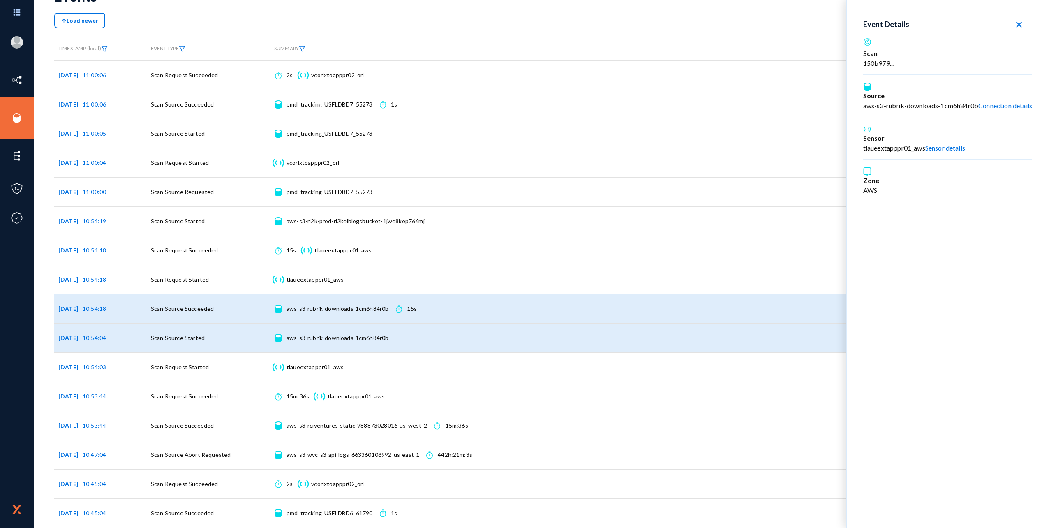
click at [443, 312] on div "Source aws-s3-rubrik-downloads-1cm6h84r0b Connection details Duration 15s" at bounding box center [649, 308] width 750 height 21
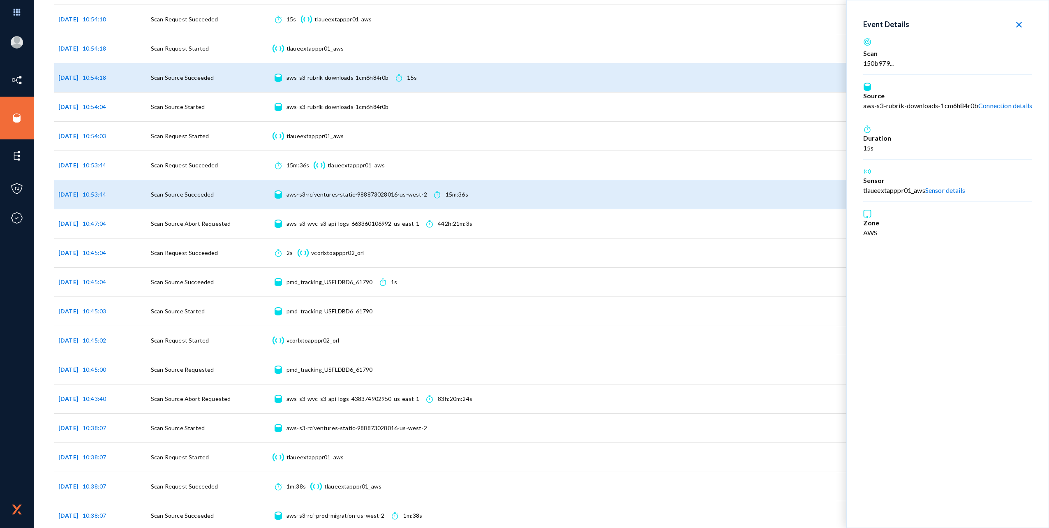
scroll to position [288, 0]
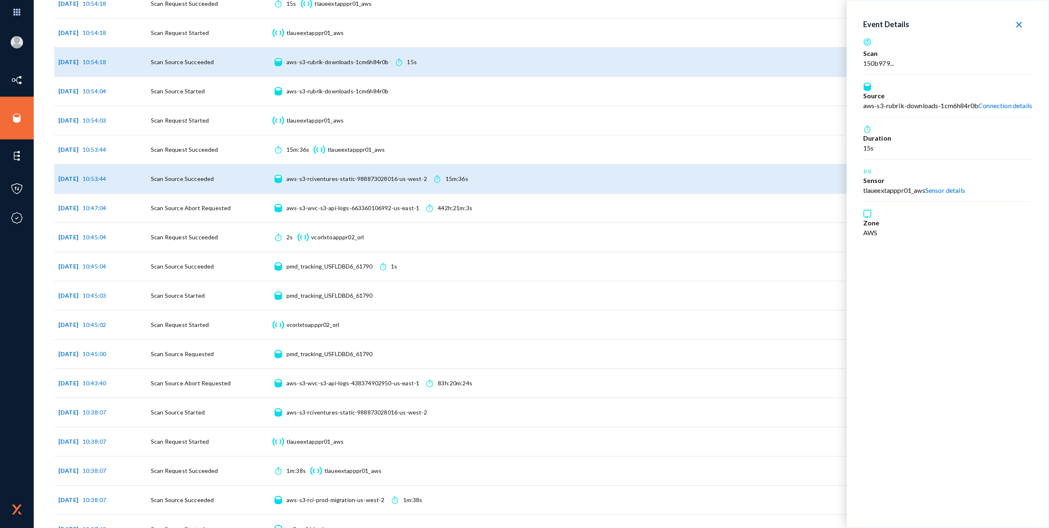
click at [226, 187] on td "Scan Source Succeeded" at bounding box center [208, 178] width 123 height 29
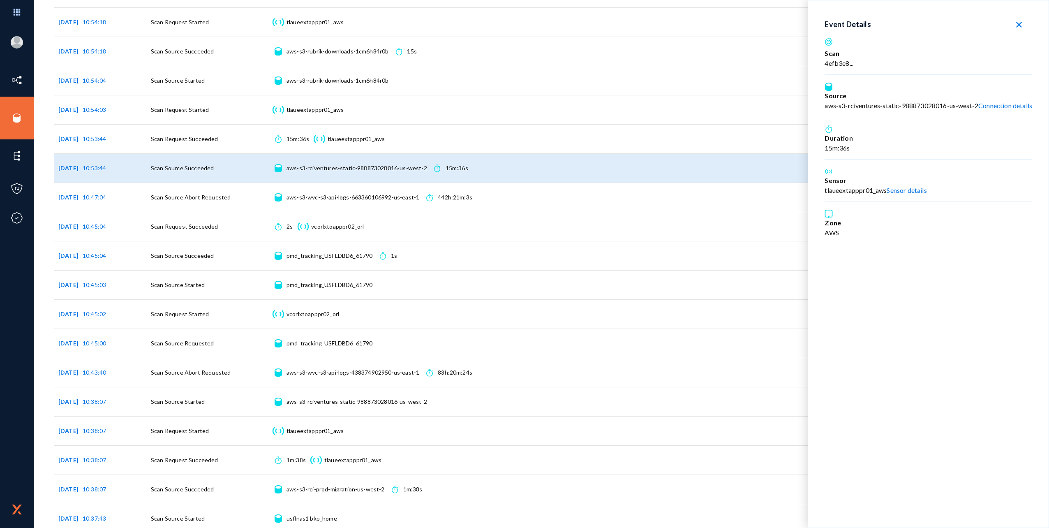
scroll to position [206, 0]
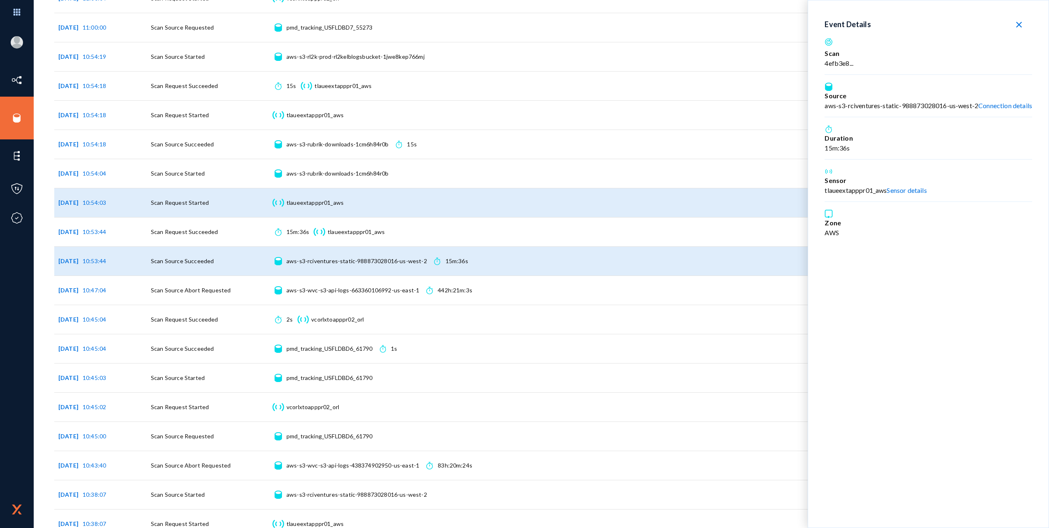
click at [227, 207] on td "Scan Request Started" at bounding box center [208, 202] width 123 height 29
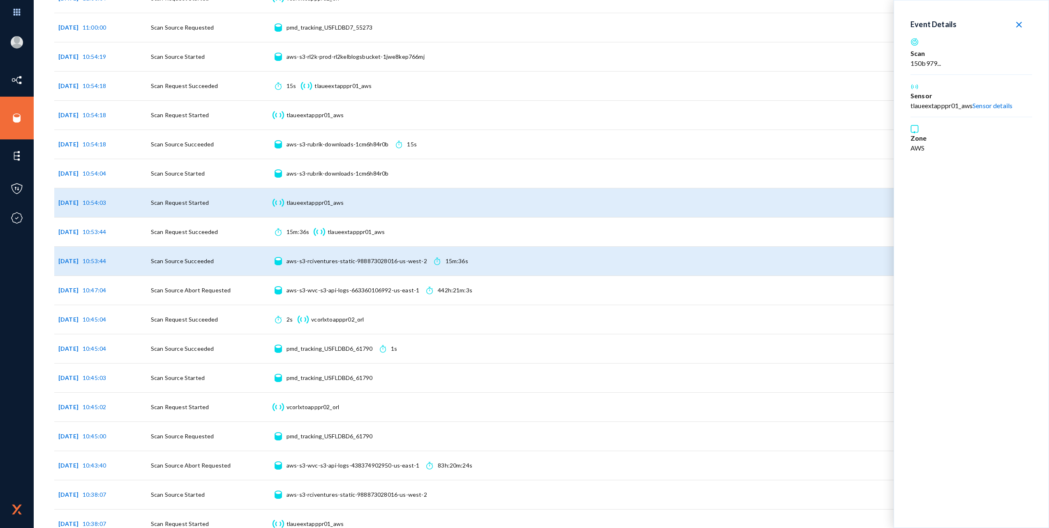
click at [222, 266] on td "Scan Source Succeeded" at bounding box center [208, 260] width 123 height 29
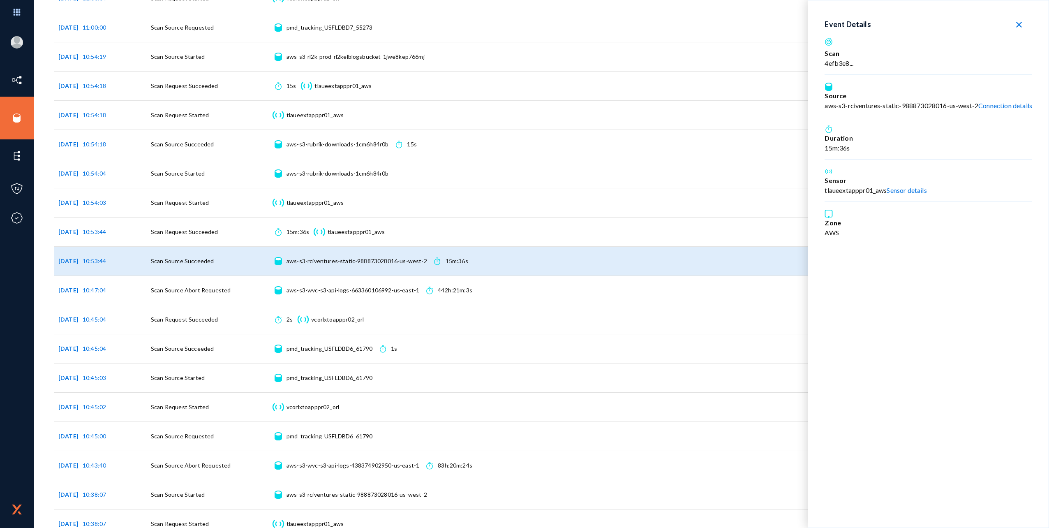
click at [837, 64] on div "4efb3e8..." at bounding box center [929, 63] width 208 height 10
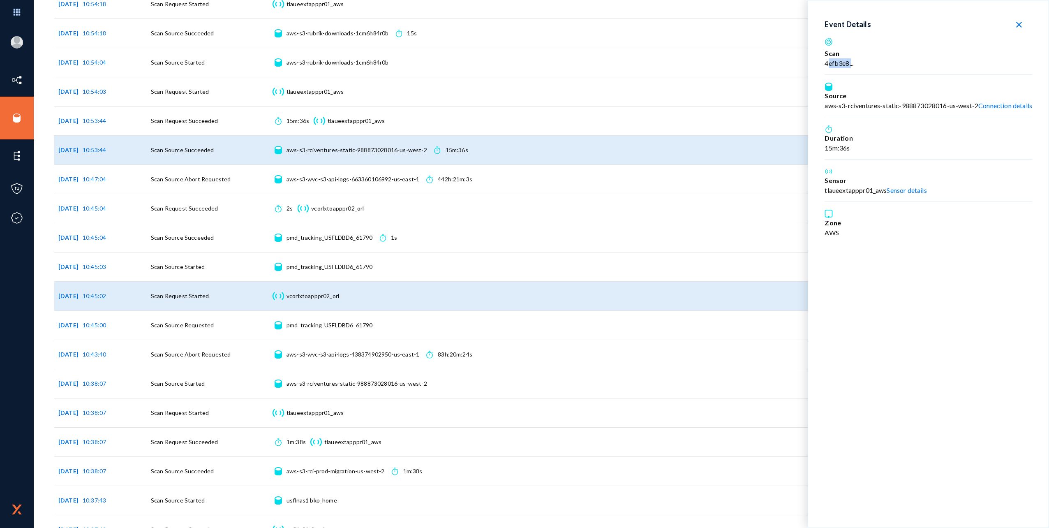
scroll to position [329, 0]
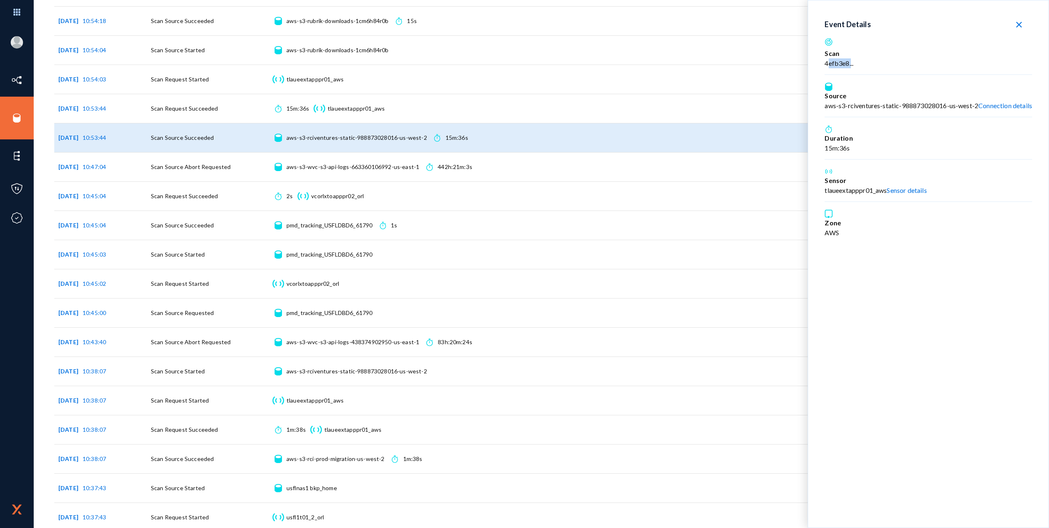
click at [1024, 25] on button "close" at bounding box center [1019, 24] width 26 height 15
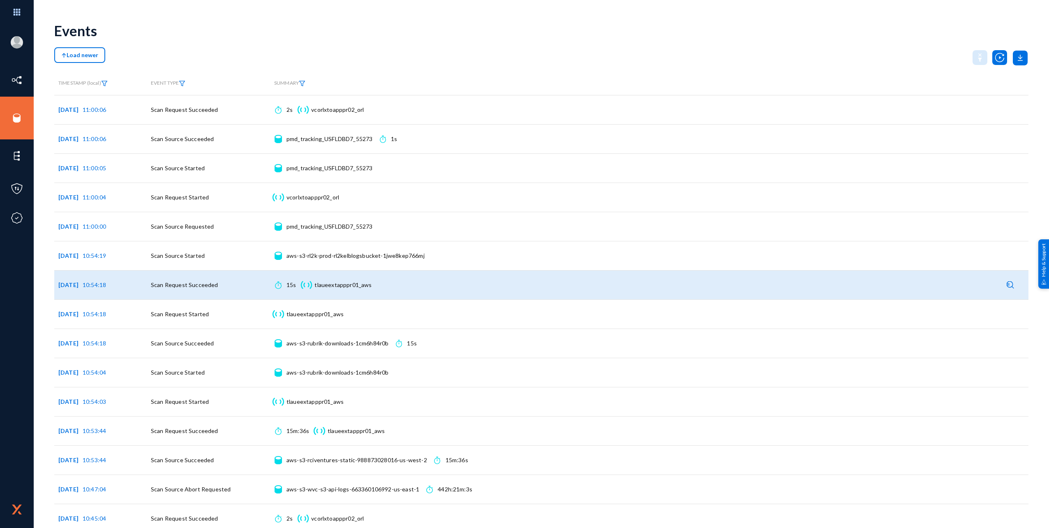
scroll to position [0, 0]
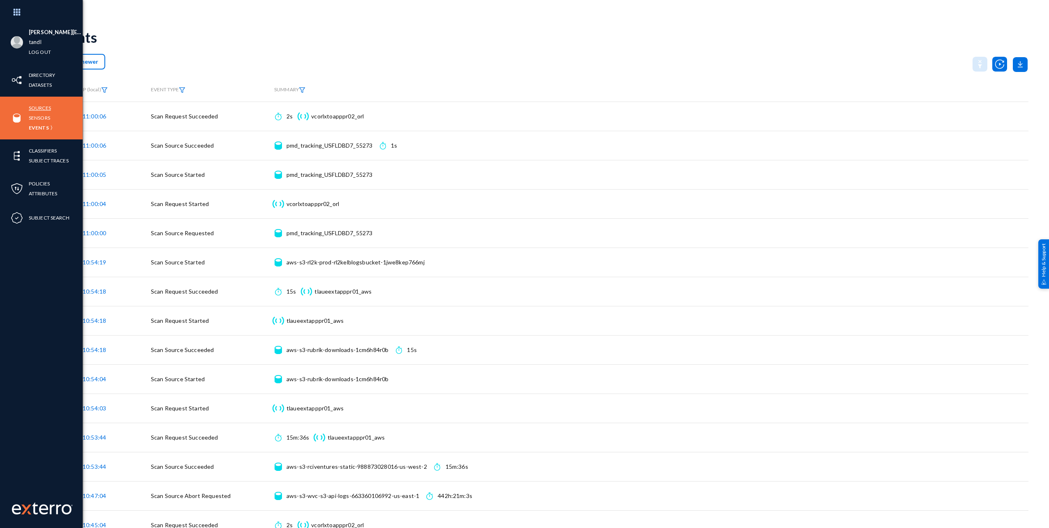
click at [37, 110] on link "Sources" at bounding box center [40, 107] width 22 height 9
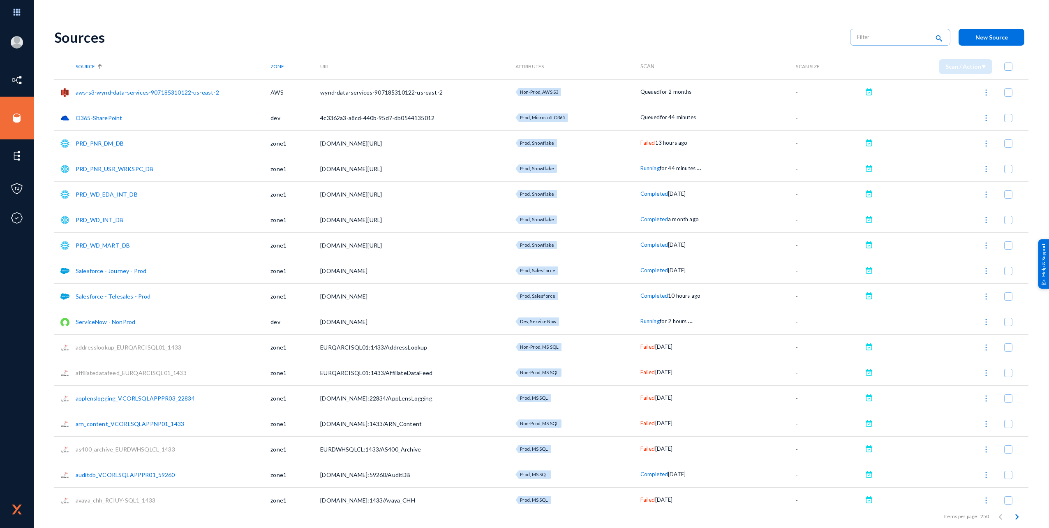
click at [203, 28] on div "Sources search New Source" at bounding box center [541, 37] width 974 height 33
